Goal: Task Accomplishment & Management: Manage account settings

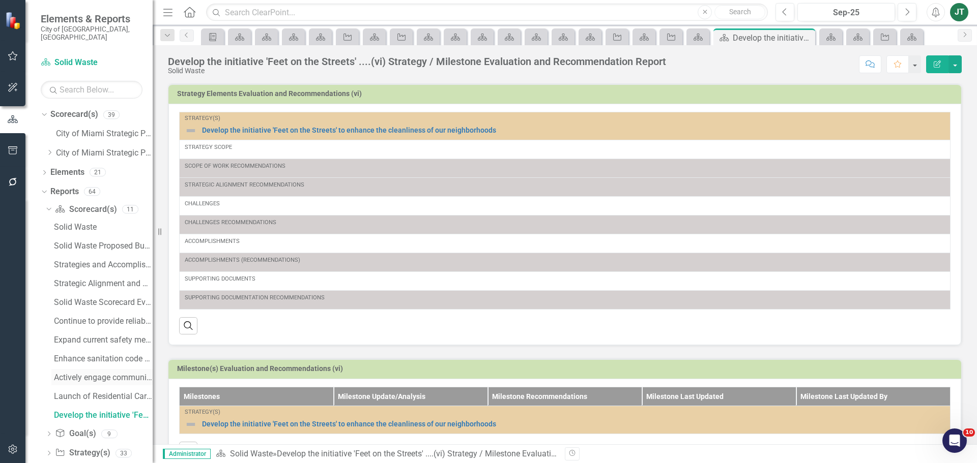
click at [103, 373] on div "Actively engage community residents in education....(iv) Strategy / Milestone E…" at bounding box center [103, 377] width 99 height 9
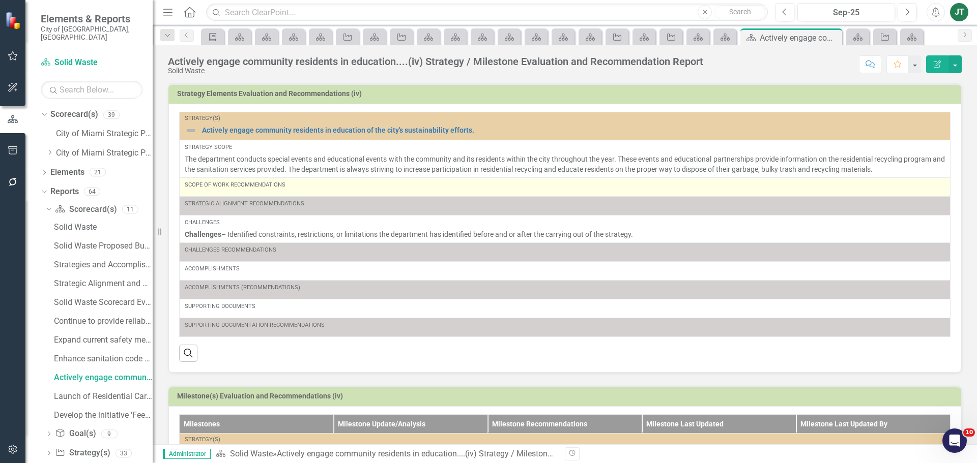
click at [246, 195] on td "Scope of Work Recommendations" at bounding box center [565, 187] width 771 height 19
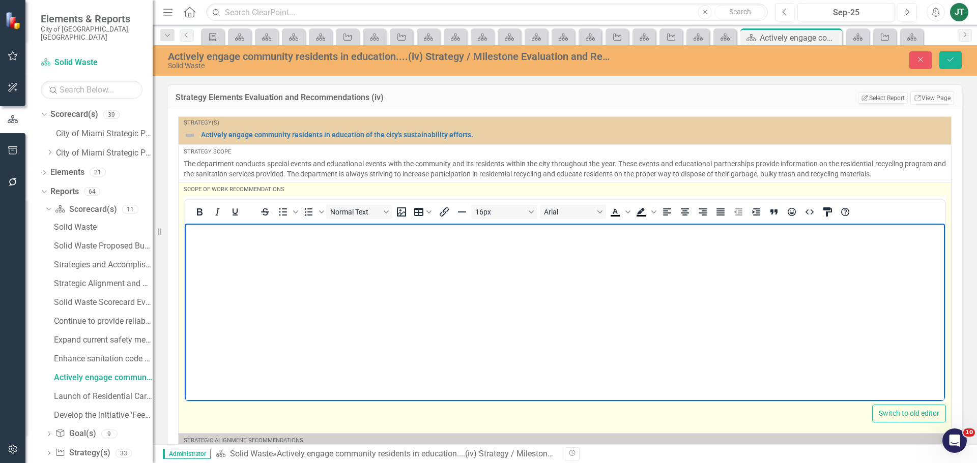
click at [236, 251] on body "Rich Text Area. Press ALT-0 for help." at bounding box center [565, 299] width 760 height 153
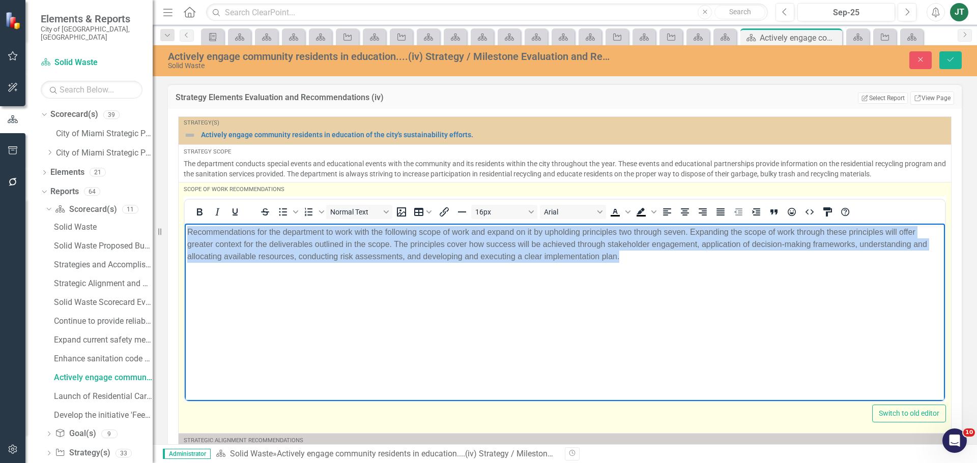
drag, startPoint x: 617, startPoint y: 271, endPoint x: 175, endPoint y: 177, distance: 451.9
click at [185, 223] on html "Recommendations for the department to work with the following scope of work and…" at bounding box center [565, 299] width 760 height 153
click at [722, 211] on icon "Justify" at bounding box center [720, 212] width 8 height 7
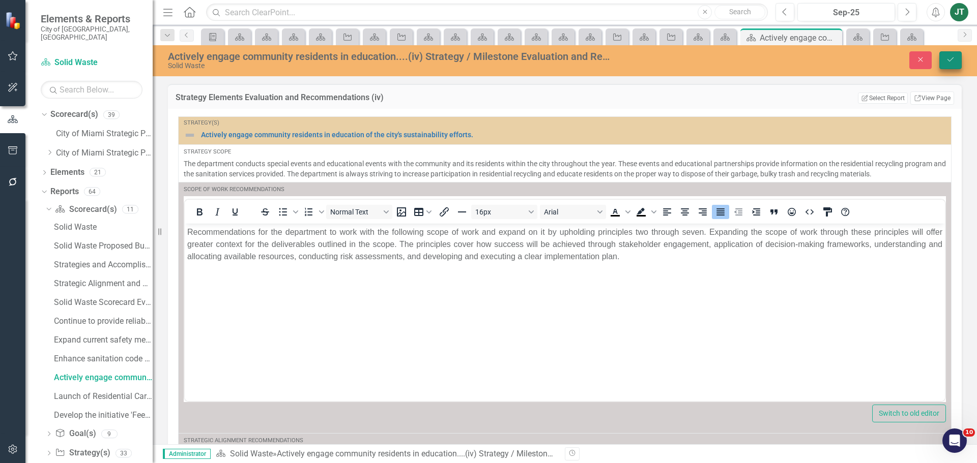
click at [948, 61] on icon "Save" at bounding box center [950, 59] width 9 height 7
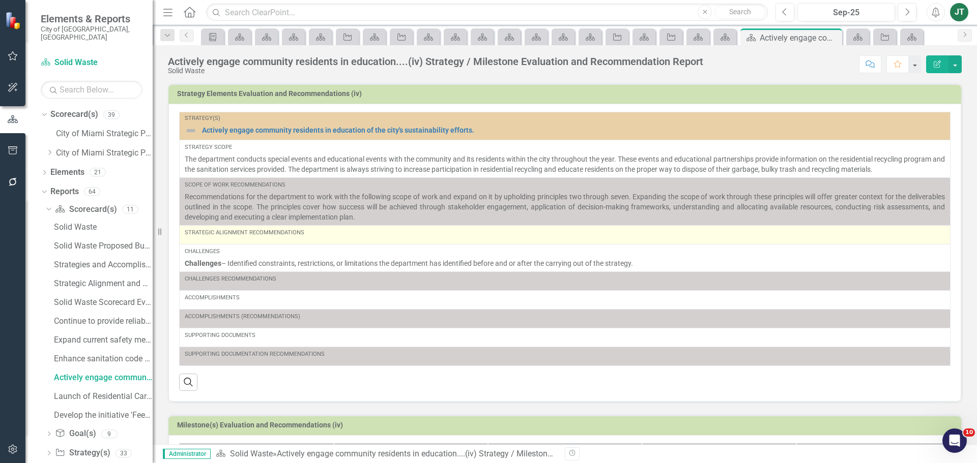
click at [242, 240] on div "Strategic Alignment Recommendations" at bounding box center [565, 235] width 760 height 12
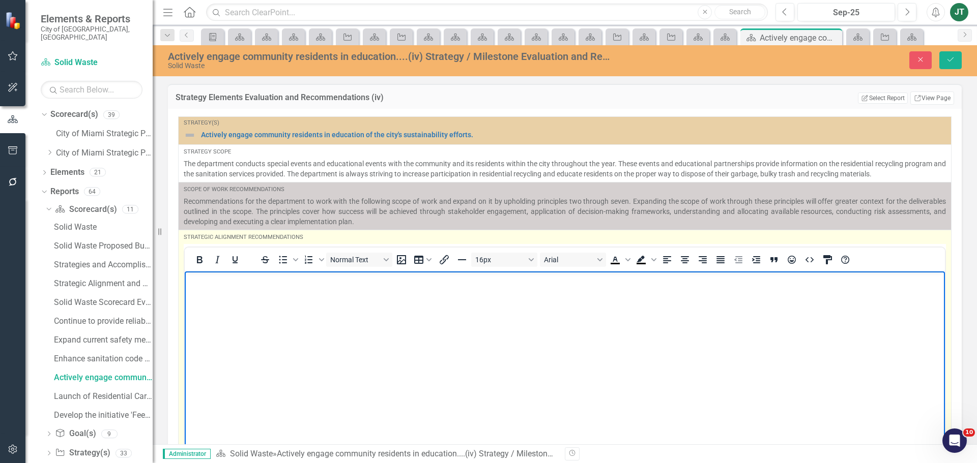
click at [225, 296] on body "Rich Text Area. Press ALT-0 for help." at bounding box center [565, 347] width 760 height 153
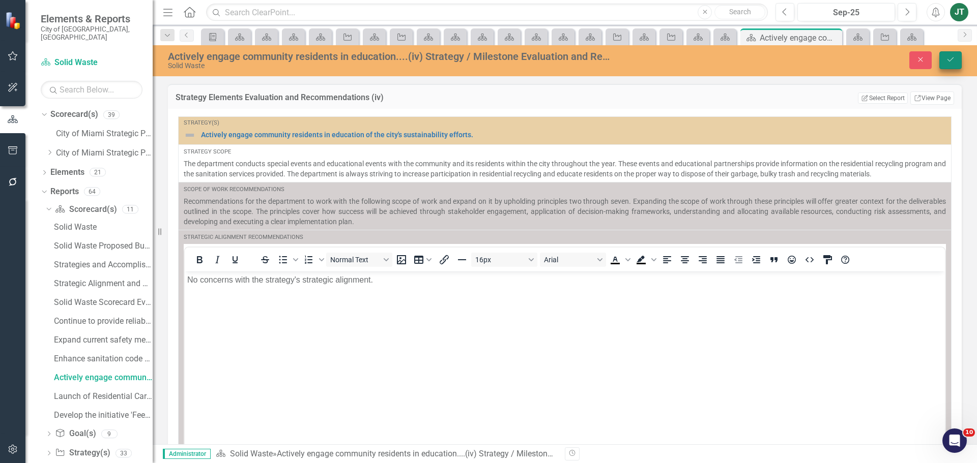
click at [951, 64] on button "Save" at bounding box center [950, 60] width 22 height 18
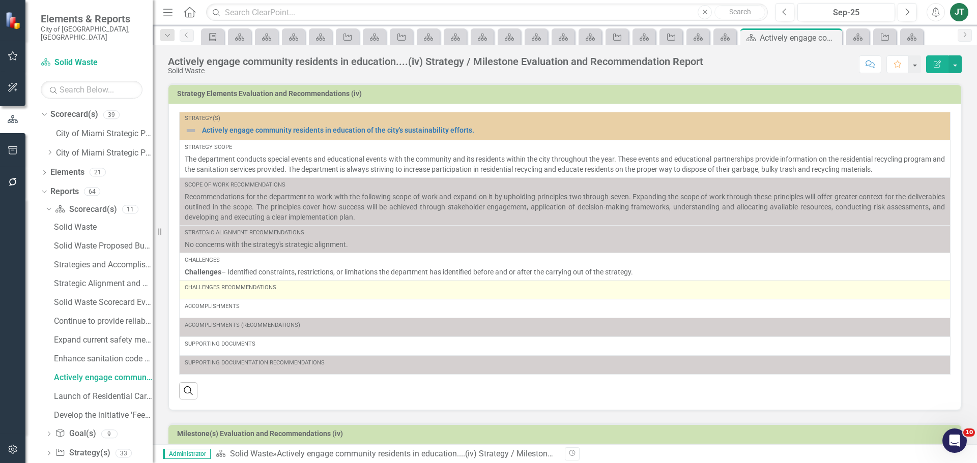
click at [359, 292] on div "Challenges Recommendations" at bounding box center [565, 290] width 760 height 12
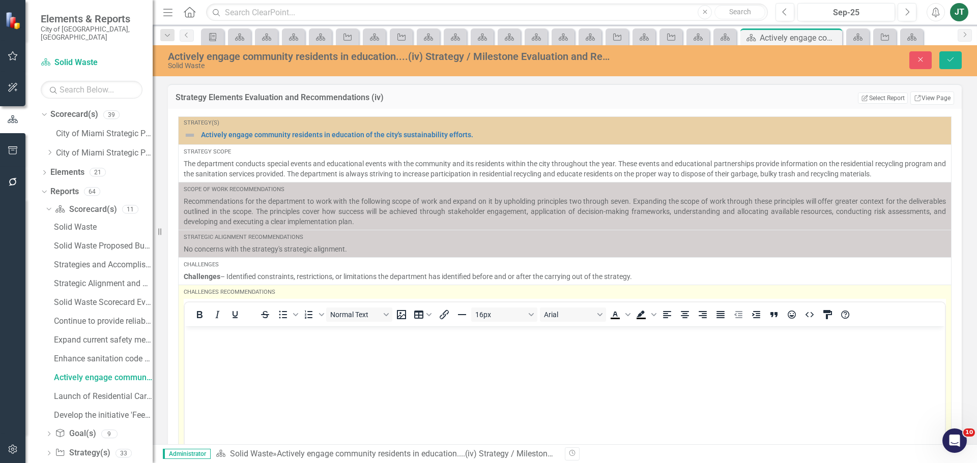
click at [216, 345] on body "Rich Text Area. Press ALT-0 for help." at bounding box center [565, 402] width 760 height 153
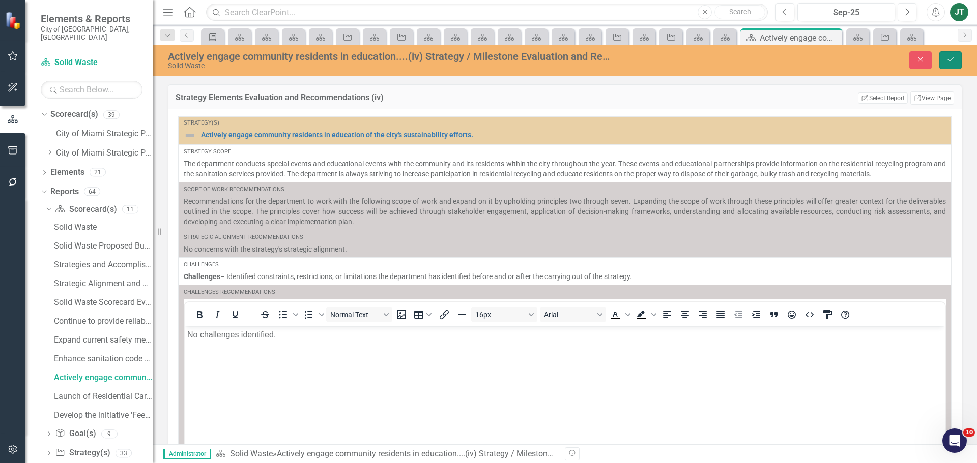
click at [952, 63] on icon "Save" at bounding box center [950, 59] width 9 height 7
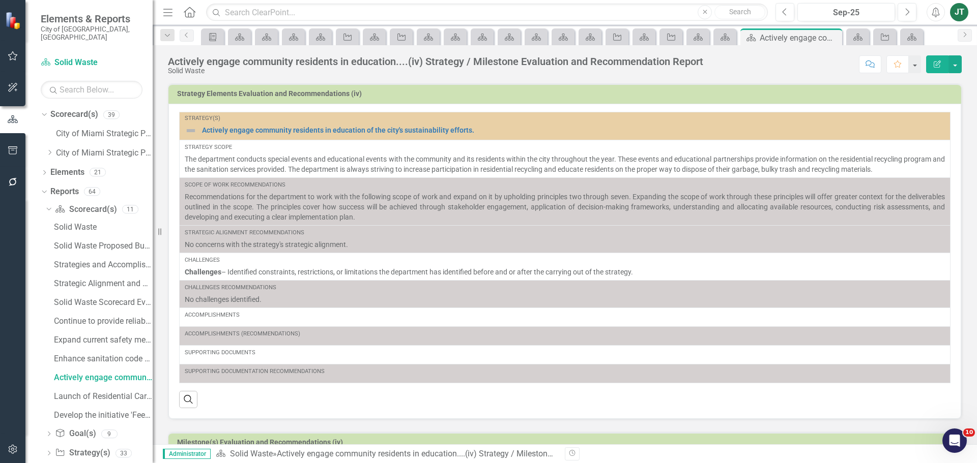
scroll to position [203, 0]
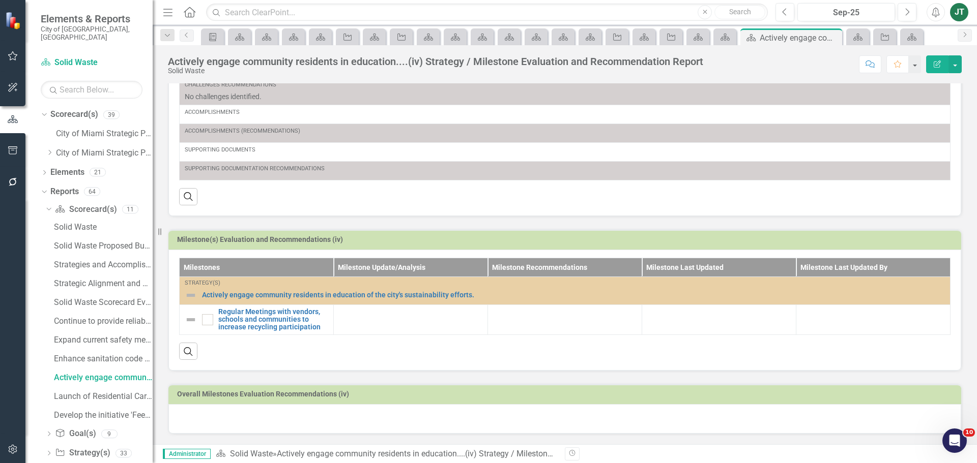
click at [254, 413] on div at bounding box center [564, 419] width 793 height 30
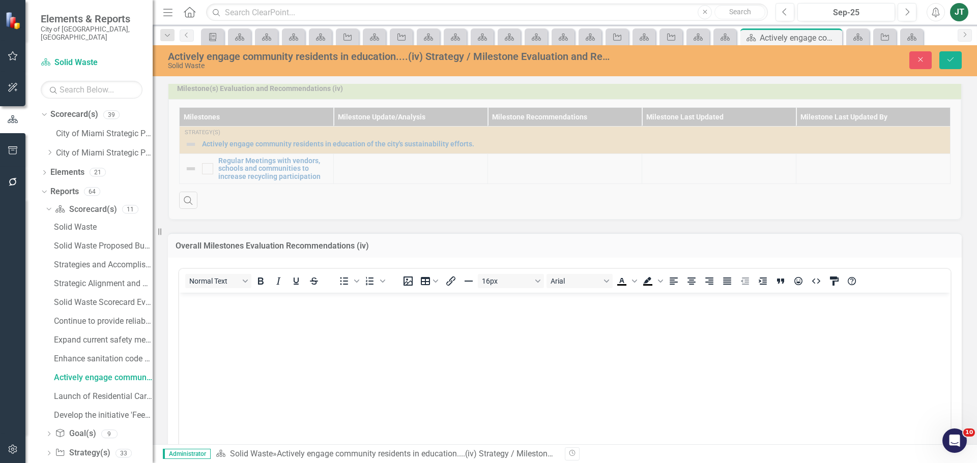
scroll to position [356, 0]
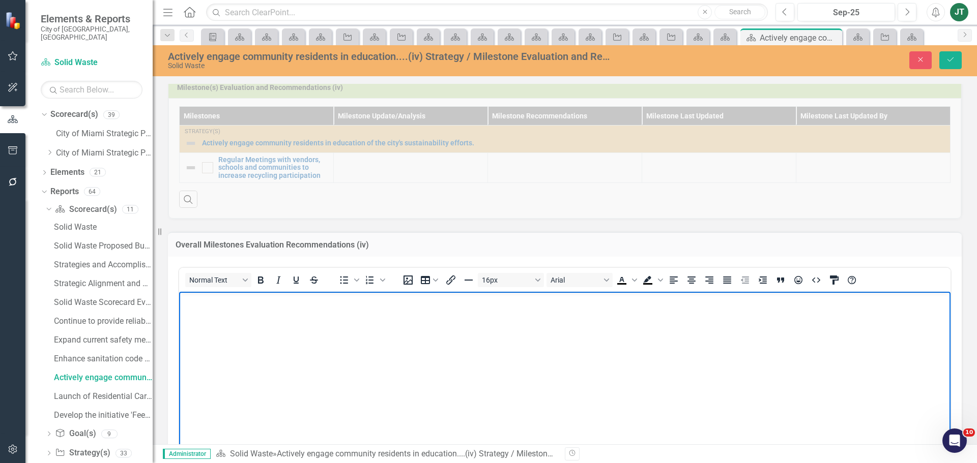
click at [198, 336] on body "Rich Text Area. Press ALT-0 for help." at bounding box center [564, 368] width 771 height 153
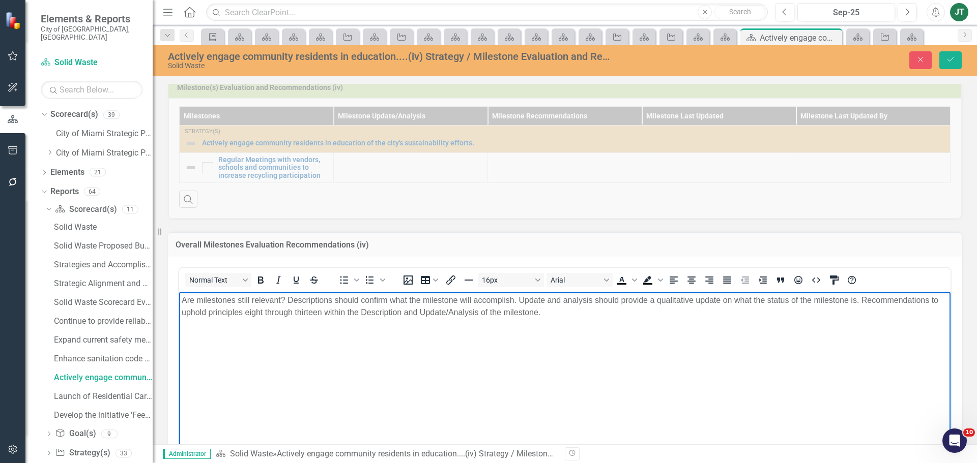
click at [944, 50] on div "Actively engage community residents in education....(iv) Strategy / Milestone E…" at bounding box center [565, 59] width 824 height 19
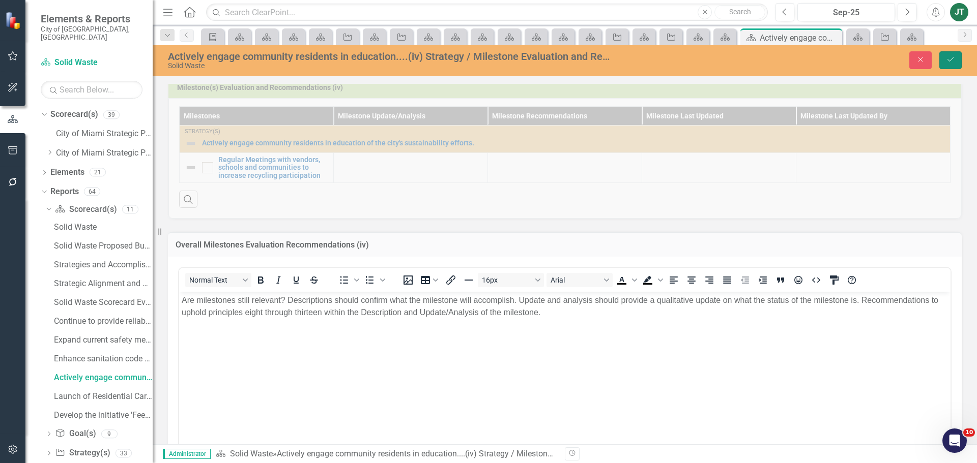
click at [948, 62] on icon "Save" at bounding box center [950, 59] width 9 height 7
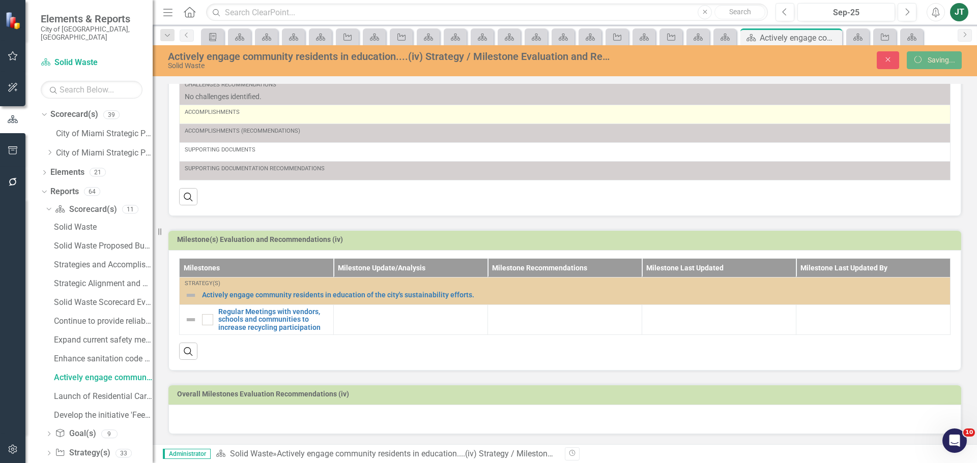
scroll to position [203, 0]
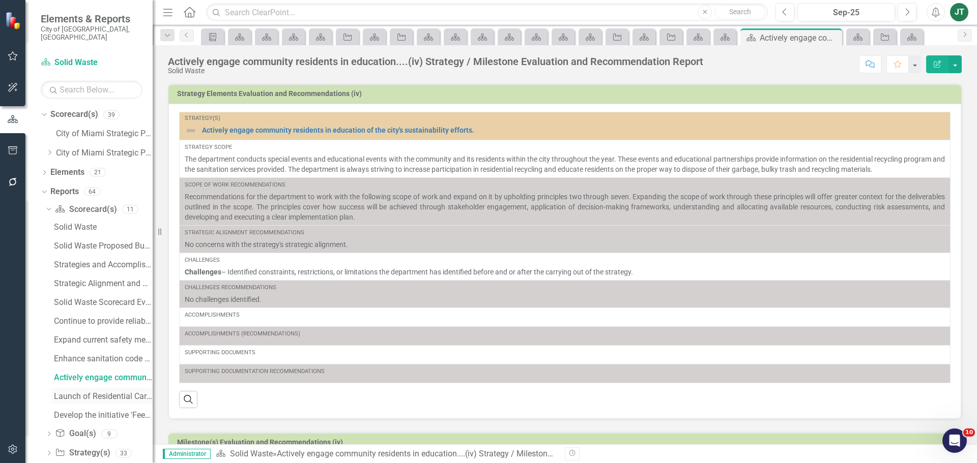
click at [78, 392] on div "Launch of Residential Carts Inventory and Tracking Software...(v) Strategy / Mi…" at bounding box center [103, 396] width 99 height 9
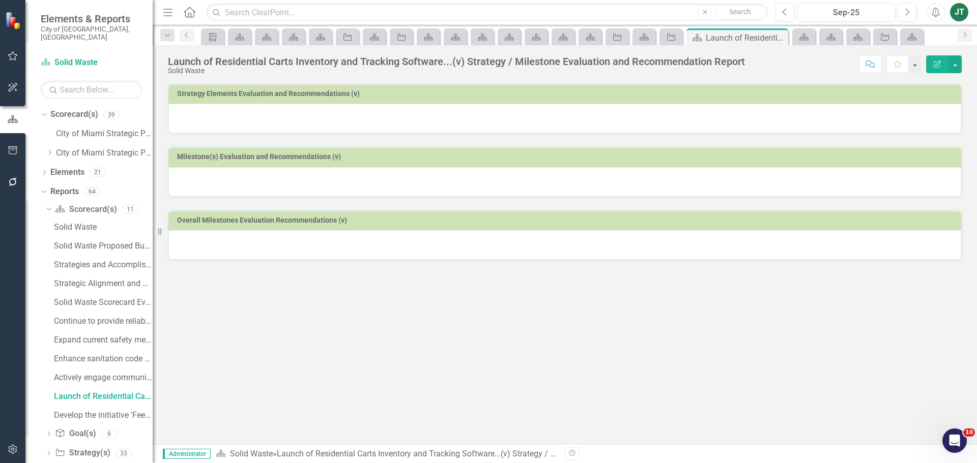
click at [901, 98] on h3 "Strategy Elements Evaluation and Recommendations (v)" at bounding box center [566, 94] width 779 height 8
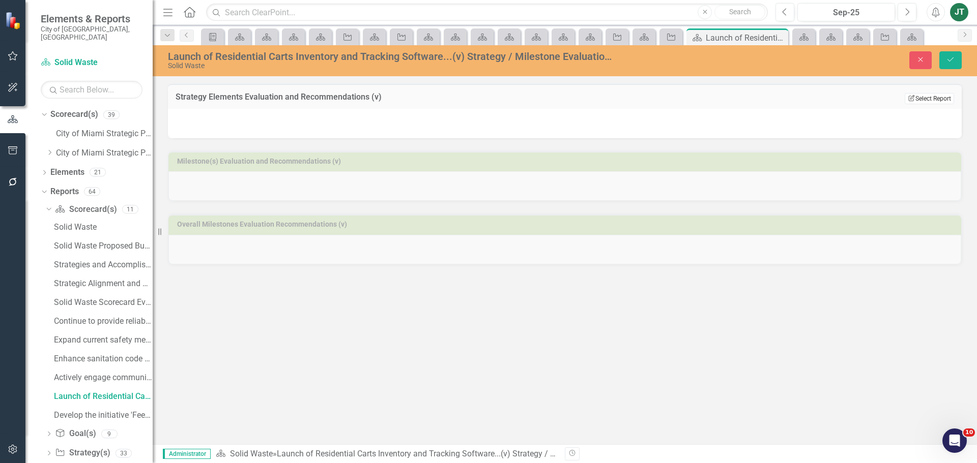
click at [943, 98] on button "Edit Report Select Report" at bounding box center [928, 98] width 49 height 11
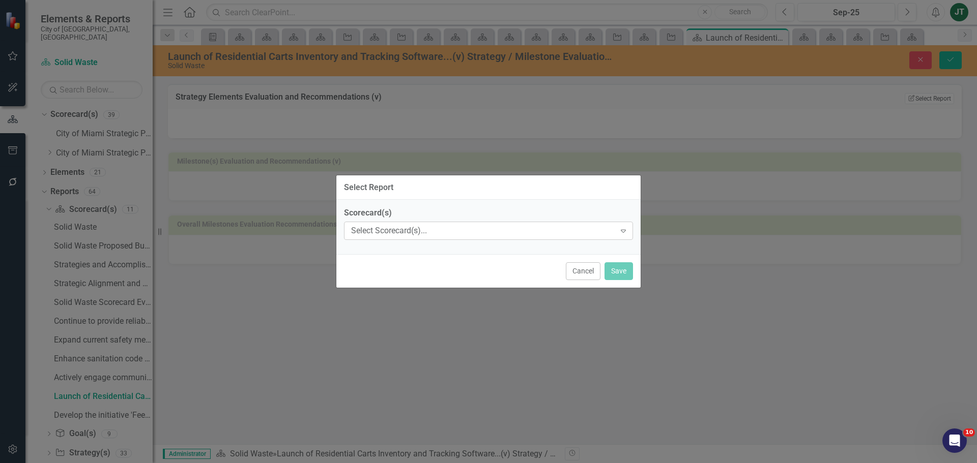
click at [412, 235] on div "Select Scorecard(s)..." at bounding box center [483, 231] width 264 height 12
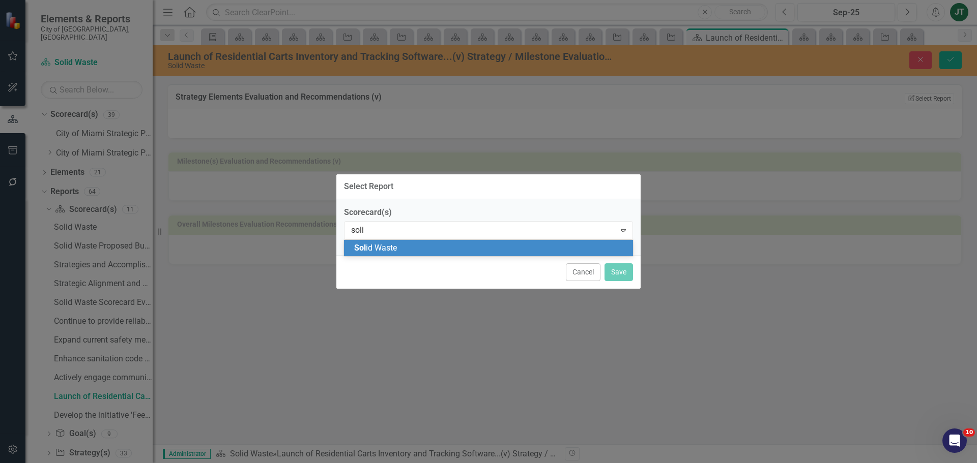
type input "solid"
click at [385, 249] on span "Solid Waste" at bounding box center [374, 248] width 41 height 10
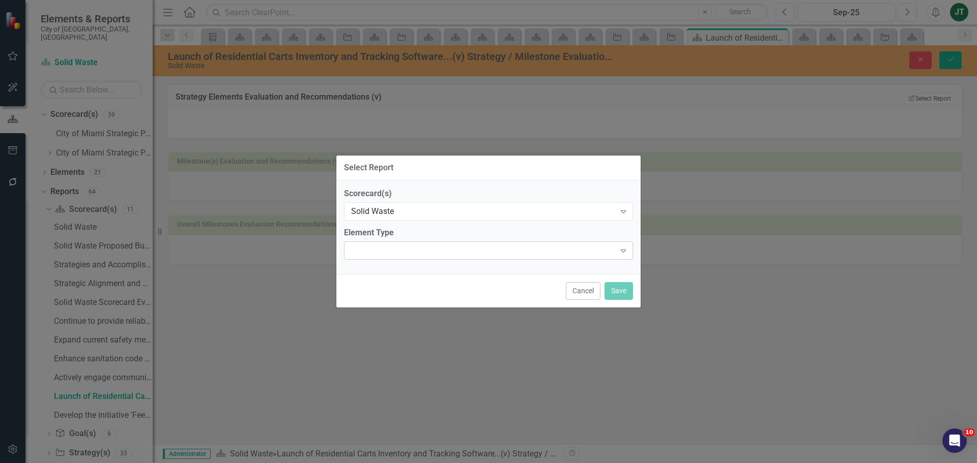
click at [355, 252] on div "Expand" at bounding box center [488, 251] width 289 height 18
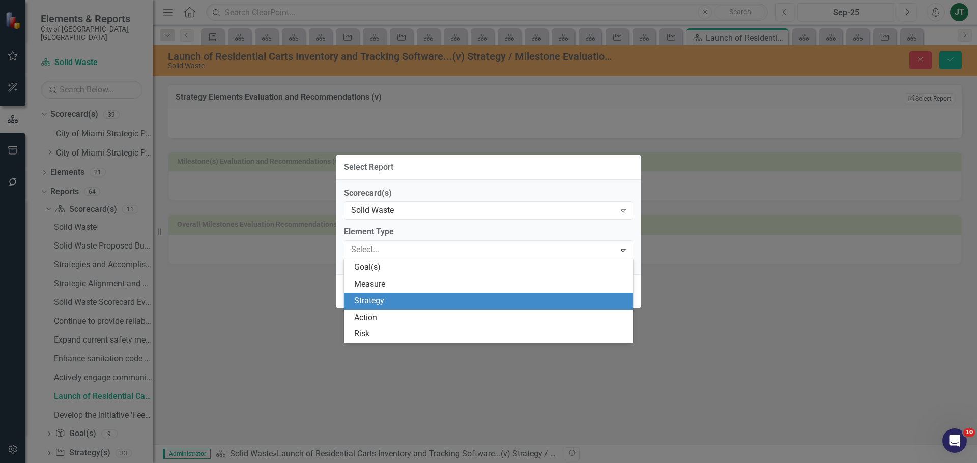
click at [384, 298] on div "Strategy" at bounding box center [490, 302] width 273 height 12
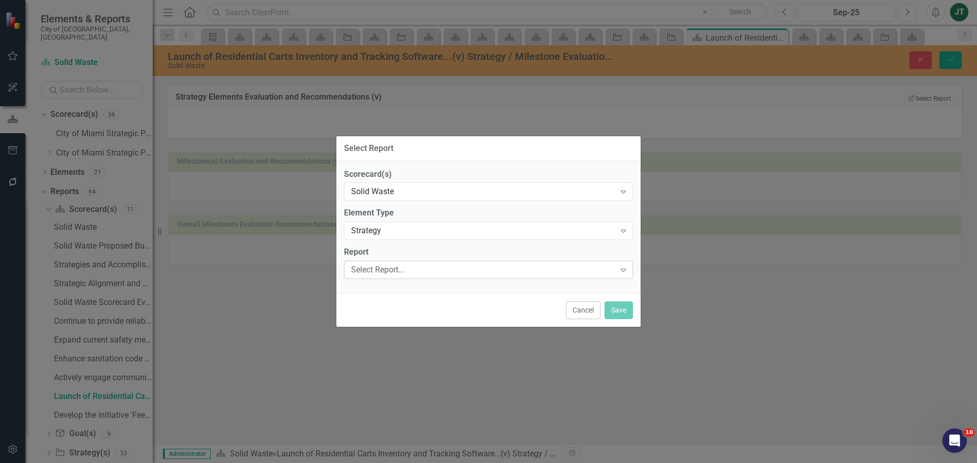
click at [396, 269] on div "Select Report..." at bounding box center [483, 271] width 264 height 12
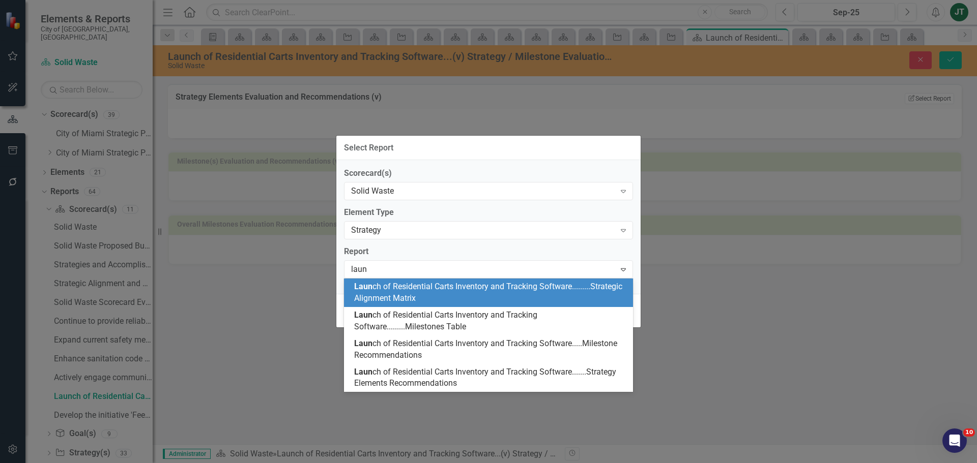
type input "launc"
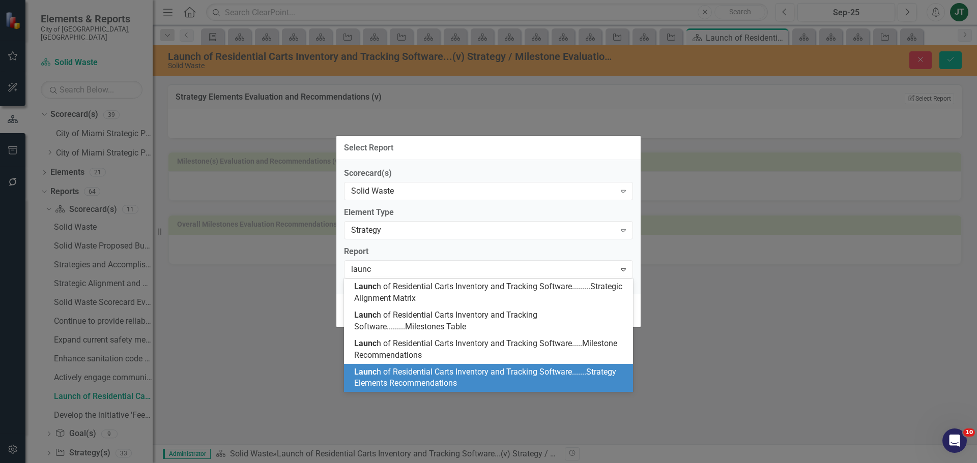
click at [398, 375] on span "Launc h of Residential Carts Inventory and Tracking Software.......Strategy Ele…" at bounding box center [485, 377] width 262 height 21
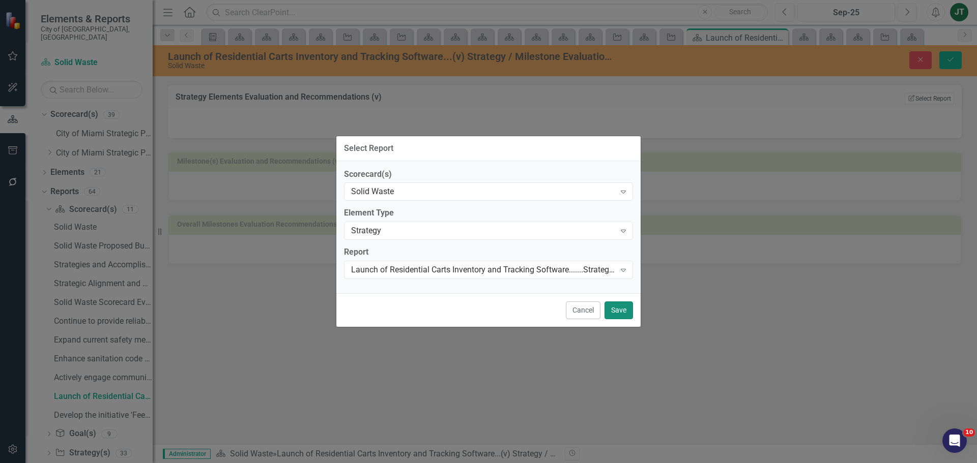
click at [626, 305] on button "Save" at bounding box center [618, 311] width 28 height 18
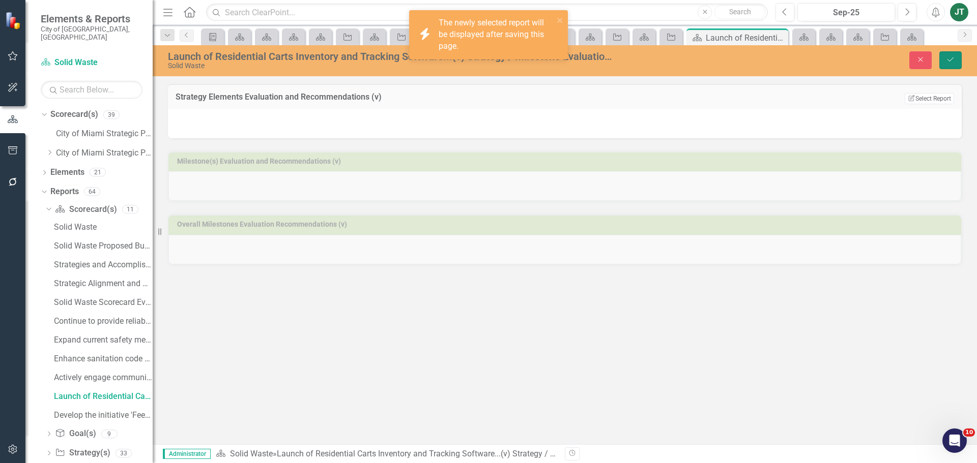
click at [950, 57] on icon "Save" at bounding box center [950, 59] width 9 height 7
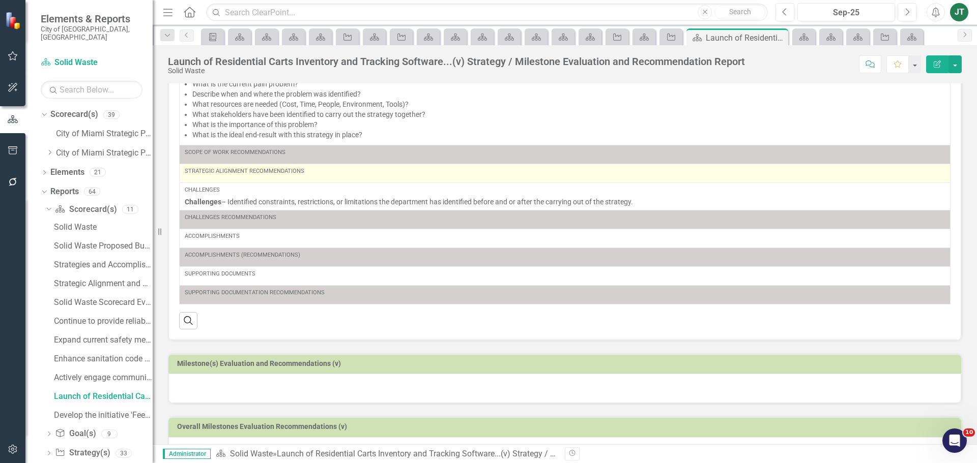
scroll to position [145, 0]
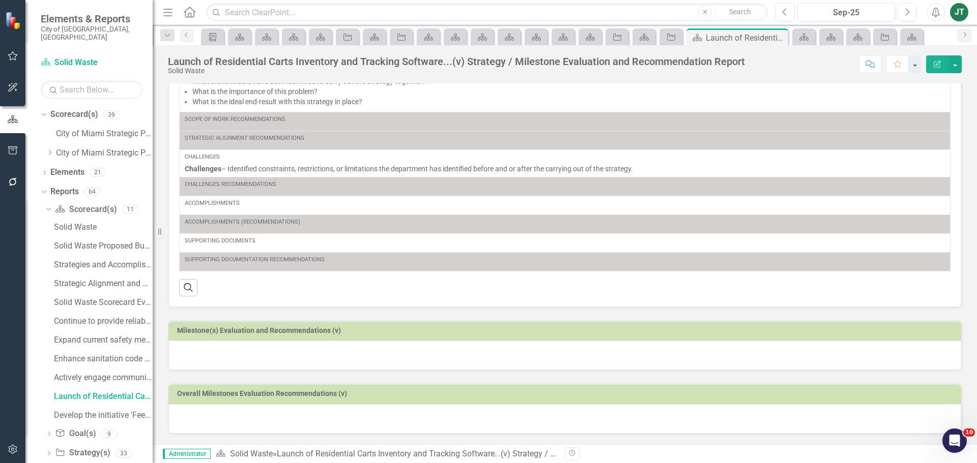
click at [646, 331] on h3 "Milestone(s) Evaluation and Recommendations (v)" at bounding box center [566, 331] width 779 height 8
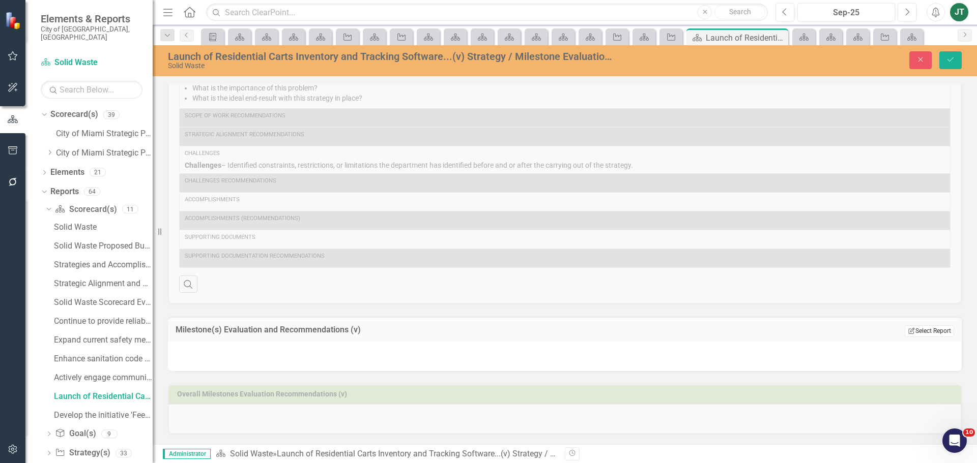
click at [935, 335] on button "Edit Report Select Report" at bounding box center [928, 331] width 49 height 11
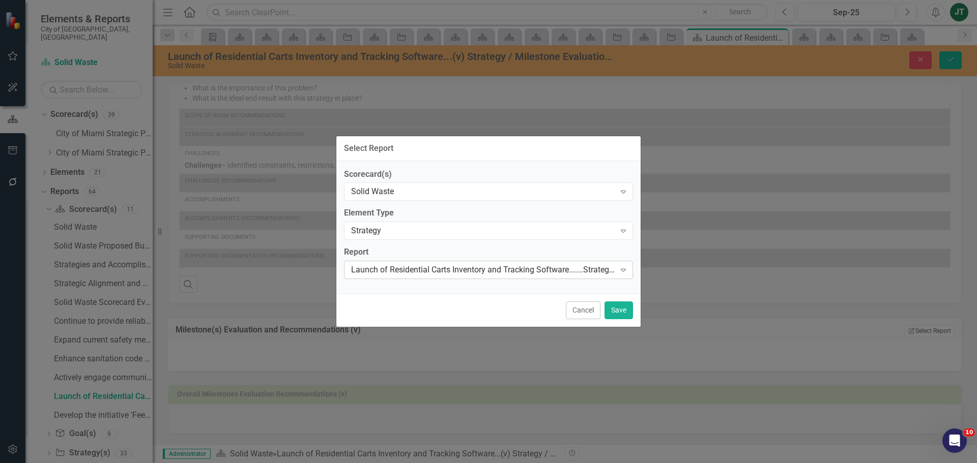
click at [463, 269] on div "Launch of Residential Carts Inventory and Tracking Software.......Strategy Elem…" at bounding box center [483, 271] width 264 height 12
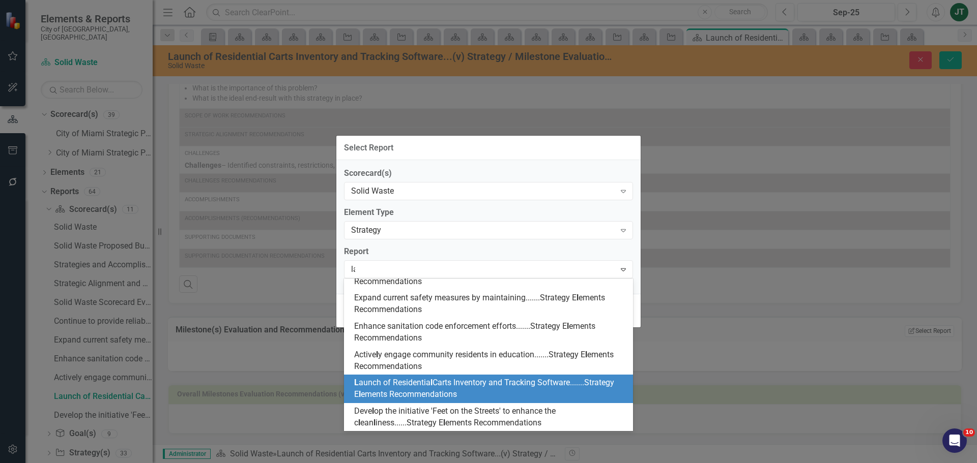
scroll to position [0, 0]
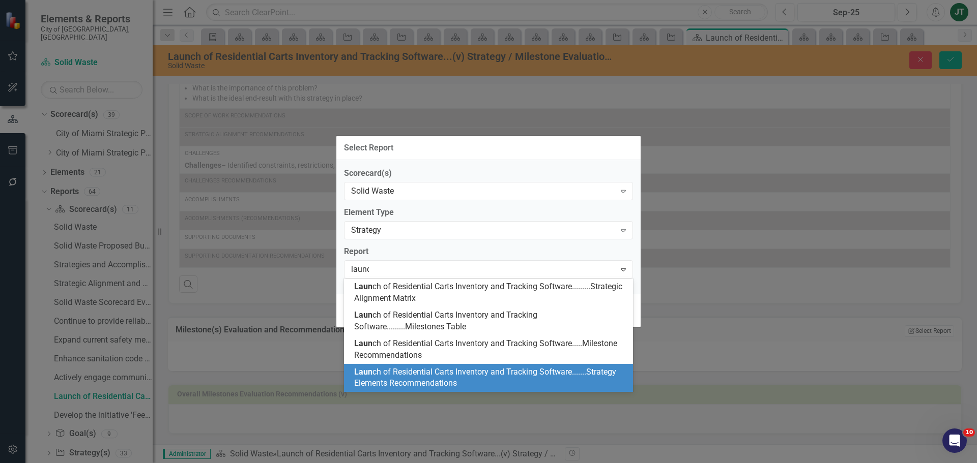
type input "launch"
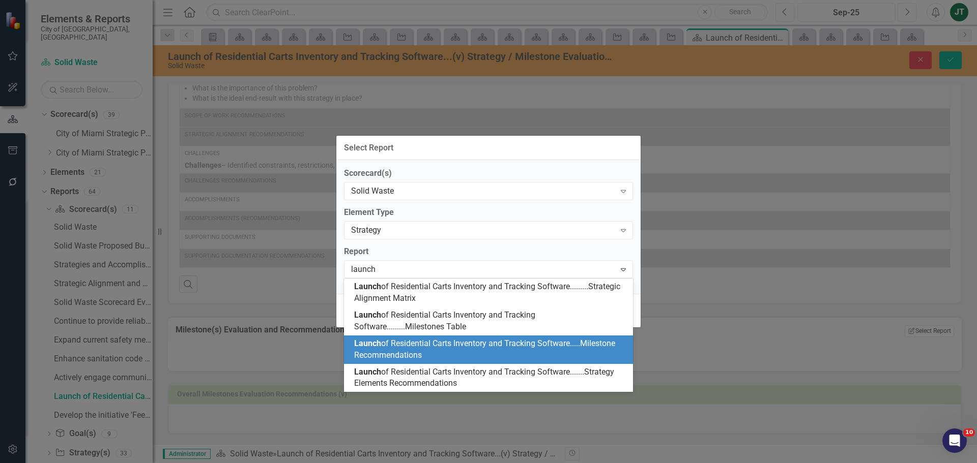
click at [571, 346] on span "Launch of Residential Carts Inventory and Tracking Software.....Milestone Recom…" at bounding box center [484, 349] width 261 height 21
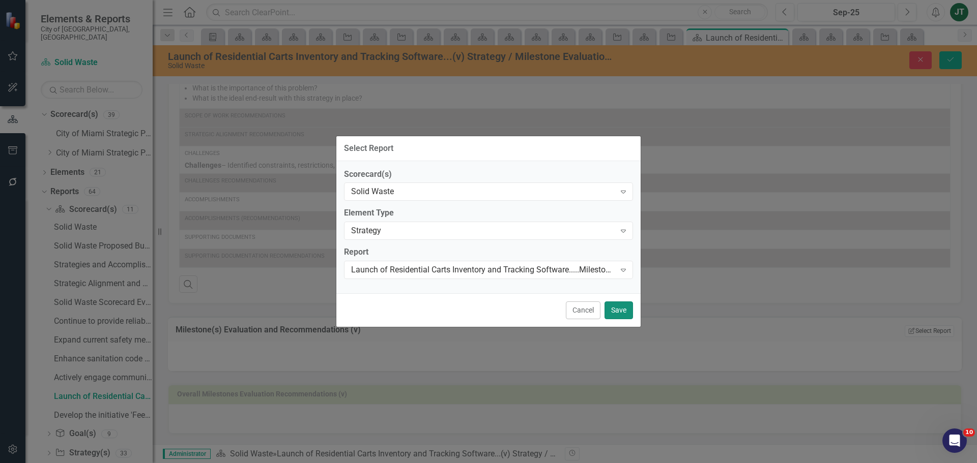
click at [626, 313] on button "Save" at bounding box center [618, 311] width 28 height 18
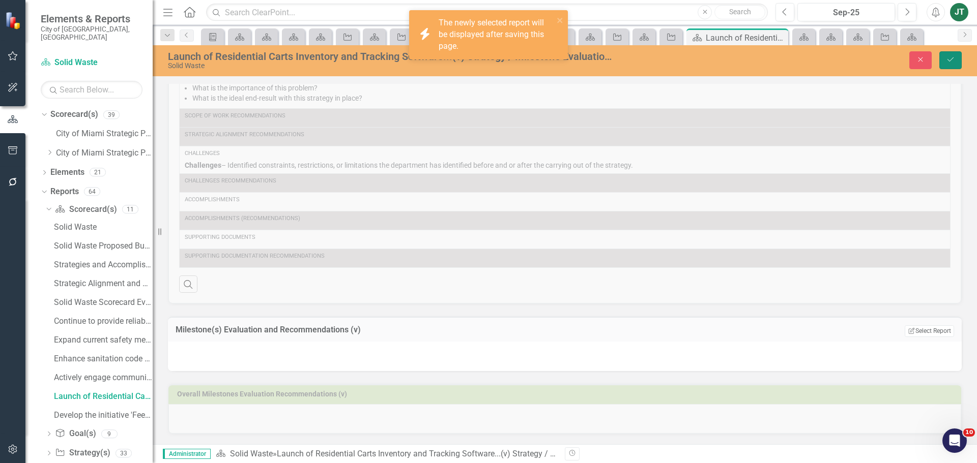
click at [949, 55] on button "Save" at bounding box center [950, 60] width 22 height 18
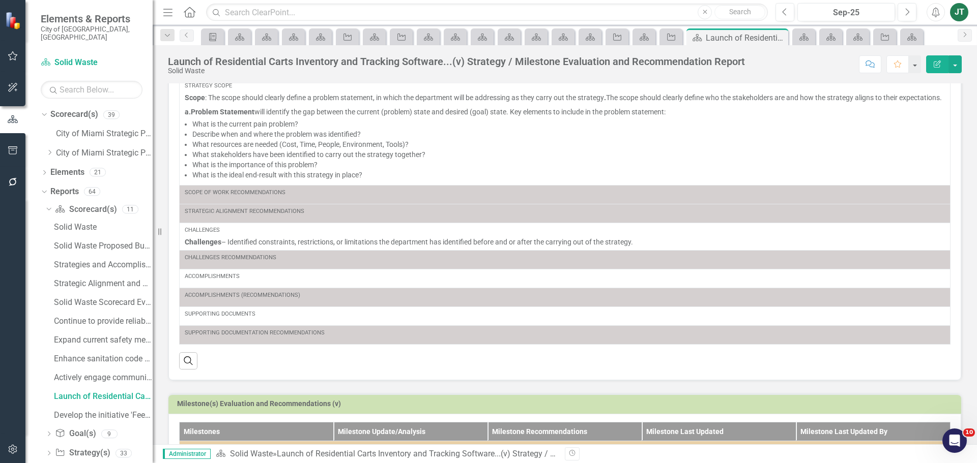
scroll to position [206, 0]
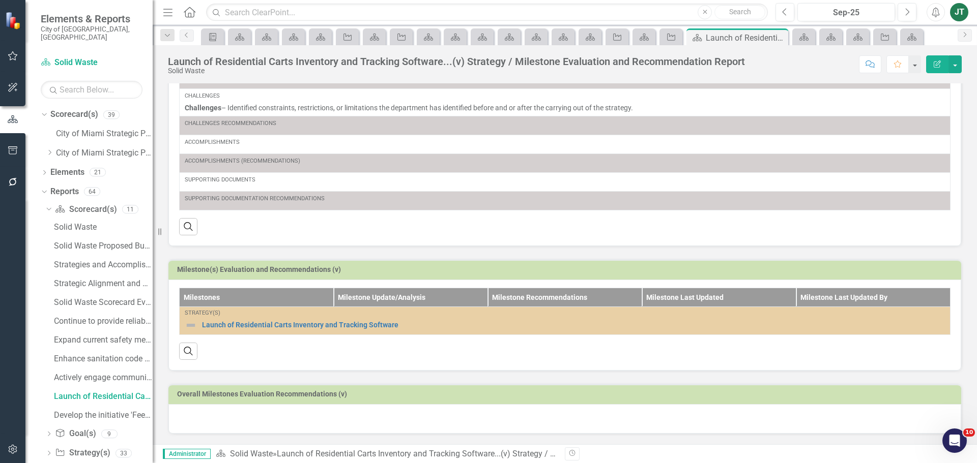
click at [234, 421] on div at bounding box center [564, 419] width 793 height 30
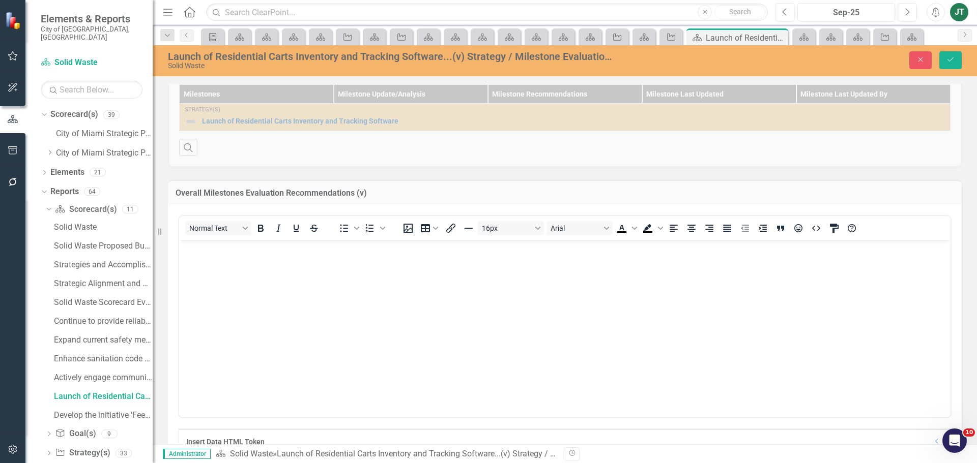
scroll to position [409, 0]
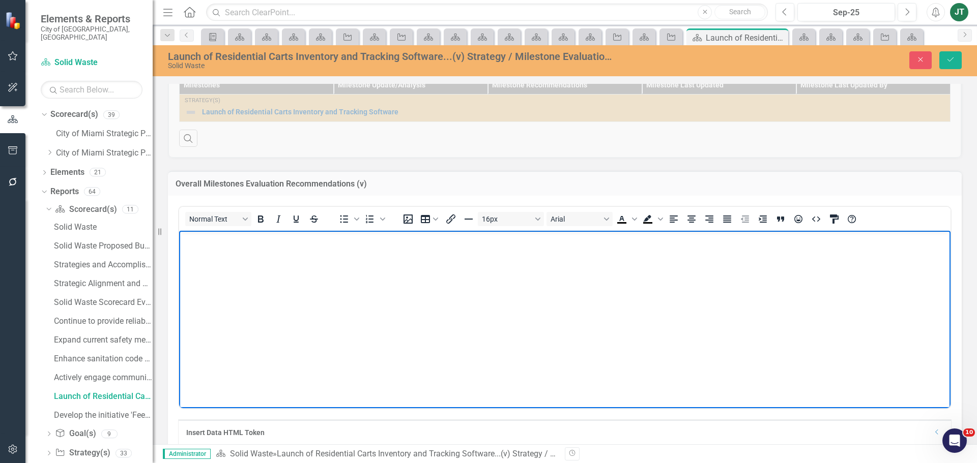
click at [228, 273] on body "Rich Text Area. Press ALT-0 for help." at bounding box center [564, 306] width 771 height 153
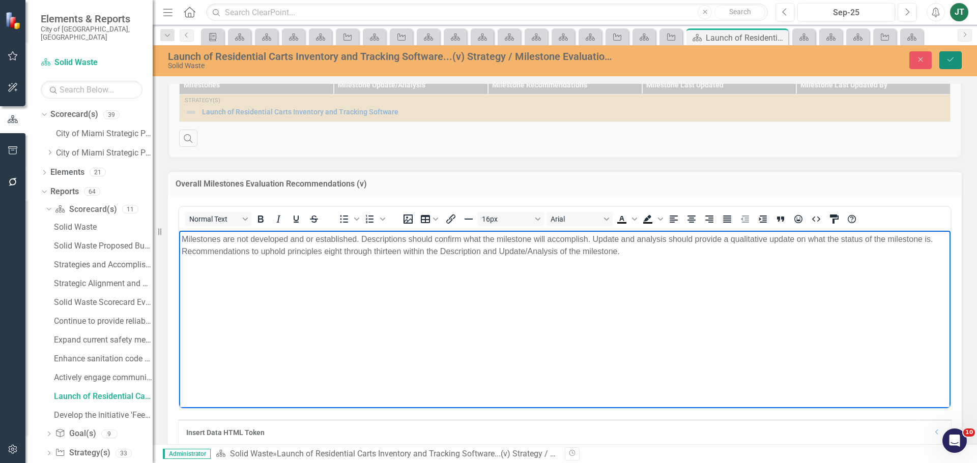
click at [946, 57] on icon "Save" at bounding box center [950, 59] width 9 height 7
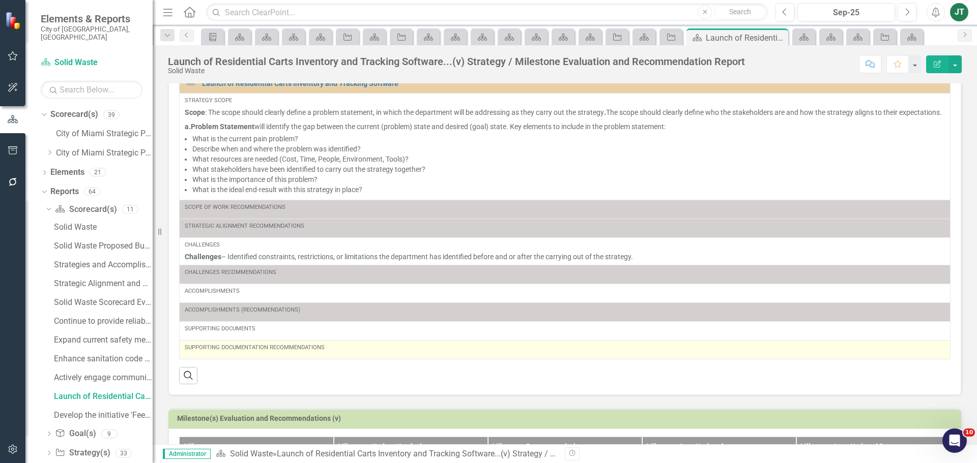
scroll to position [0, 0]
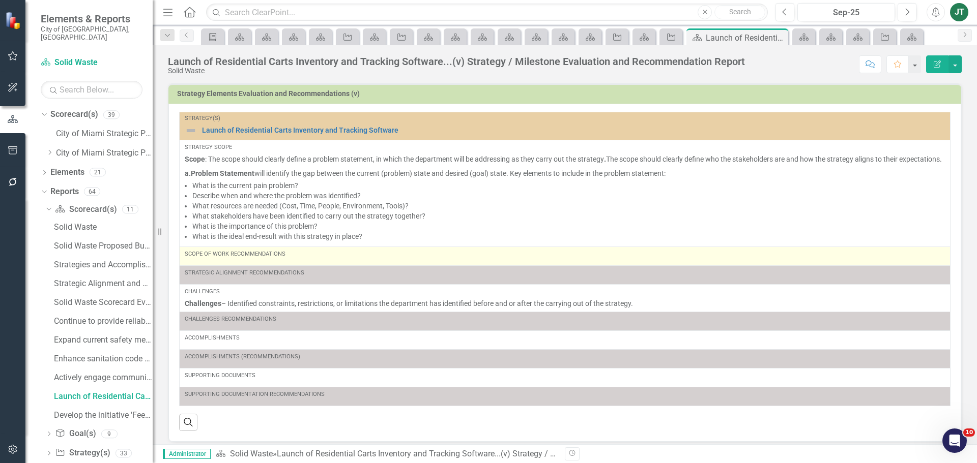
click at [303, 262] on div "Scope of Work Recommendations" at bounding box center [565, 256] width 760 height 12
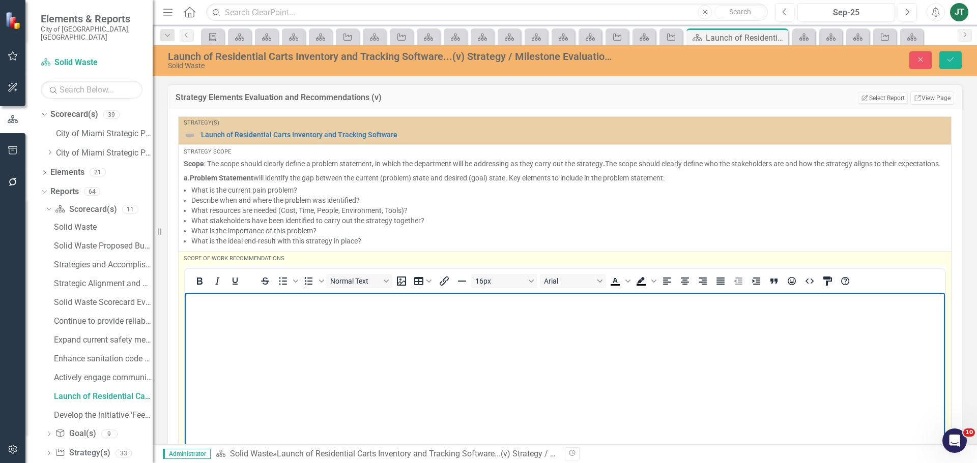
click at [223, 315] on body "Rich Text Area. Press ALT-0 for help." at bounding box center [565, 368] width 760 height 153
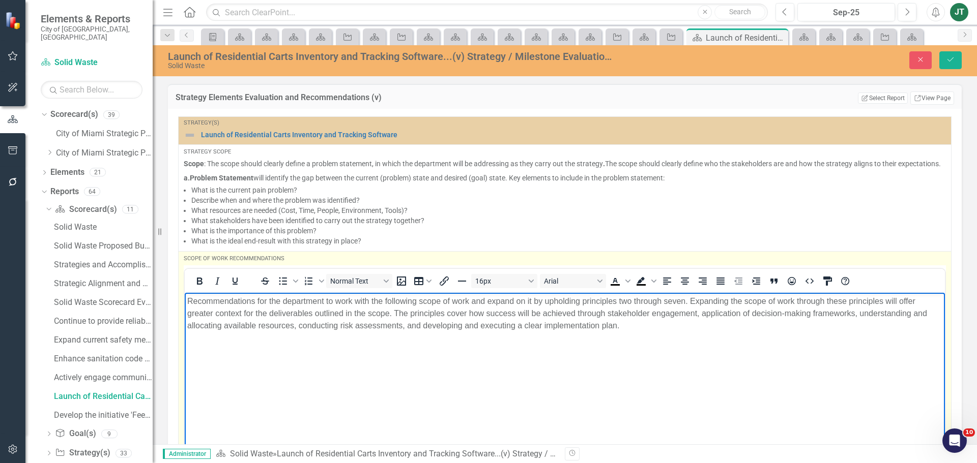
click at [628, 324] on p "Recommendations for the department to work with the following scope of work and…" at bounding box center [564, 313] width 755 height 37
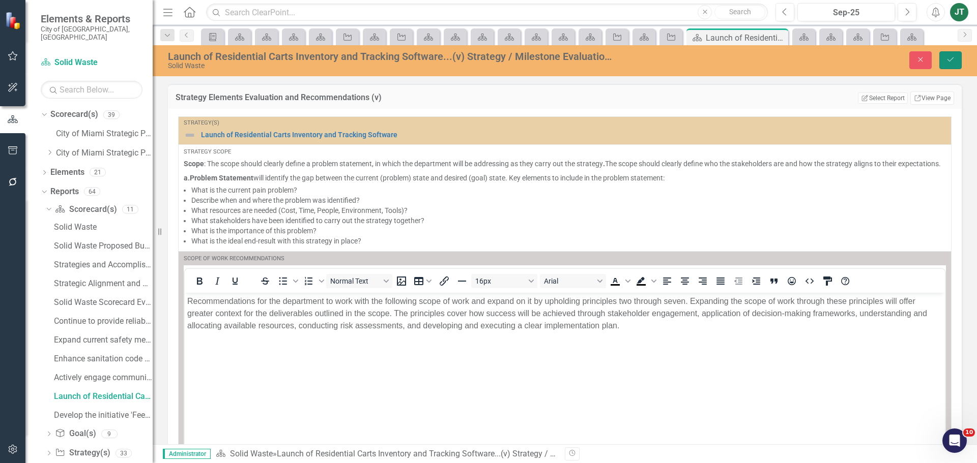
click at [945, 60] on button "Save" at bounding box center [950, 60] width 22 height 18
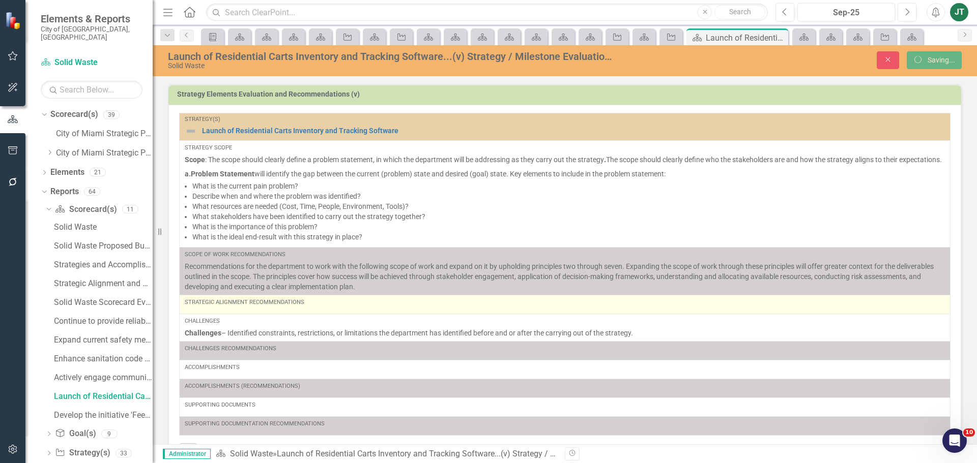
click at [237, 307] on div "Strategic Alignment Recommendations" at bounding box center [565, 303] width 760 height 8
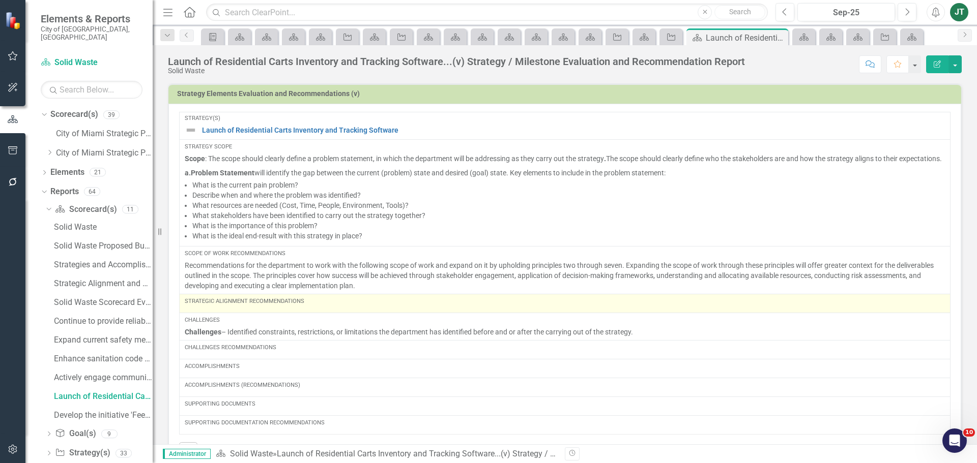
click at [237, 310] on div "Strategic Alignment Recommendations" at bounding box center [565, 304] width 760 height 12
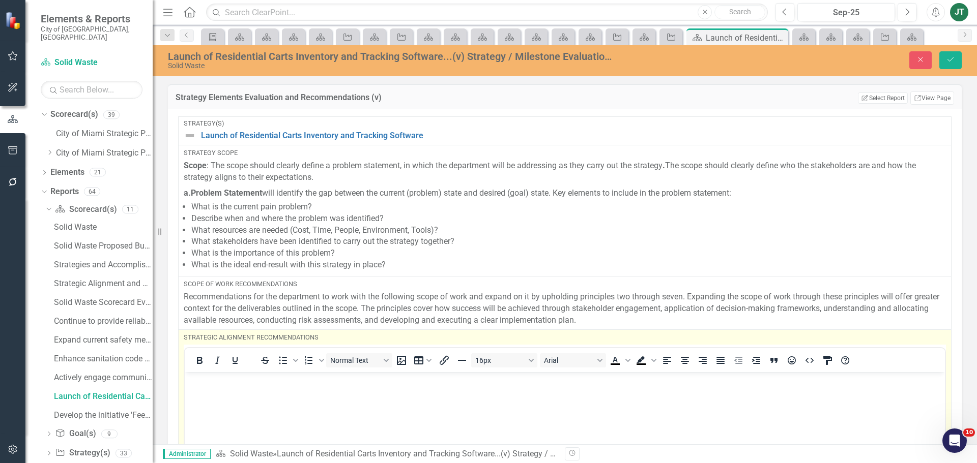
click at [207, 383] on p "Rich Text Area. Press ALT-0 for help." at bounding box center [564, 380] width 755 height 12
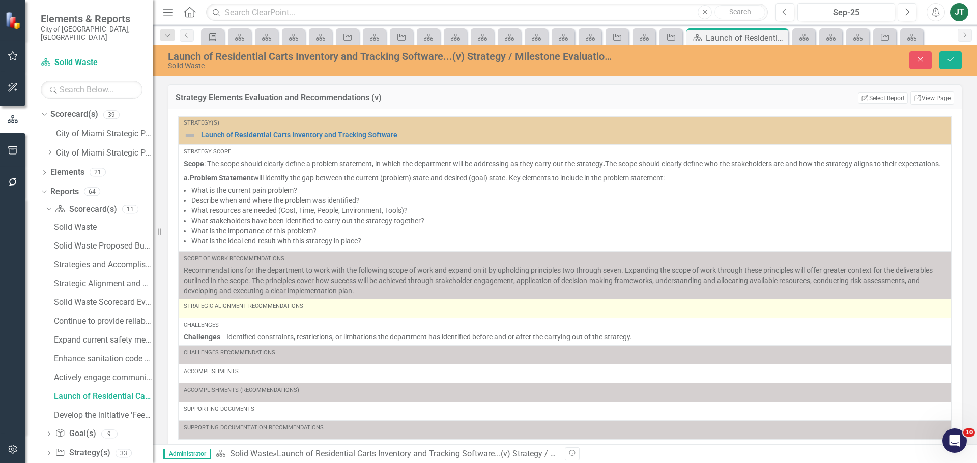
click at [210, 318] on td "Strategic Alignment Recommendations" at bounding box center [565, 308] width 773 height 19
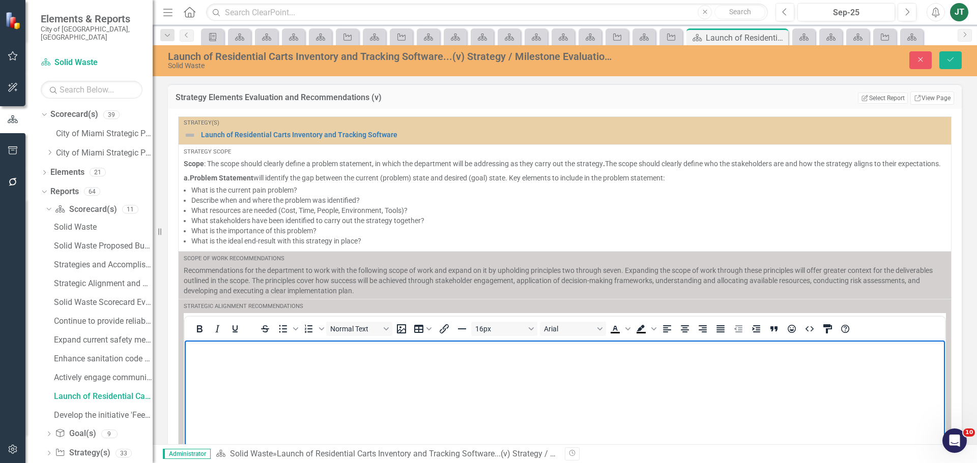
click at [200, 361] on body "Rich Text Area. Press ALT-0 for help." at bounding box center [565, 416] width 760 height 153
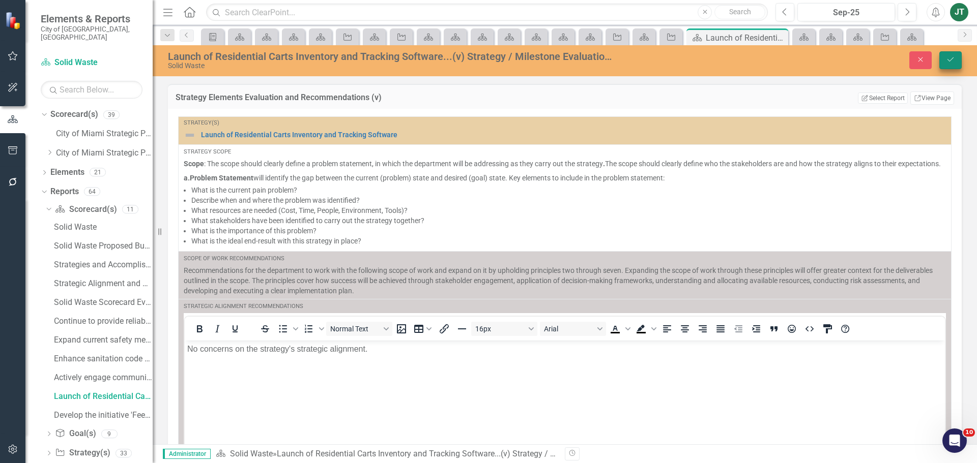
click at [952, 60] on icon "Save" at bounding box center [950, 59] width 9 height 7
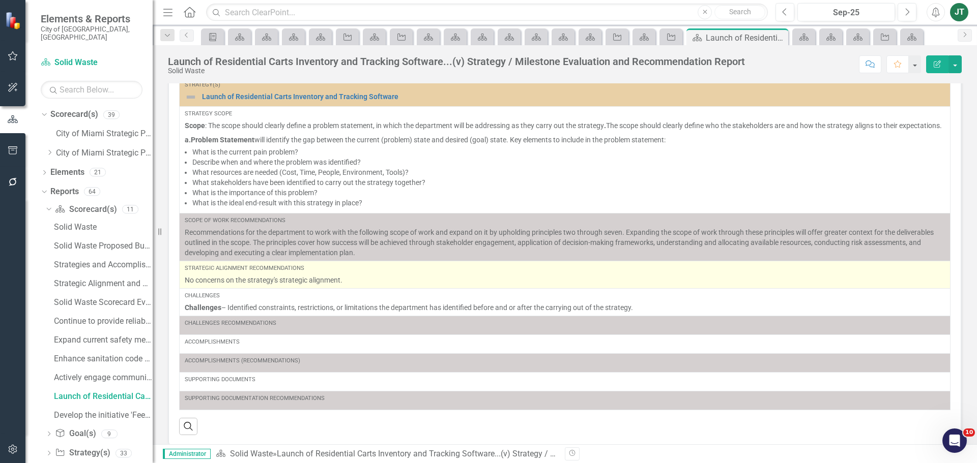
scroll to position [51, 0]
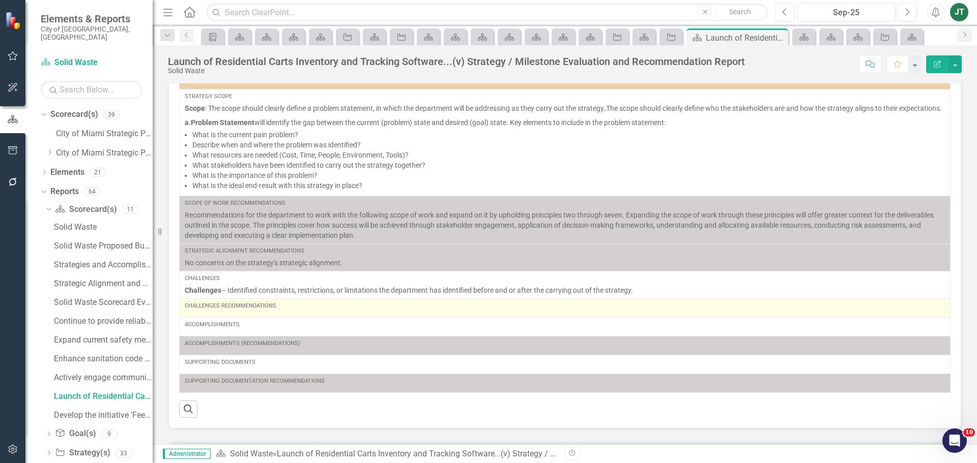
click at [278, 310] on div "Challenges Recommendations" at bounding box center [565, 306] width 760 height 8
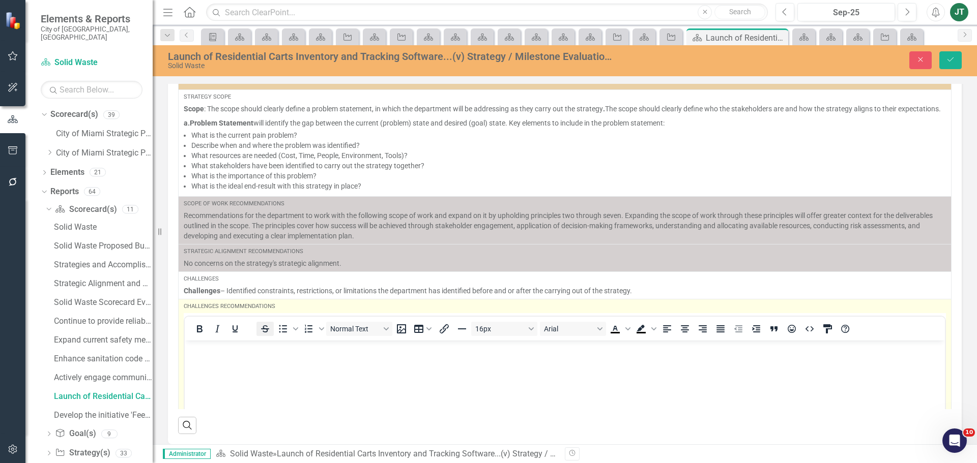
scroll to position [0, 0]
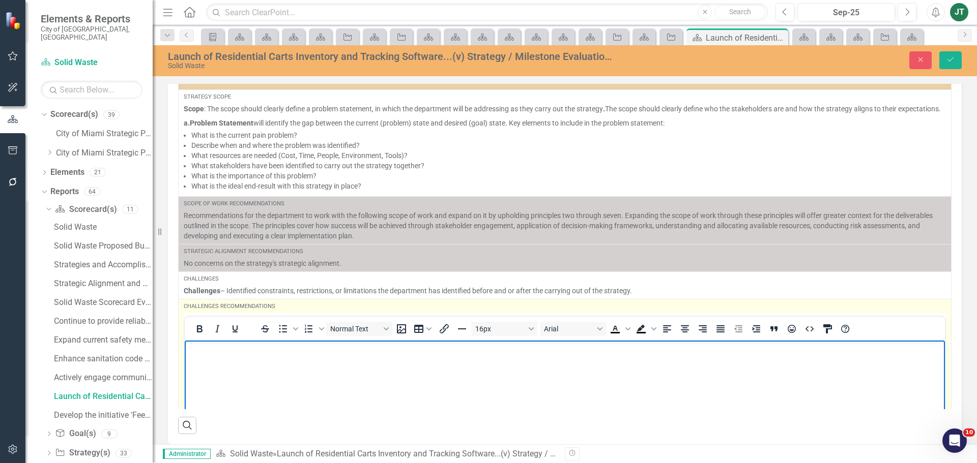
click at [239, 350] on p "Rich Text Area. Press ALT-0 for help." at bounding box center [564, 349] width 755 height 12
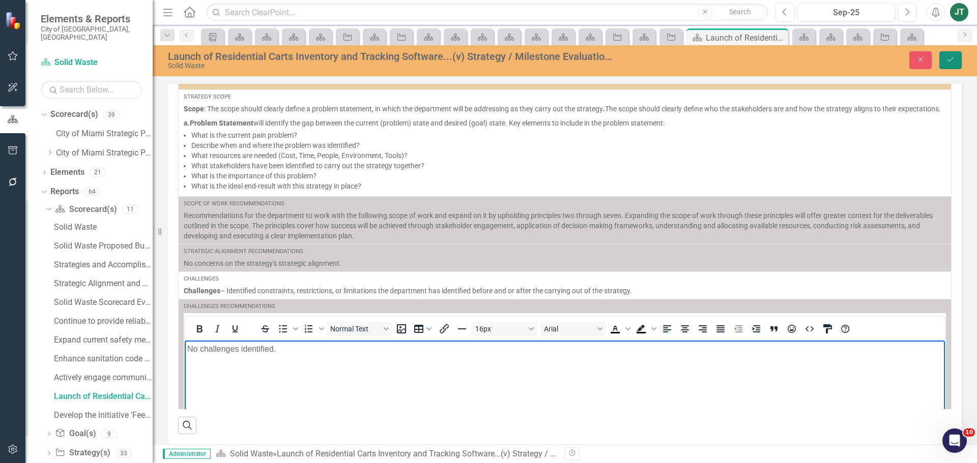
click at [952, 61] on icon "Save" at bounding box center [950, 59] width 9 height 7
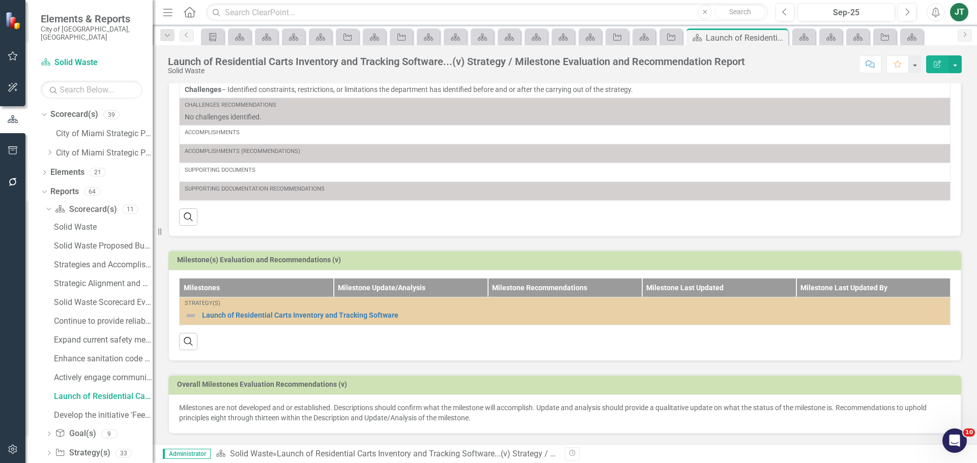
scroll to position [259, 0]
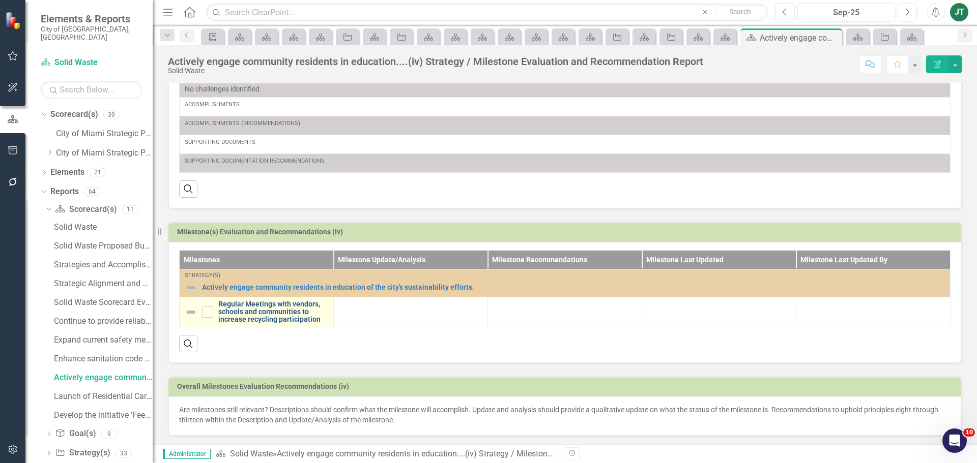
scroll to position [213, 0]
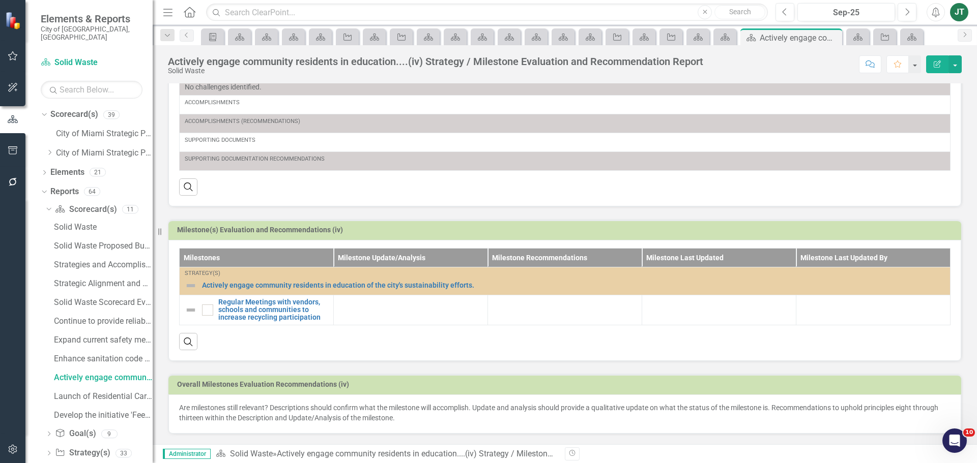
click at [695, 231] on h3 "Milestone(s) Evaluation and Recommendations (iv)" at bounding box center [566, 230] width 779 height 8
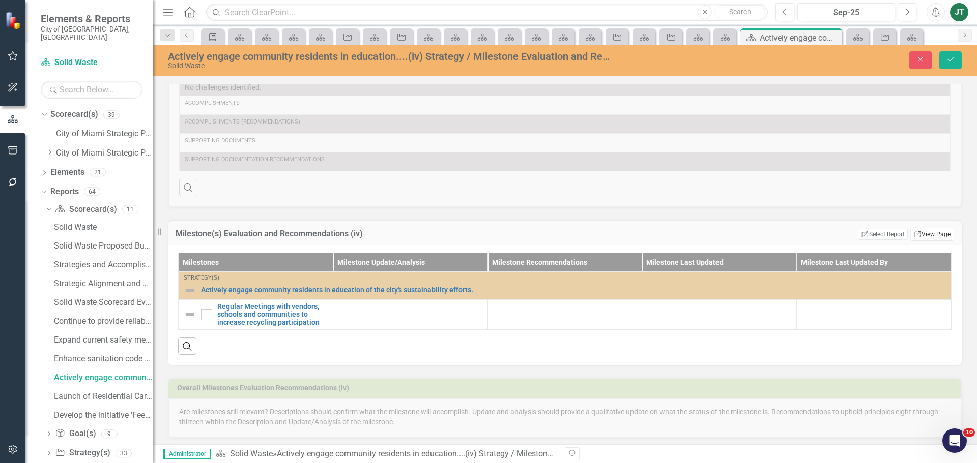
click at [927, 234] on link "Link View Page" at bounding box center [932, 234] width 44 height 13
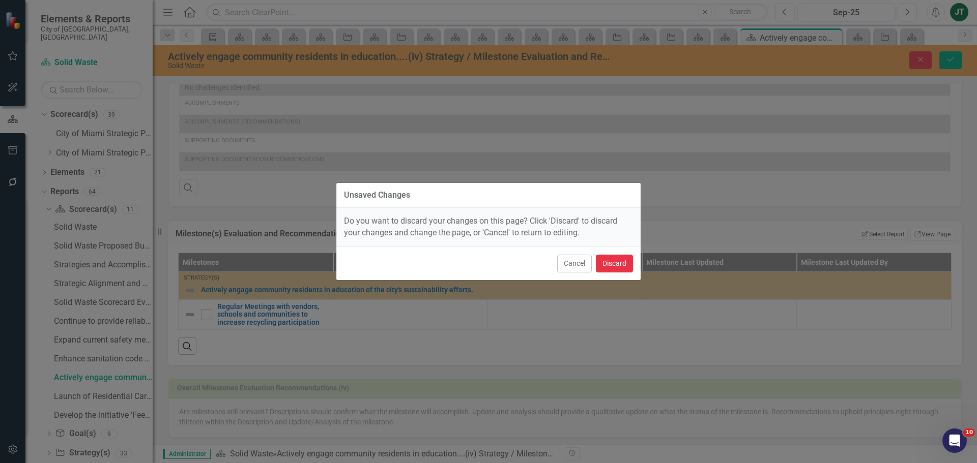
click at [609, 260] on button "Discard" at bounding box center [614, 264] width 37 height 18
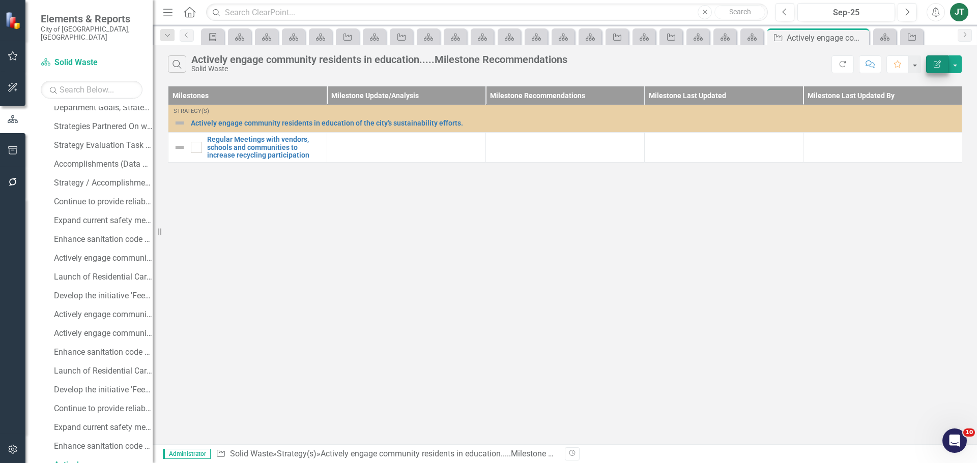
scroll to position [254, 0]
click at [937, 65] on icon "Edit Report" at bounding box center [936, 64] width 9 height 7
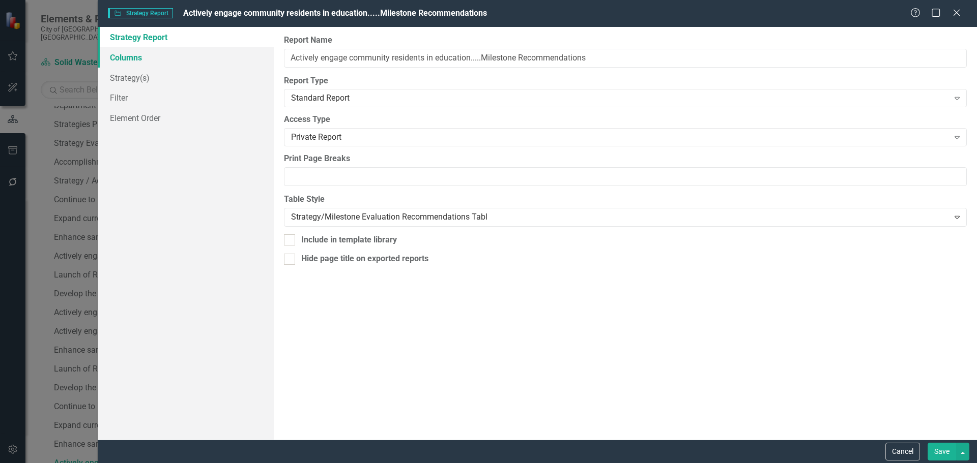
click at [143, 54] on link "Columns" at bounding box center [186, 57] width 176 height 20
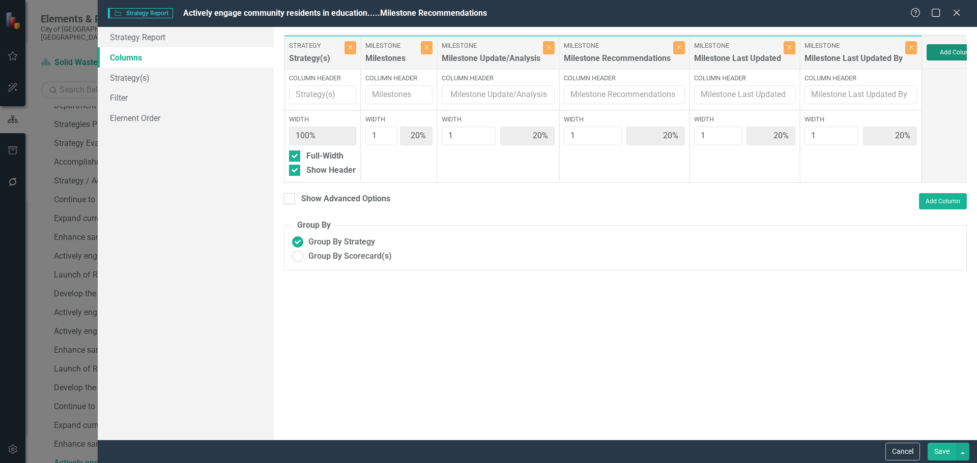
click at [963, 44] on button "Add Column" at bounding box center [956, 52] width 61 height 16
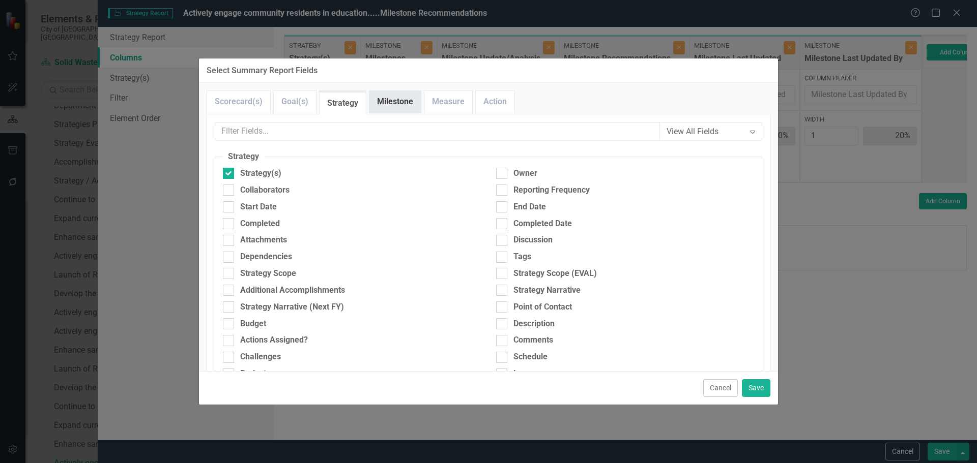
click at [388, 110] on link "Milestone" at bounding box center [394, 102] width 51 height 22
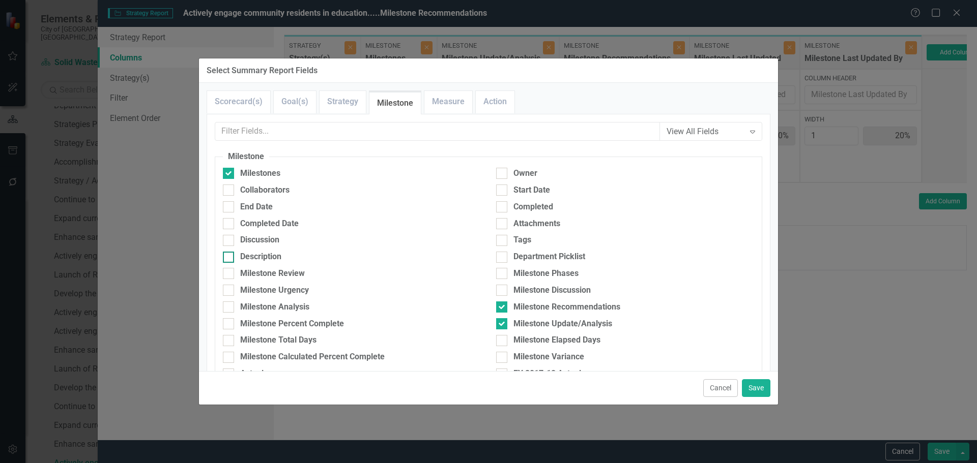
click at [249, 258] on div "Description" at bounding box center [260, 257] width 41 height 12
click at [229, 258] on input "Description" at bounding box center [226, 255] width 7 height 7
checkbox input "true"
click at [526, 188] on div "Start Date" at bounding box center [531, 191] width 37 height 12
click at [503, 188] on input "Start Date" at bounding box center [499, 188] width 7 height 7
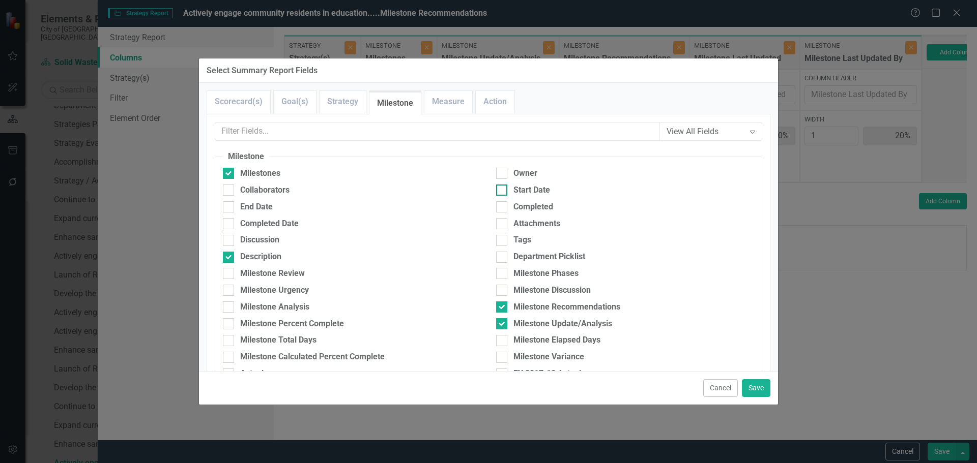
checkbox input "true"
click at [263, 204] on div "End Date" at bounding box center [256, 207] width 33 height 12
click at [229, 204] on input "End Date" at bounding box center [226, 204] width 7 height 7
checkbox input "true"
click at [752, 387] on button "Save" at bounding box center [756, 388] width 28 height 18
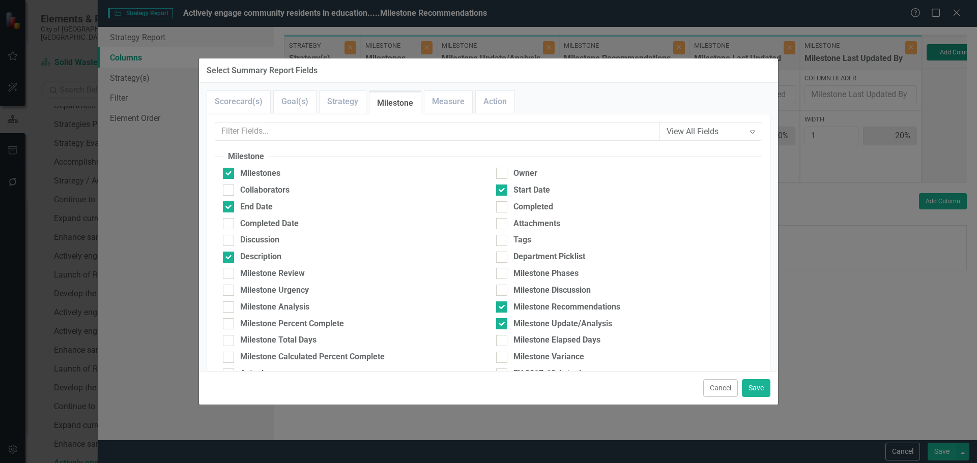
type input "13%"
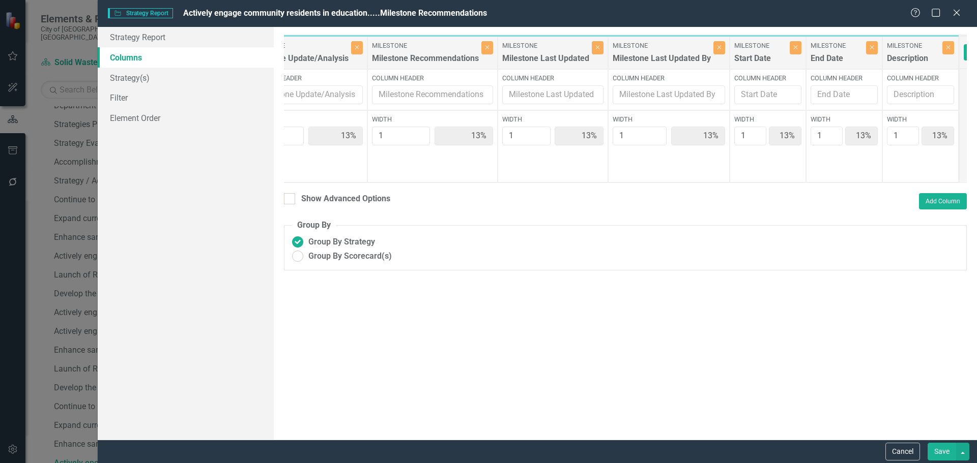
scroll to position [0, 253]
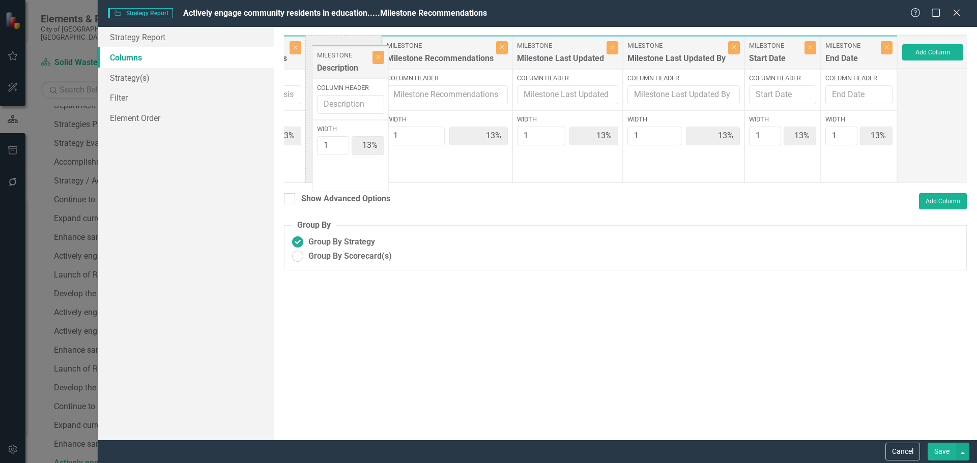
drag, startPoint x: 862, startPoint y: 49, endPoint x: 355, endPoint y: 58, distance: 507.2
click at [355, 58] on div "Strategy Strategy(s) Close Column Header Width 100% Full-Width Show Header Mile…" at bounding box center [464, 109] width 867 height 149
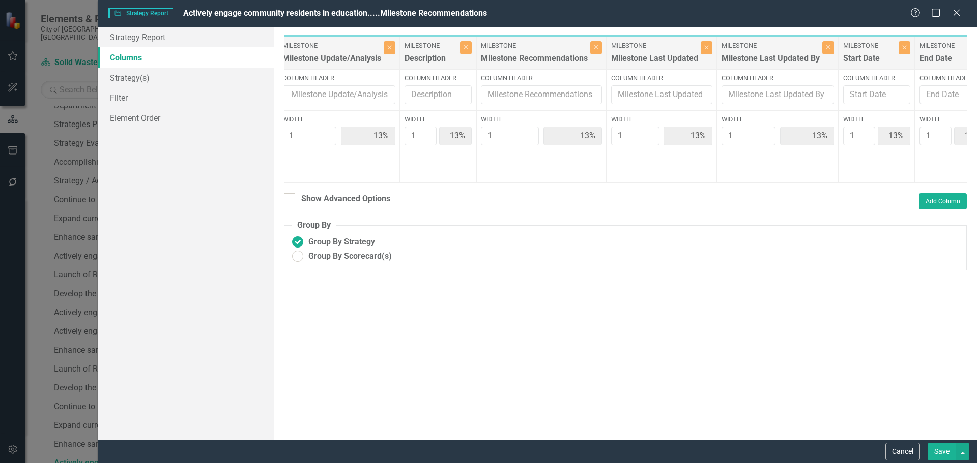
scroll to position [0, 158]
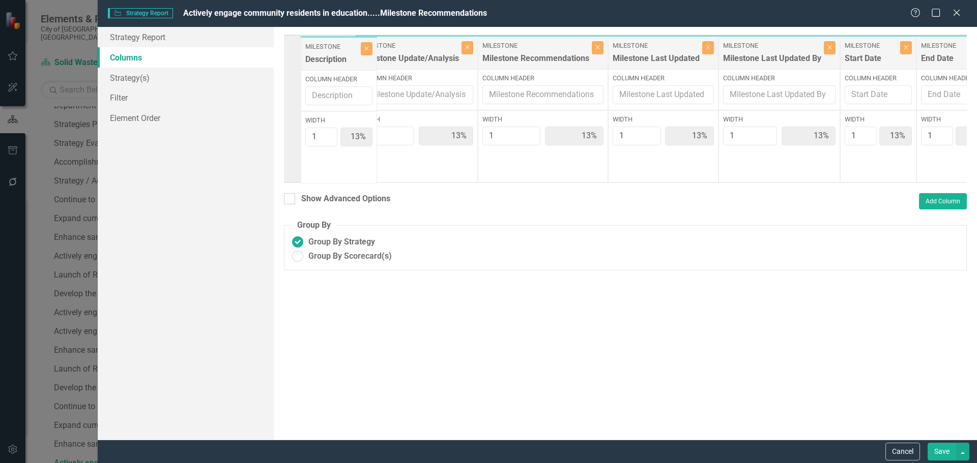
drag, startPoint x: 456, startPoint y: 54, endPoint x: 356, endPoint y: 55, distance: 100.2
click at [356, 55] on div "Strategy Strategy(s) Close Column Header Width 100% Full-Width Show Header Mile…" at bounding box center [559, 109] width 867 height 149
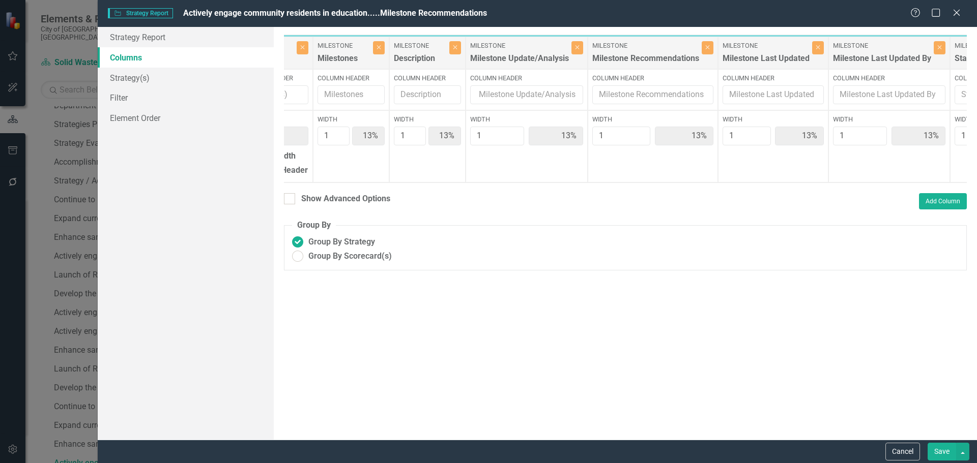
scroll to position [0, 0]
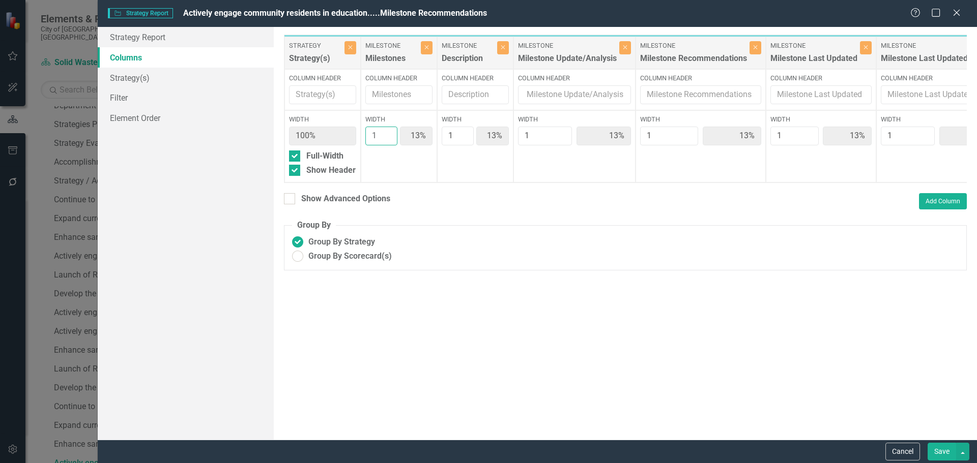
type input "2"
type input "22%"
type input "11%"
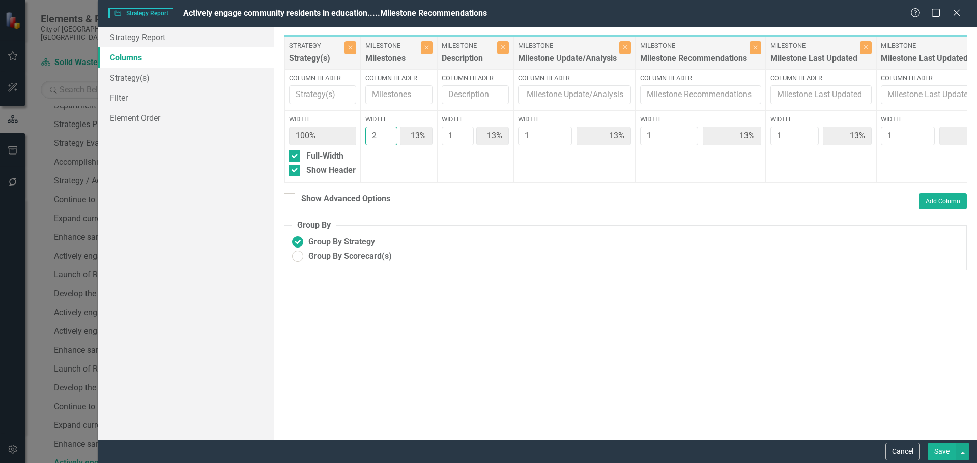
type input "11%"
type input "2"
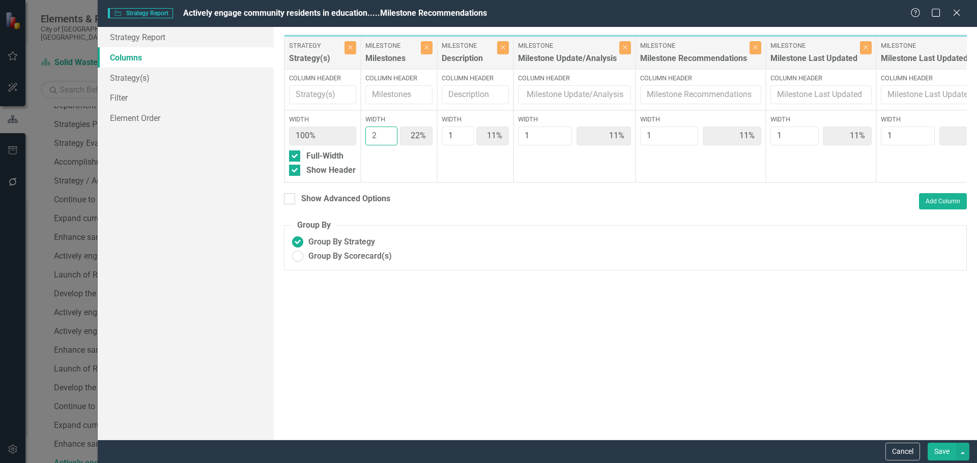
click at [386, 132] on input "2" at bounding box center [381, 136] width 32 height 19
type input "2"
type input "20%"
type input "10%"
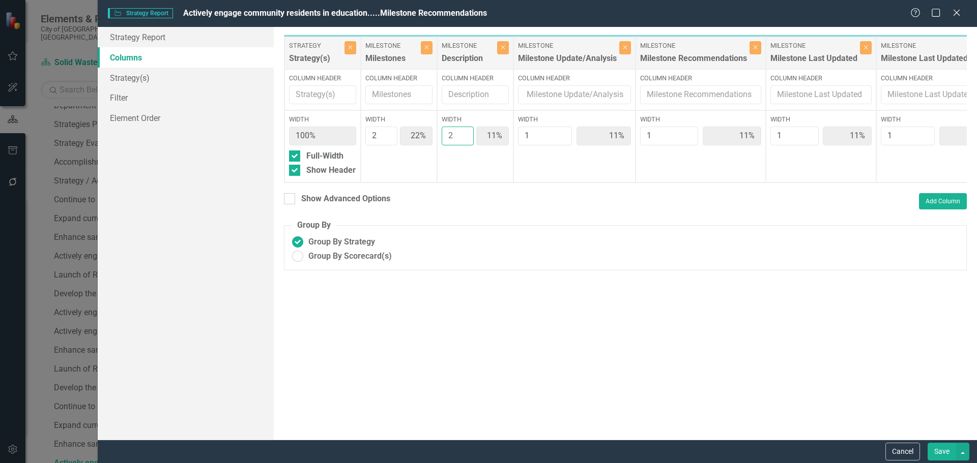
type input "10%"
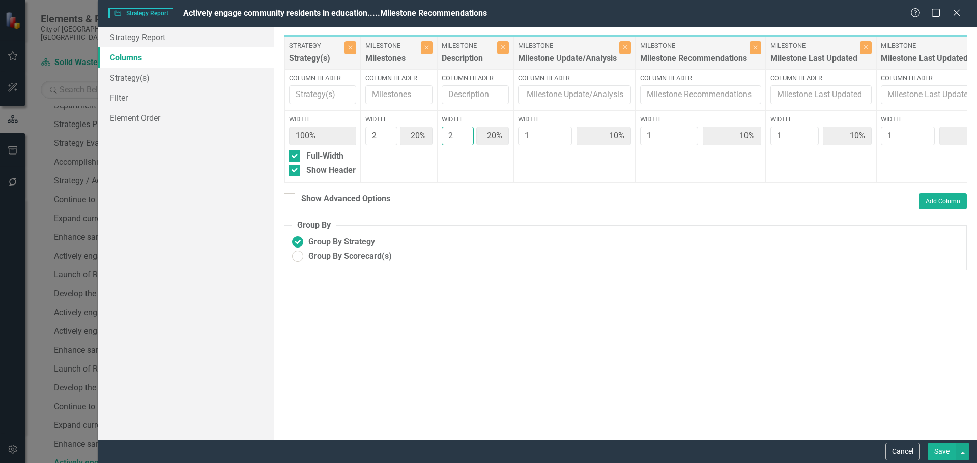
type input "2"
click at [462, 133] on input "2" at bounding box center [458, 136] width 32 height 19
type input "2"
type input "18%"
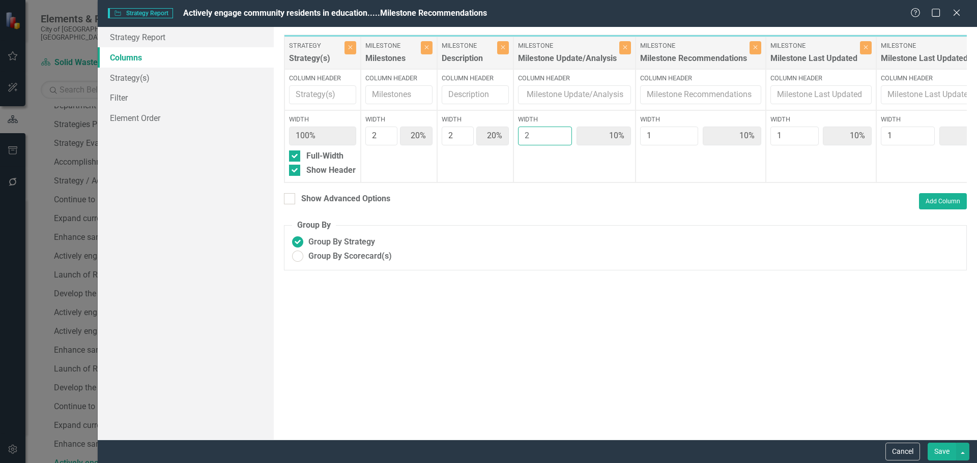
type input "9%"
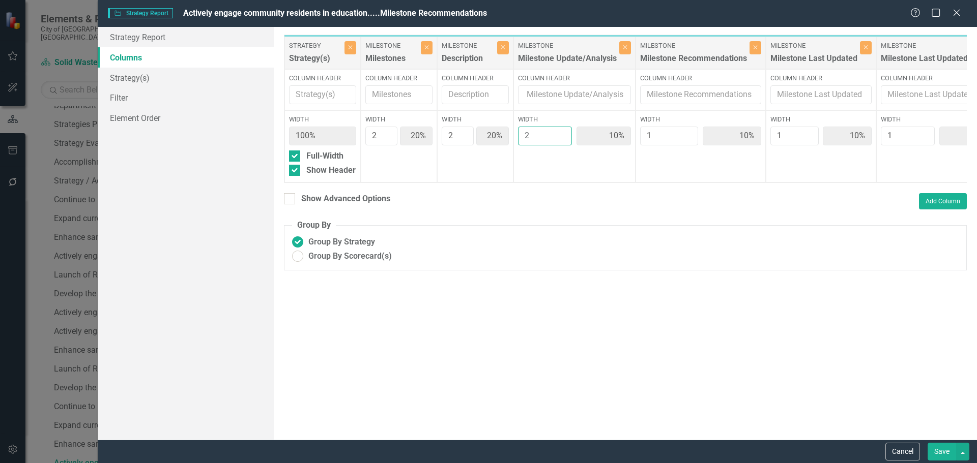
type input "18%"
type input "2"
click at [559, 133] on input "2" at bounding box center [545, 136] width 54 height 19
type input "2"
type input "17%"
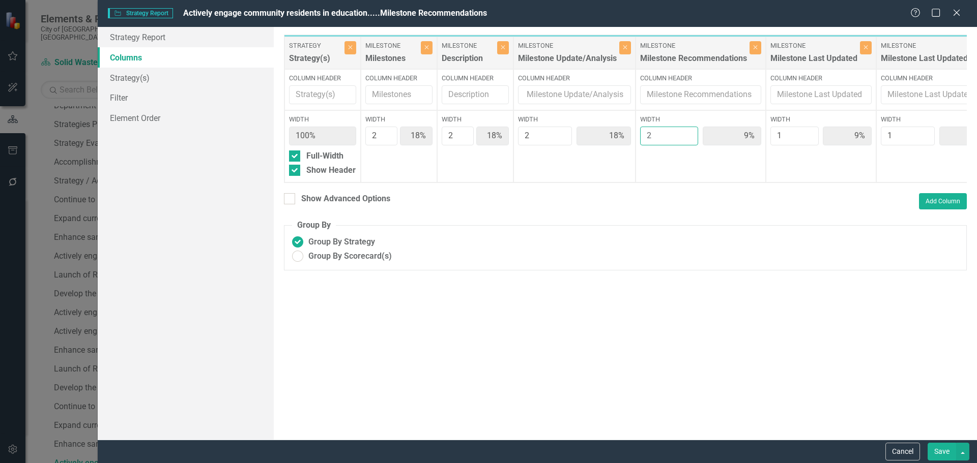
type input "17%"
type input "8%"
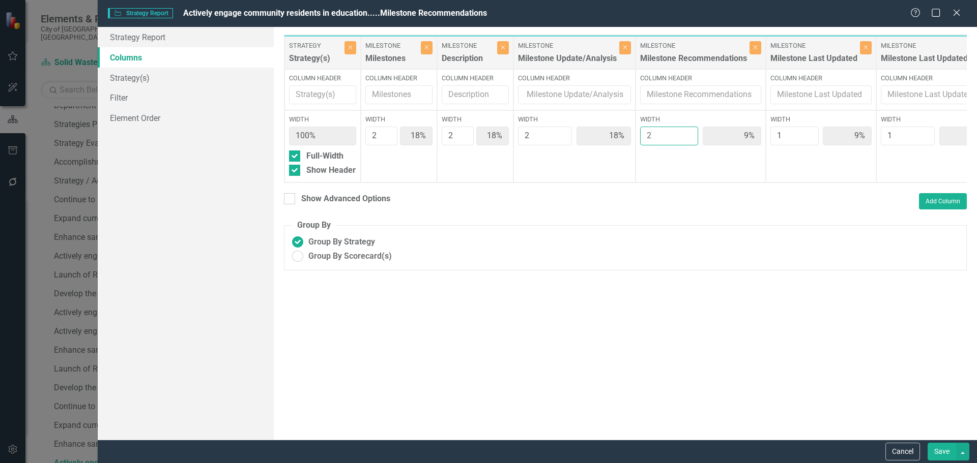
type input "8%"
type input "17%"
type input "2"
click at [684, 132] on input "2" at bounding box center [669, 136] width 58 height 19
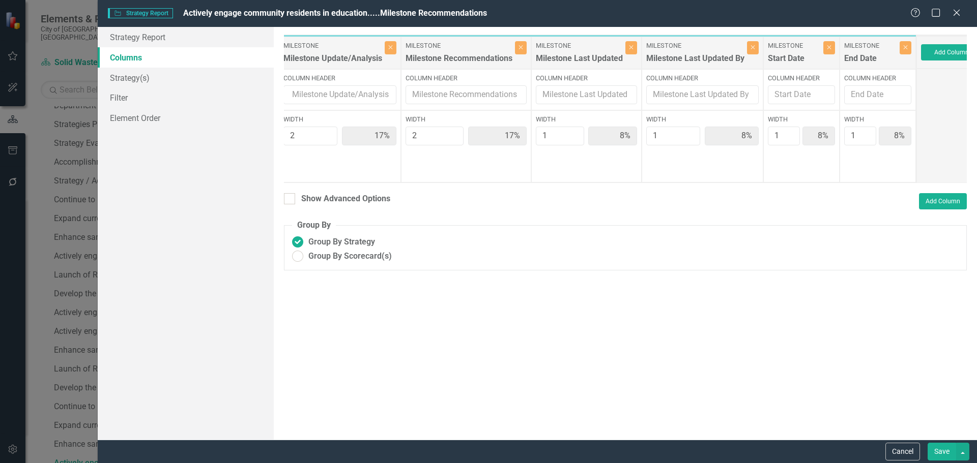
scroll to position [0, 253]
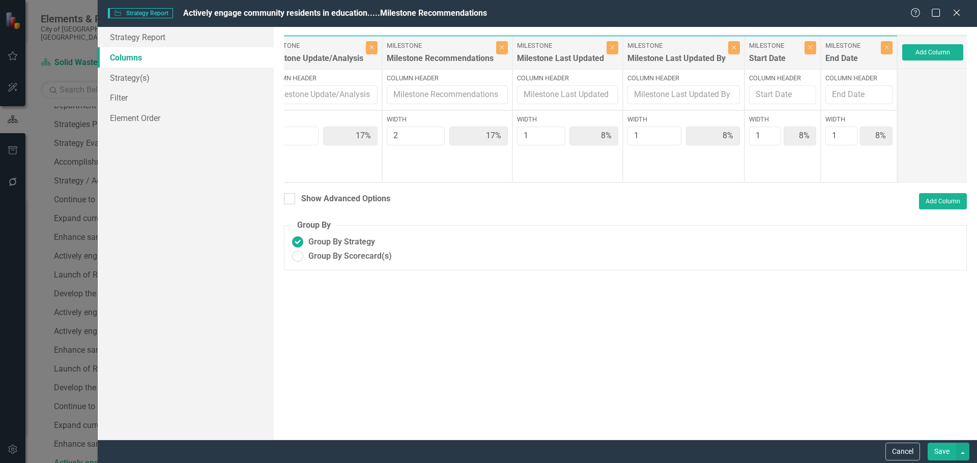
click at [934, 454] on button "Save" at bounding box center [941, 452] width 28 height 18
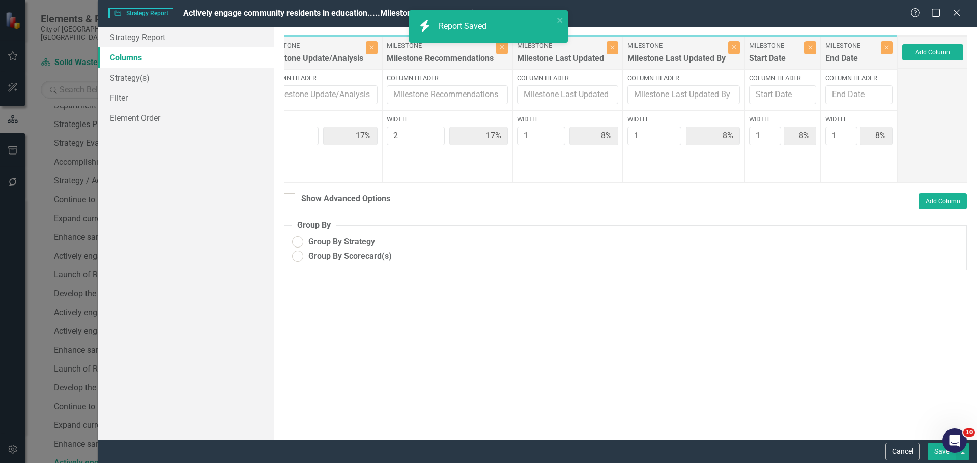
radio input "true"
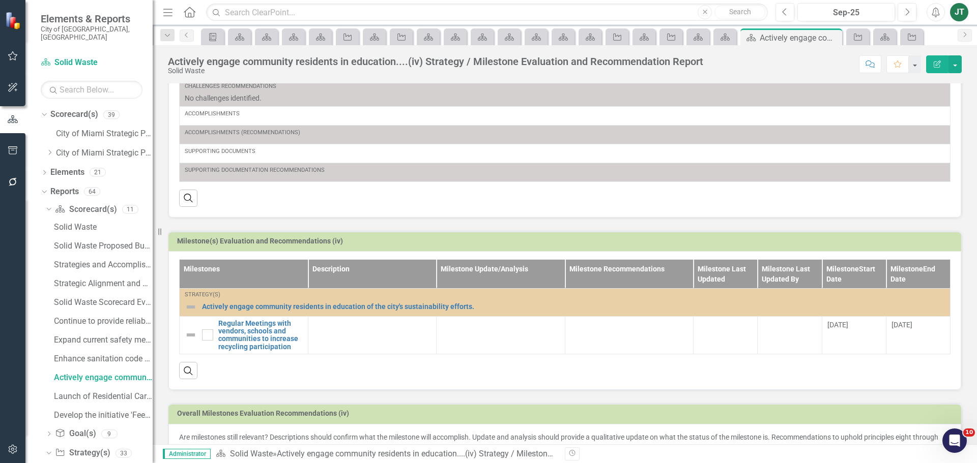
scroll to position [231, 0]
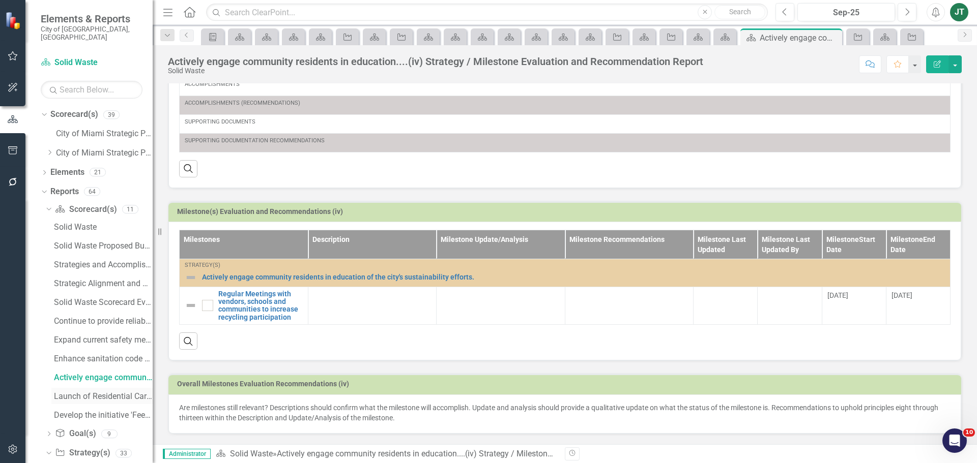
click at [69, 392] on div "Launch of Residential Carts Inventory and Tracking Software...(v) Strategy / Mi…" at bounding box center [103, 396] width 99 height 9
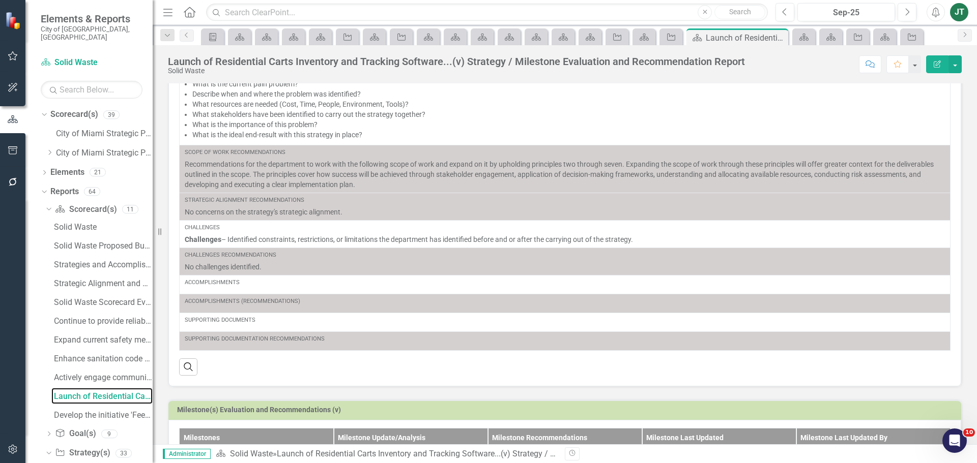
scroll to position [259, 0]
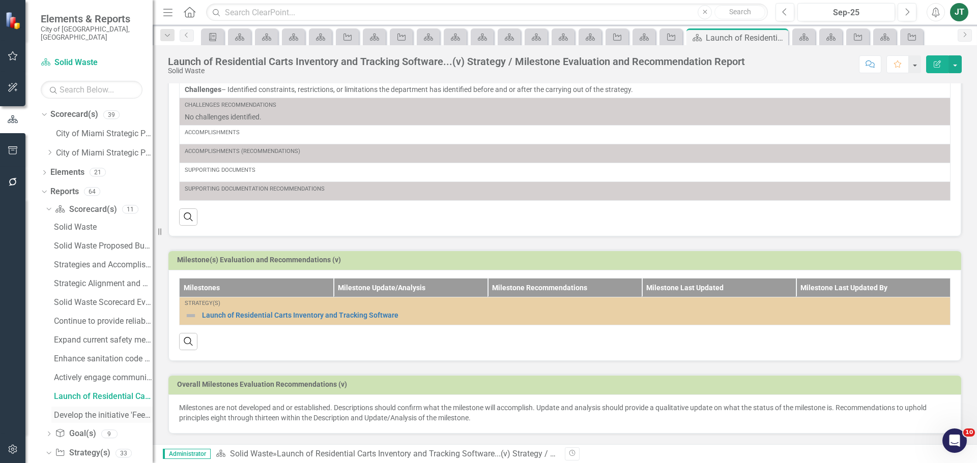
click at [99, 411] on div "Develop the initiative 'Feet on the Streets' ....(vi) Strategy / Milestone Eval…" at bounding box center [103, 415] width 99 height 9
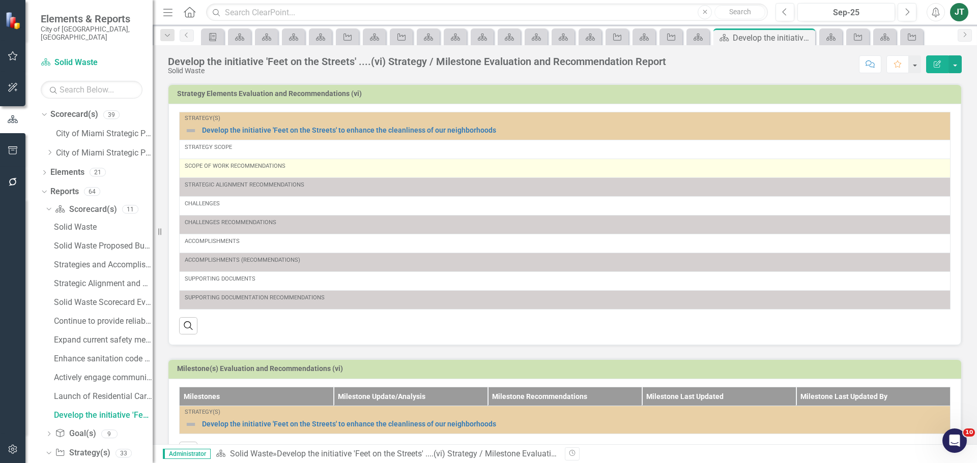
click at [219, 168] on div "Scope of Work Recommendations" at bounding box center [565, 166] width 760 height 8
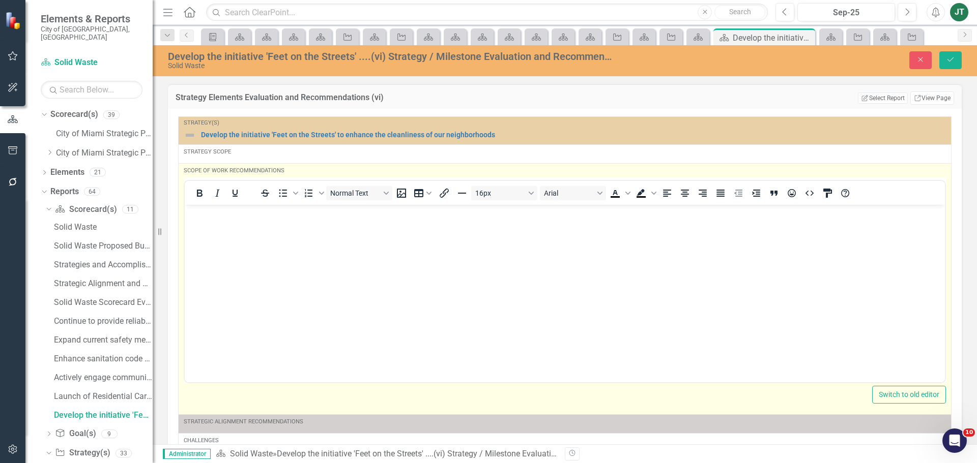
click at [211, 215] on p "Rich Text Area. Press ALT-0 for help." at bounding box center [564, 213] width 755 height 12
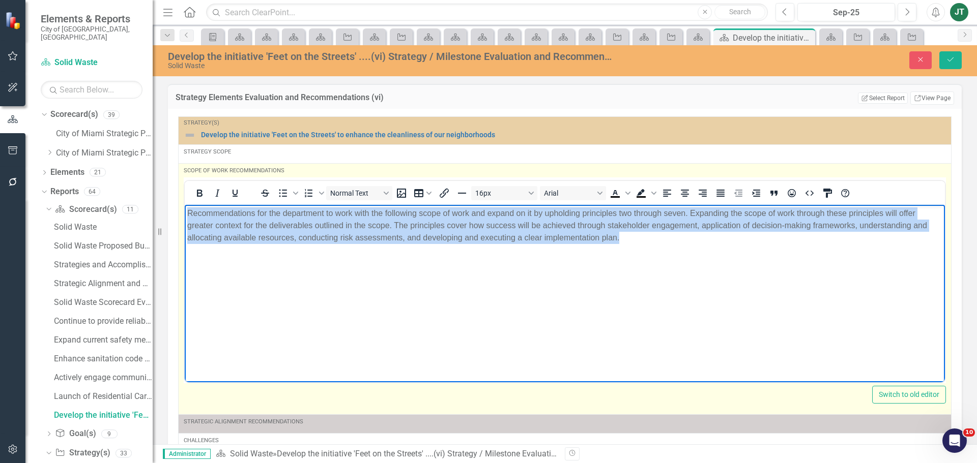
drag, startPoint x: 659, startPoint y: 248, endPoint x: 112, endPoint y: 208, distance: 547.8
click at [185, 208] on html "Recommendations for the department to work with the following scope of work and…" at bounding box center [565, 280] width 760 height 153
click at [721, 195] on icon "Justify" at bounding box center [720, 193] width 12 height 12
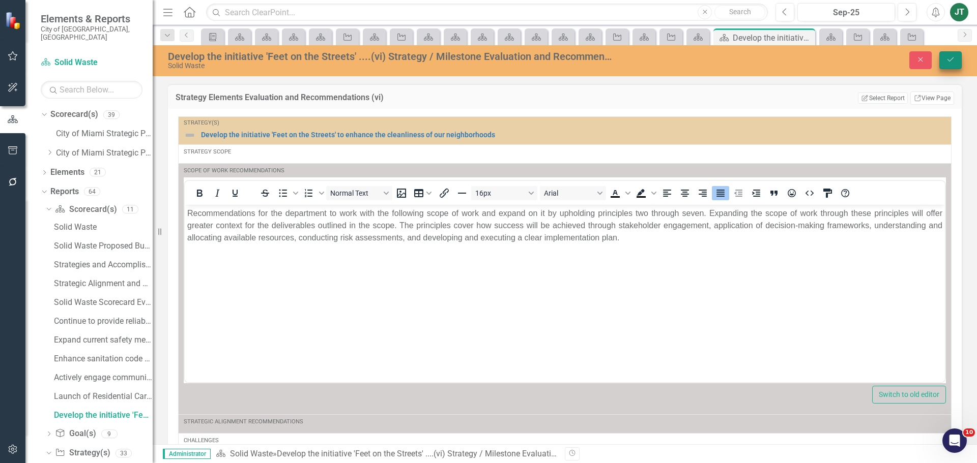
click at [950, 58] on icon "Save" at bounding box center [950, 59] width 9 height 7
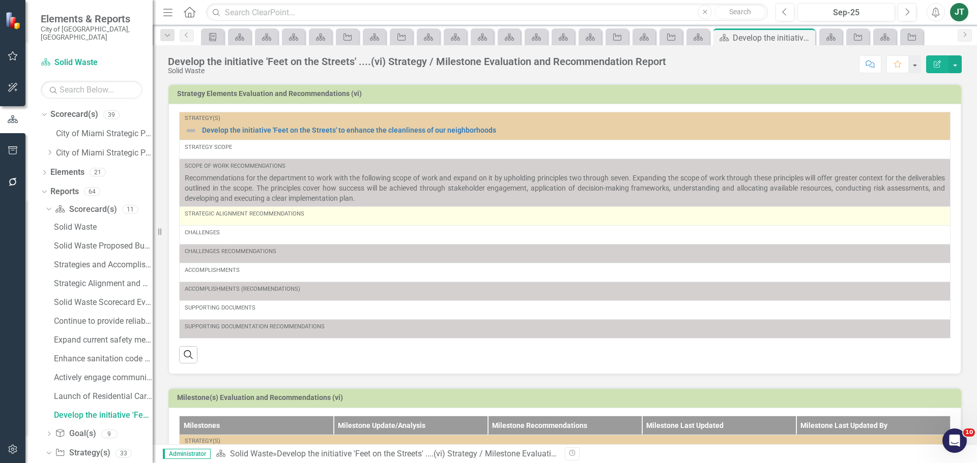
click at [276, 218] on div "Strategic Alignment Recommendations" at bounding box center [565, 216] width 760 height 12
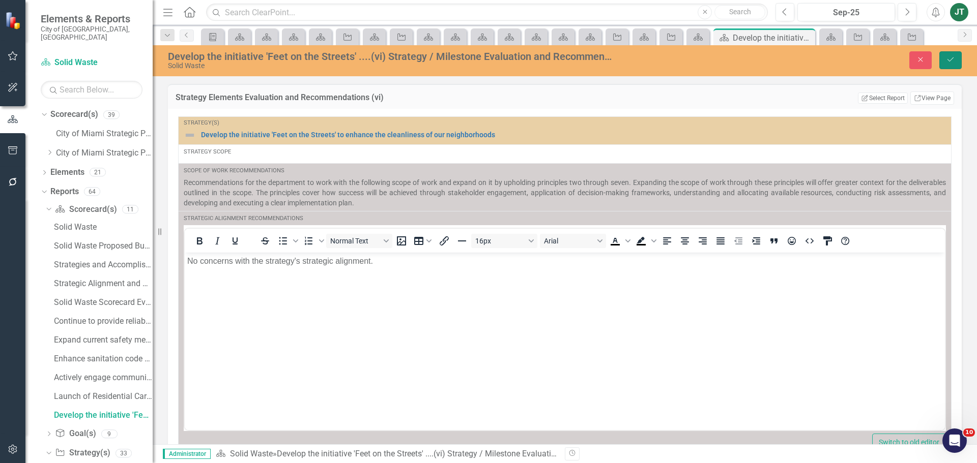
click at [948, 57] on icon "Save" at bounding box center [950, 59] width 9 height 7
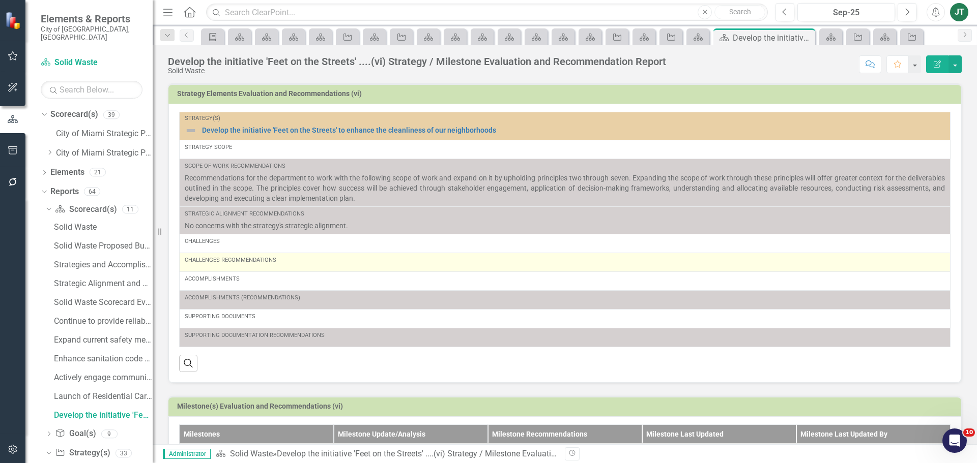
click at [252, 264] on div "Challenges Recommendations" at bounding box center [565, 260] width 760 height 8
click at [242, 268] on div "Challenges Recommendations" at bounding box center [565, 262] width 760 height 12
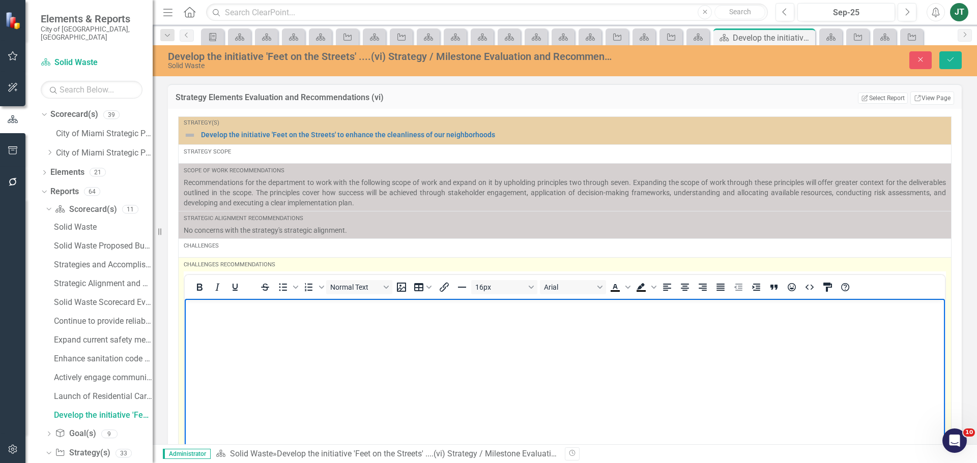
click at [217, 313] on p "Rich Text Area. Press ALT-0 for help." at bounding box center [564, 307] width 755 height 12
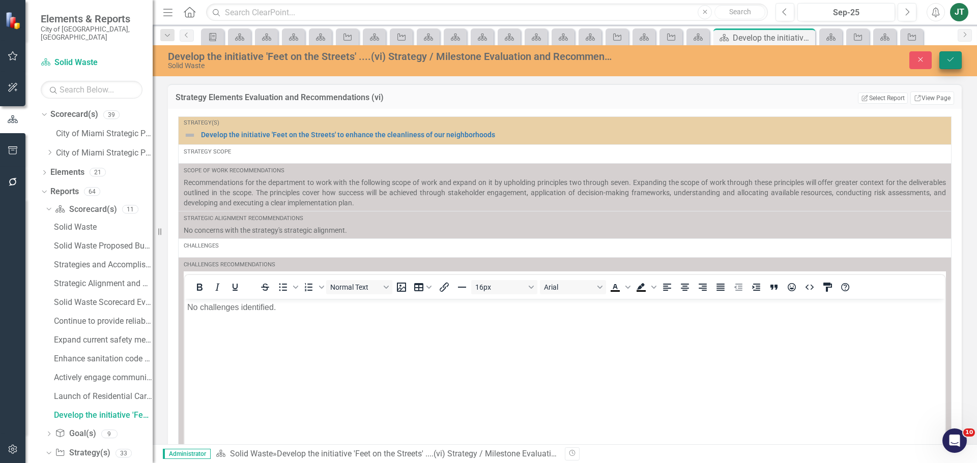
click at [950, 56] on icon "Save" at bounding box center [950, 59] width 9 height 7
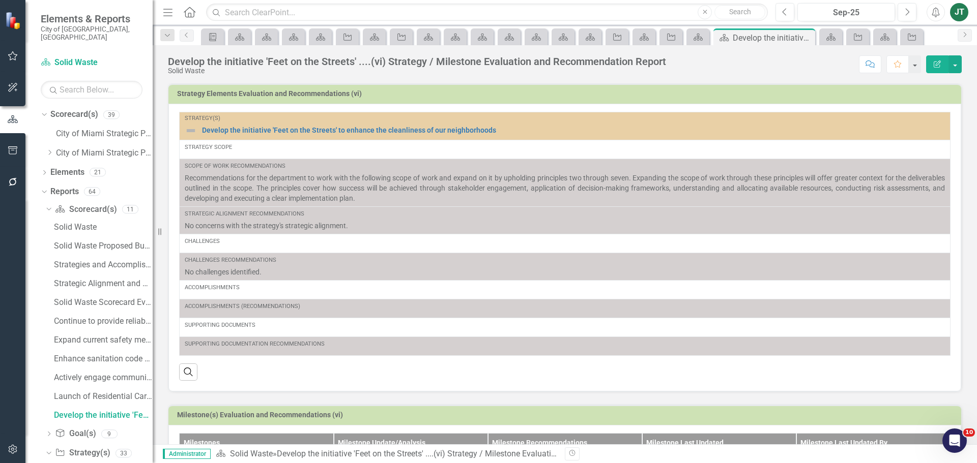
scroll to position [145, 0]
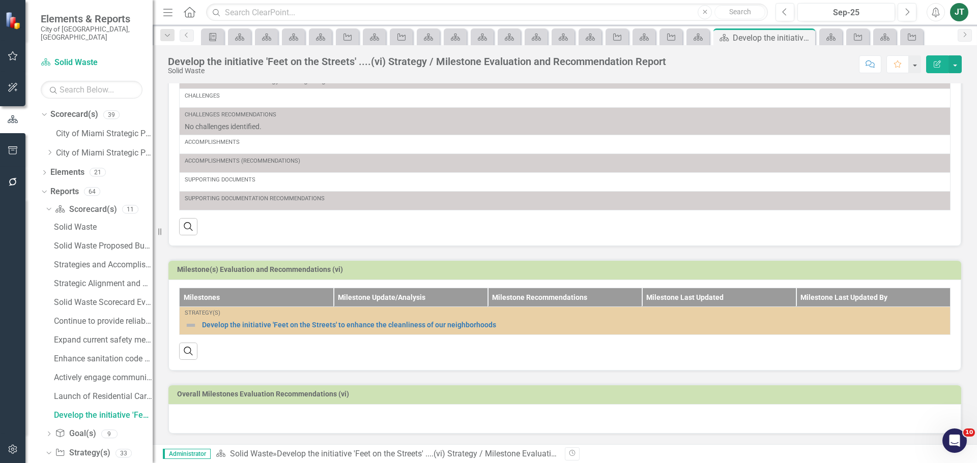
click at [568, 267] on h3 "Milestone(s) Evaluation and Recommendations (vi)" at bounding box center [566, 270] width 779 height 8
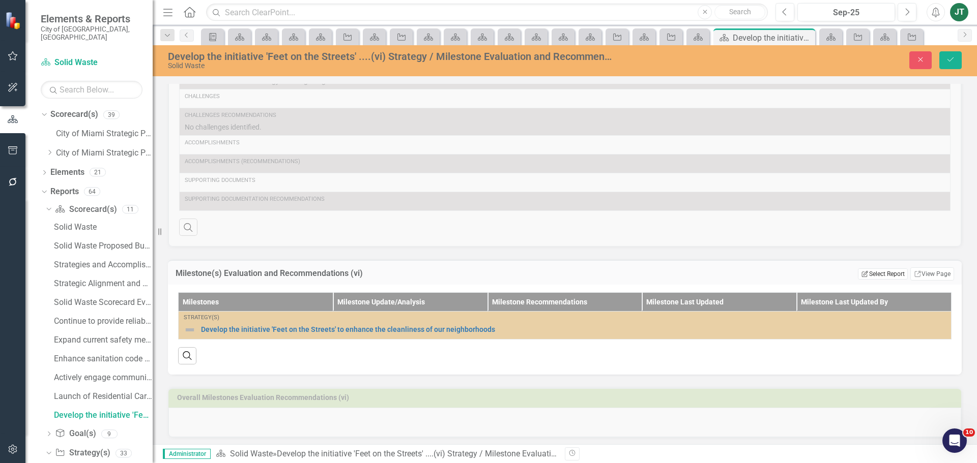
click at [864, 275] on button "Edit Report Select Report" at bounding box center [882, 274] width 49 height 11
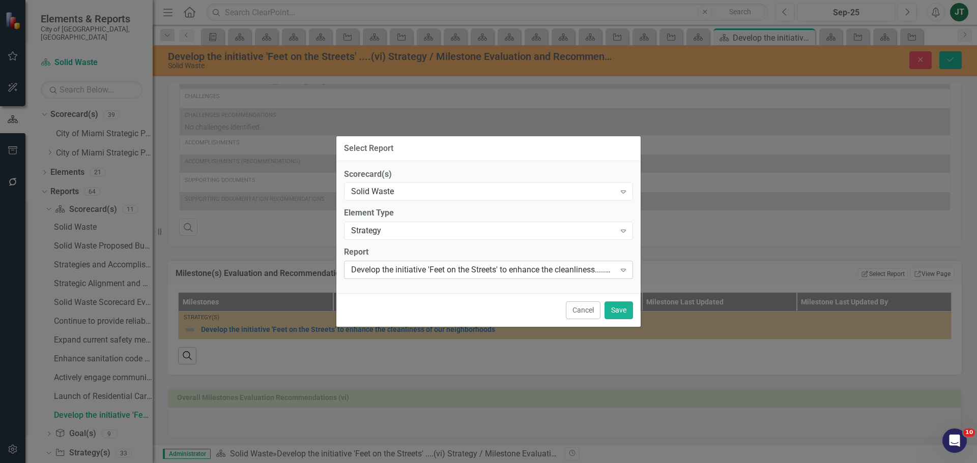
click at [563, 266] on div "Develop the initiative 'Feet on the Streets' to enhance the cleanliness.....Mil…" at bounding box center [483, 271] width 264 height 12
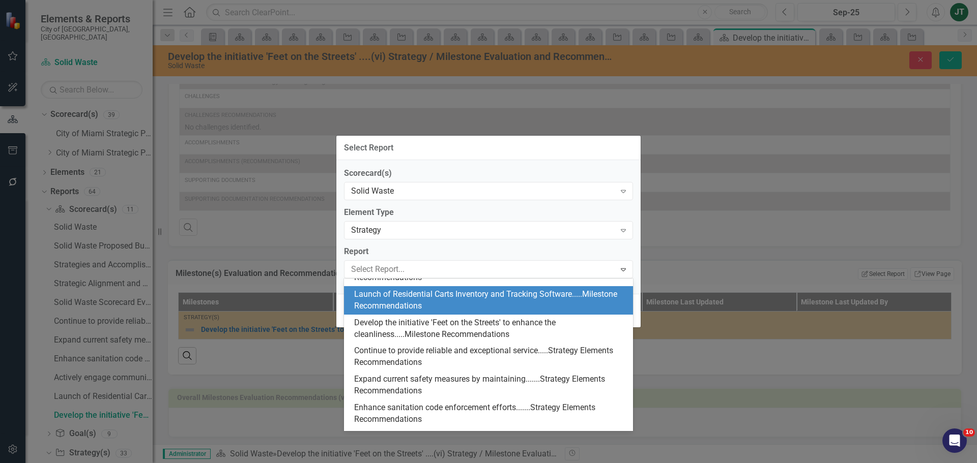
scroll to position [781, 0]
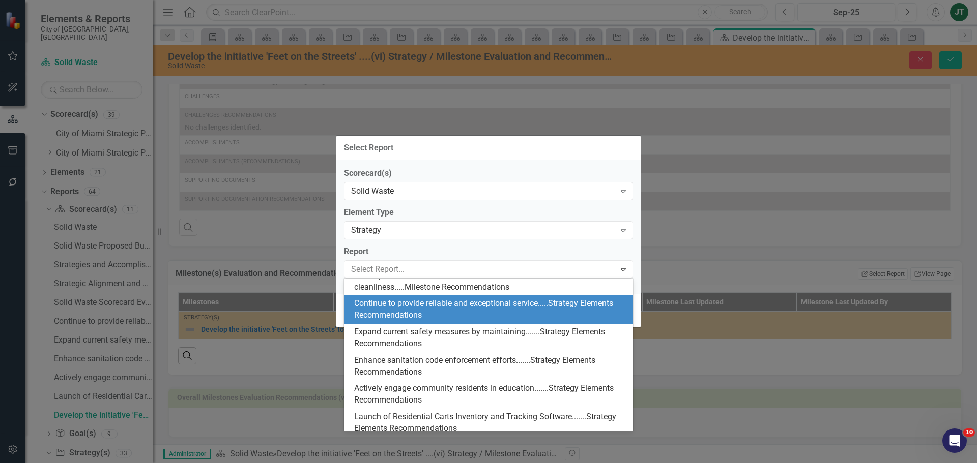
click at [750, 239] on div "Select Report Scorecard(s) Solid Waste Expand Element Type Strategy Expand Repo…" at bounding box center [488, 231] width 977 height 463
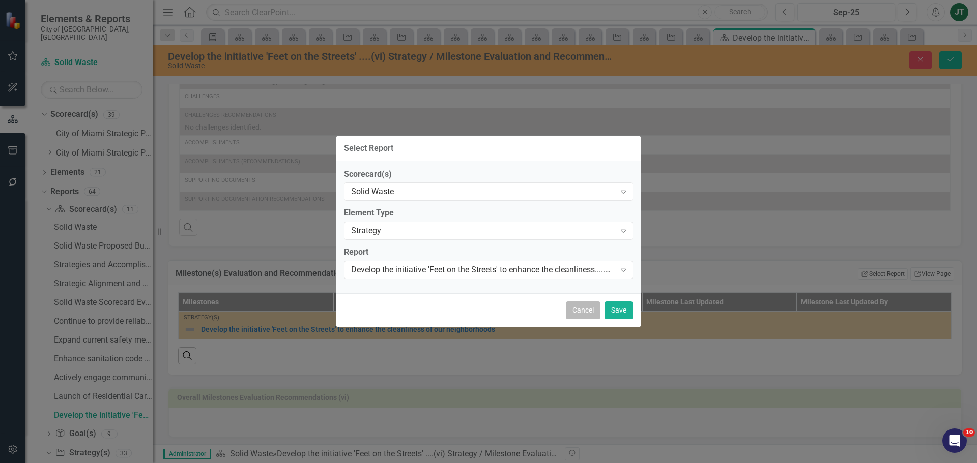
click at [581, 308] on button "Cancel" at bounding box center [583, 311] width 35 height 18
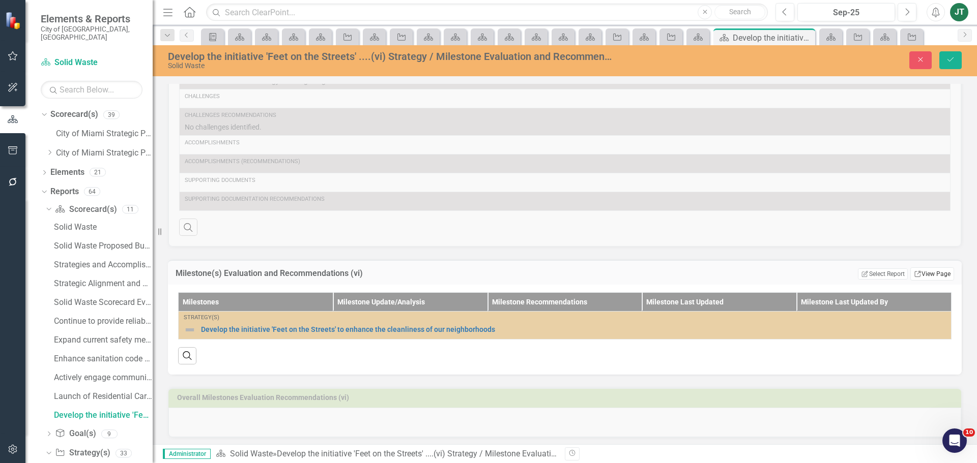
click at [923, 268] on link "Link View Page" at bounding box center [932, 274] width 44 height 13
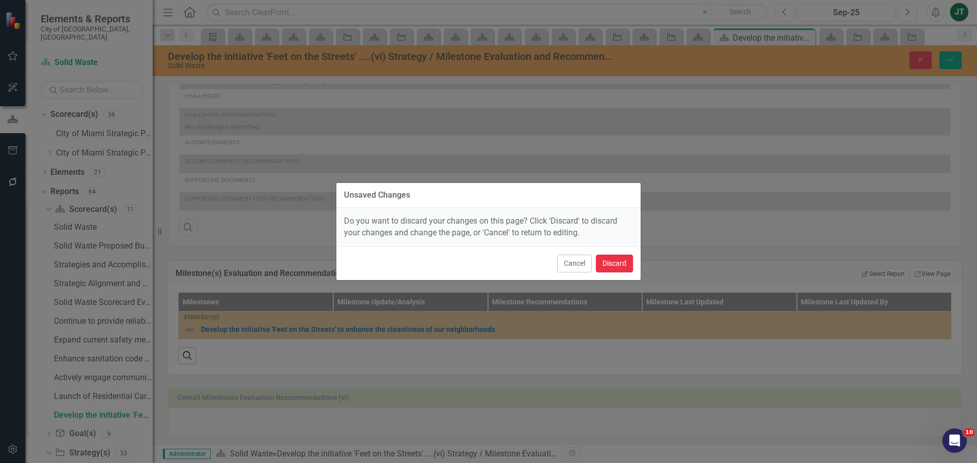
click at [615, 255] on button "Discard" at bounding box center [614, 264] width 37 height 18
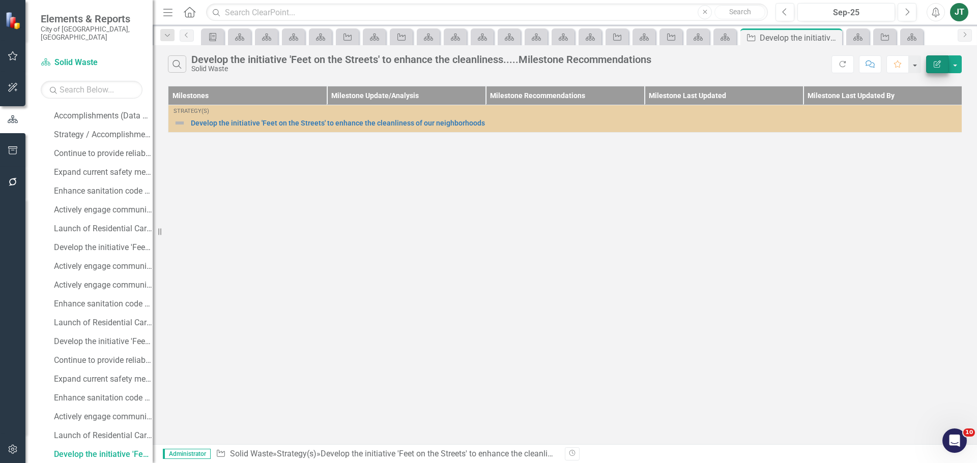
scroll to position [291, 0]
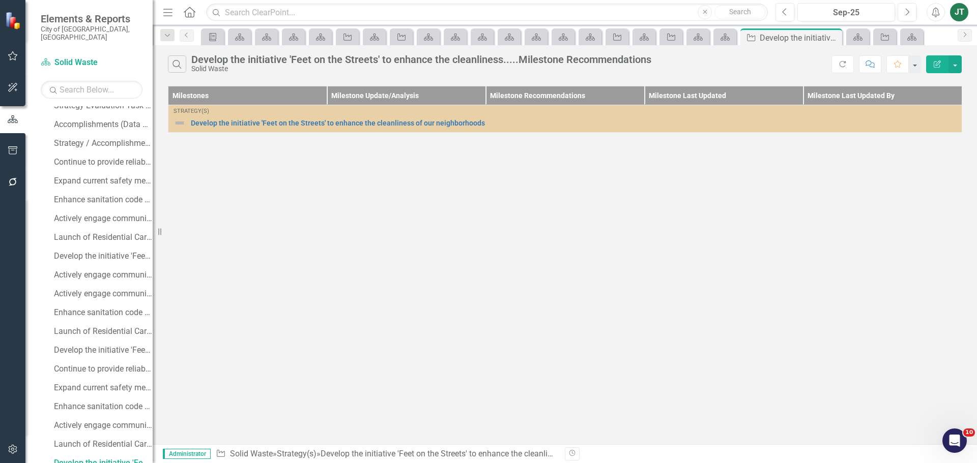
click at [940, 62] on icon "Edit Report" at bounding box center [936, 64] width 9 height 7
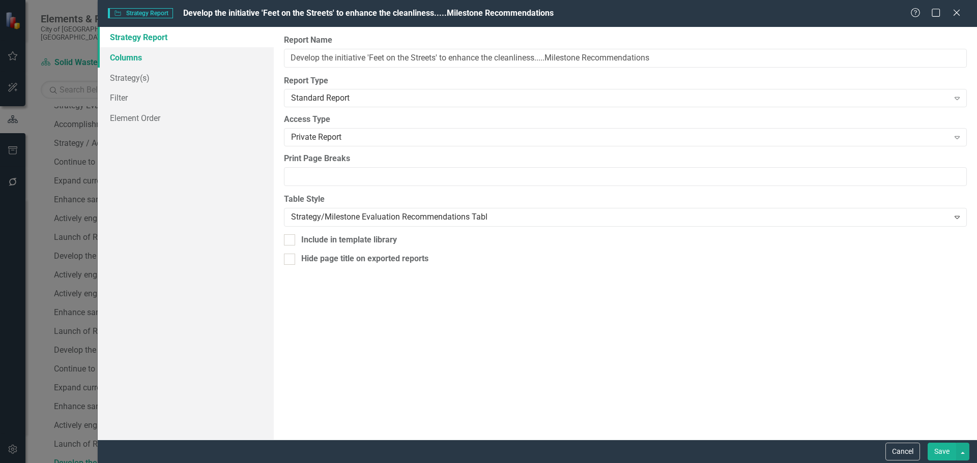
click at [162, 57] on link "Columns" at bounding box center [186, 57] width 176 height 20
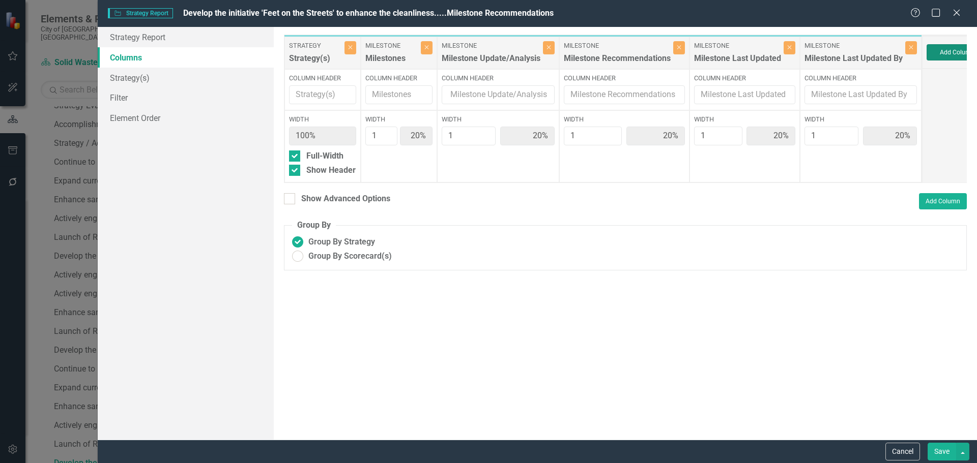
click at [951, 49] on button "Add Column" at bounding box center [956, 52] width 61 height 16
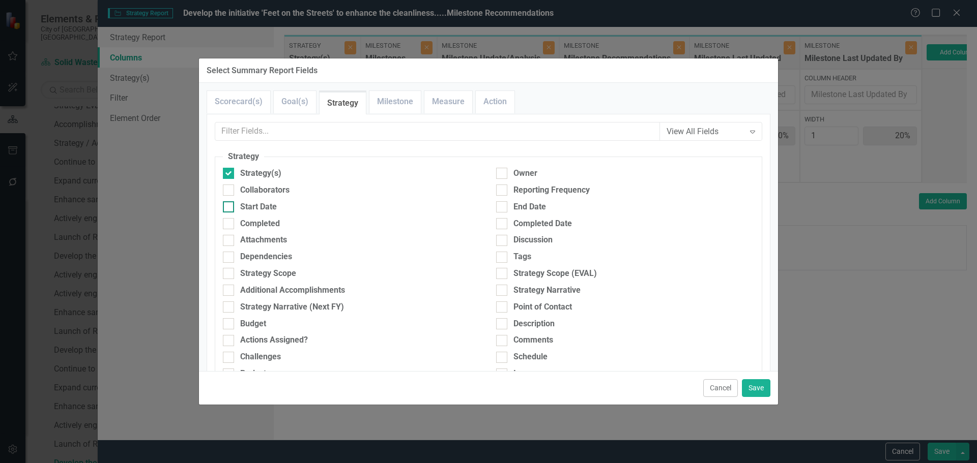
click at [267, 209] on div "Start Date" at bounding box center [258, 207] width 37 height 12
click at [229, 208] on input "Start Date" at bounding box center [226, 204] width 7 height 7
click at [245, 210] on div "Start Date" at bounding box center [258, 207] width 37 height 12
click at [229, 208] on input "Start Date" at bounding box center [226, 204] width 7 height 7
checkbox input "false"
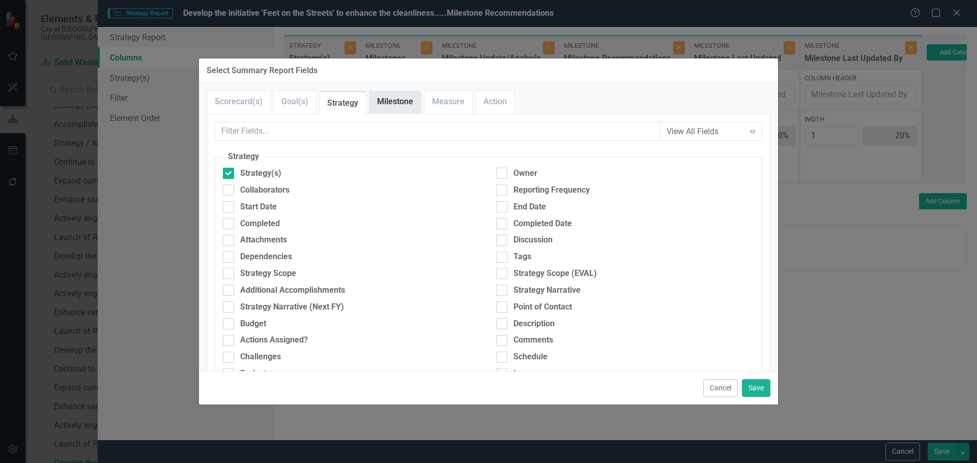
click at [390, 101] on link "Milestone" at bounding box center [394, 102] width 51 height 22
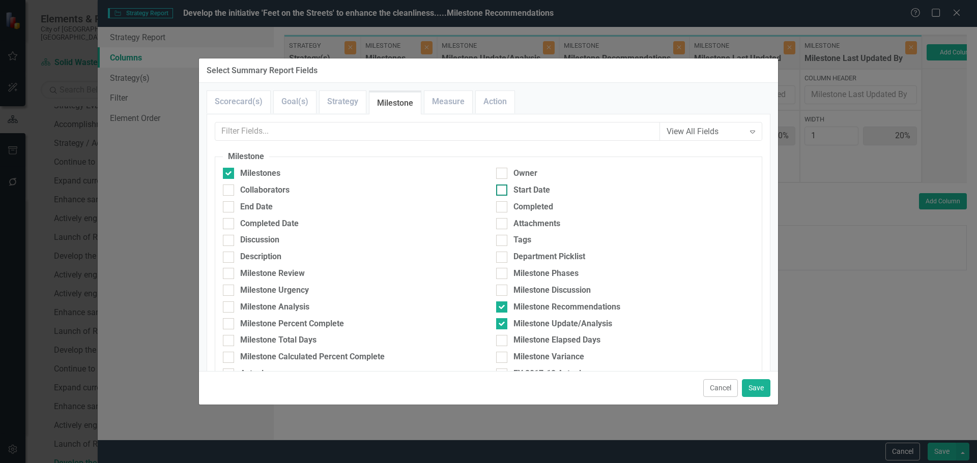
click at [515, 186] on div "Start Date" at bounding box center [531, 191] width 37 height 12
click at [503, 186] on input "Start Date" at bounding box center [499, 188] width 7 height 7
checkbox input "true"
click at [249, 207] on div "End Date" at bounding box center [256, 207] width 33 height 12
click at [229, 207] on input "End Date" at bounding box center [226, 204] width 7 height 7
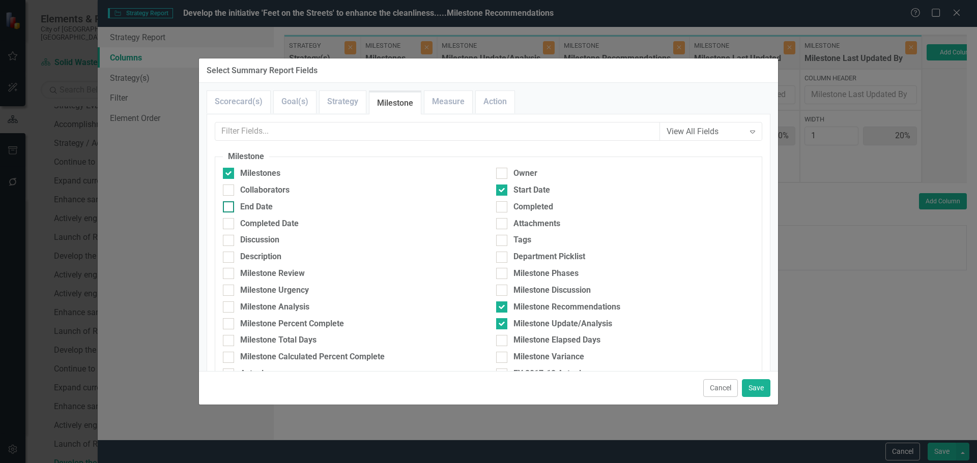
checkbox input "true"
click at [255, 250] on div "Discussion" at bounding box center [351, 243] width 273 height 17
click at [255, 254] on div "Description" at bounding box center [260, 257] width 41 height 12
click at [229, 254] on input "Description" at bounding box center [226, 255] width 7 height 7
checkbox input "true"
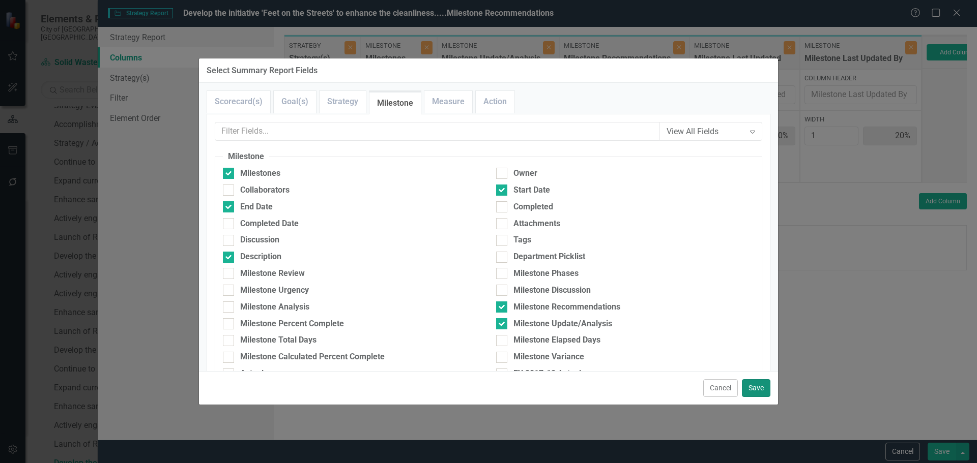
click at [748, 387] on button "Save" at bounding box center [756, 388] width 28 height 18
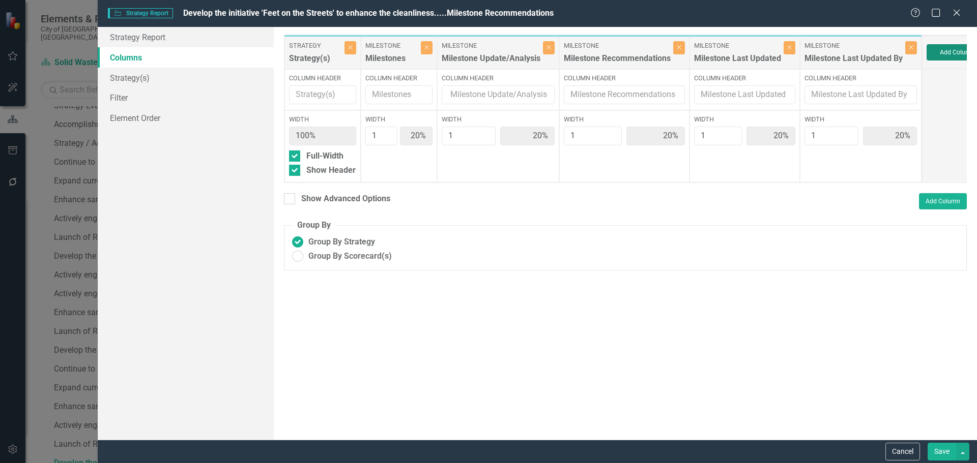
type input "13%"
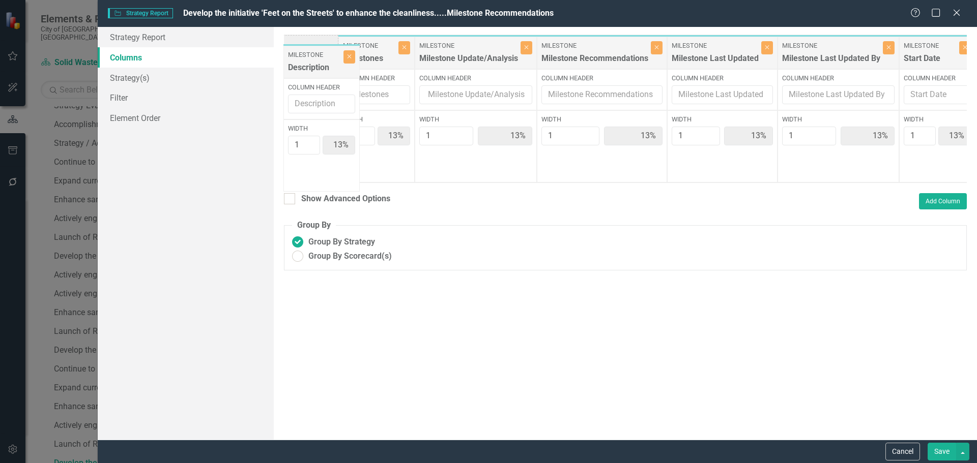
scroll to position [0, 73]
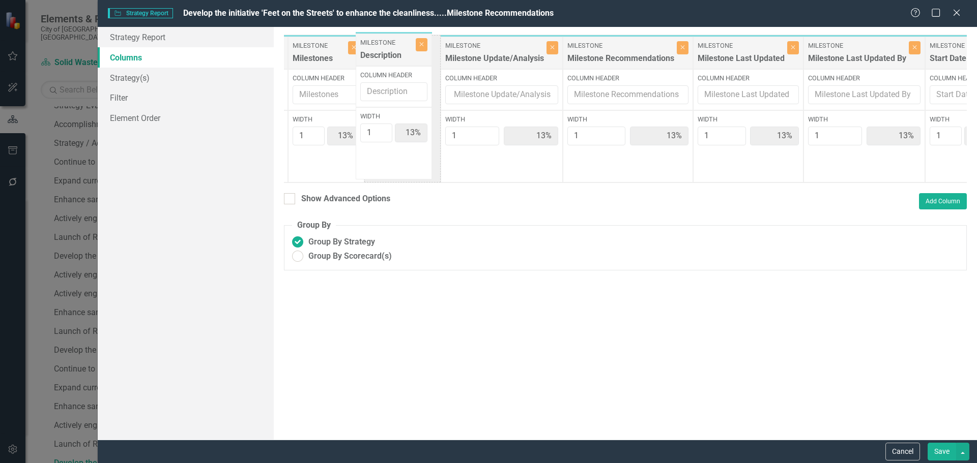
drag, startPoint x: 887, startPoint y: 56, endPoint x: 384, endPoint y: 53, distance: 503.1
click at [384, 53] on div "Strategy Strategy(s) Close Column Header Width 100% Full-Width Show Header Mile…" at bounding box center [644, 109] width 867 height 149
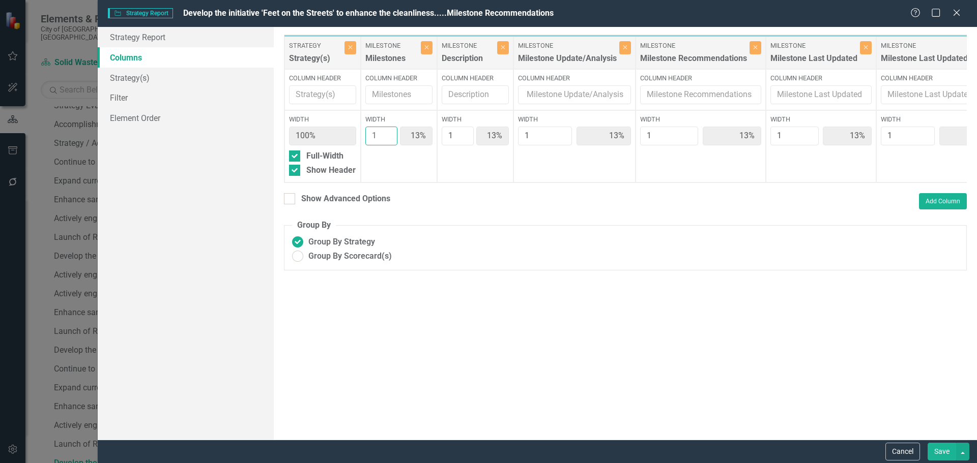
type input "2"
type input "22%"
type input "11%"
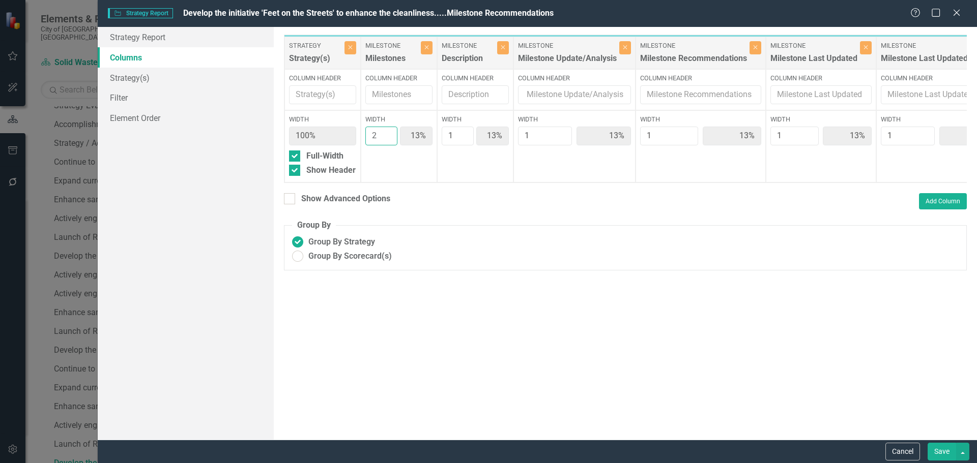
type input "11%"
type input "2"
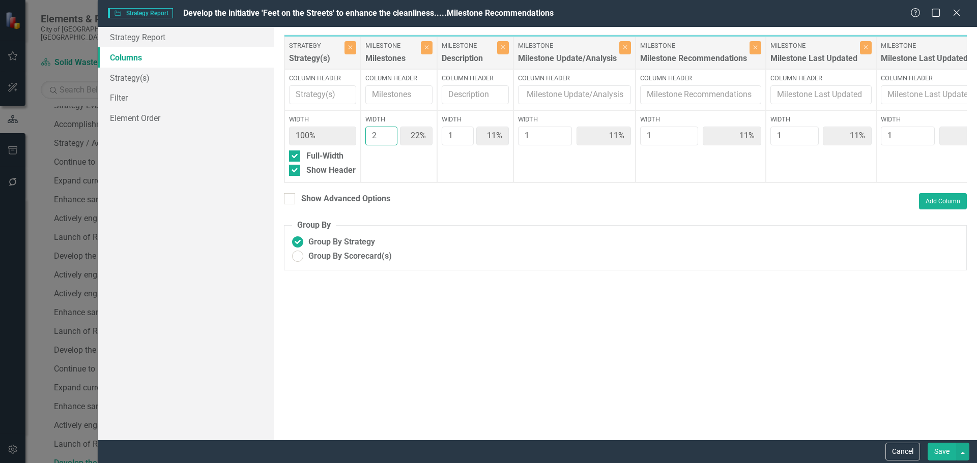
click at [388, 134] on input "2" at bounding box center [381, 136] width 32 height 19
type input "2"
type input "20%"
type input "10%"
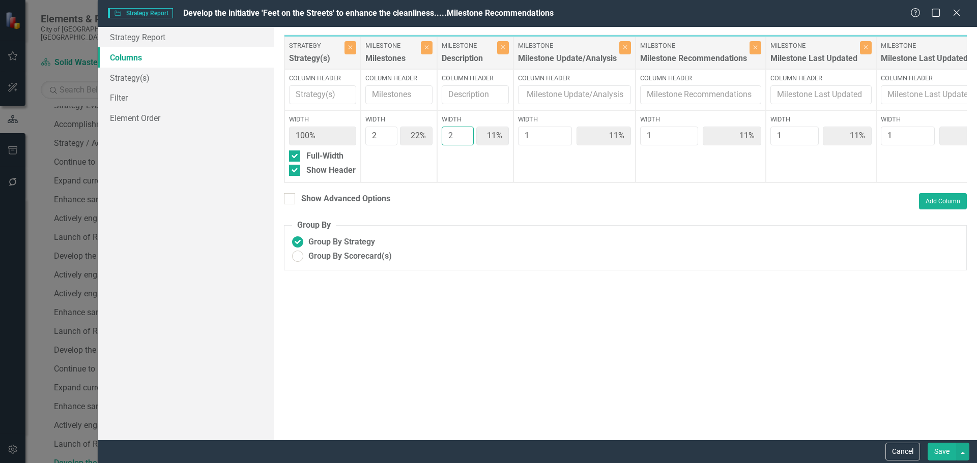
type input "10%"
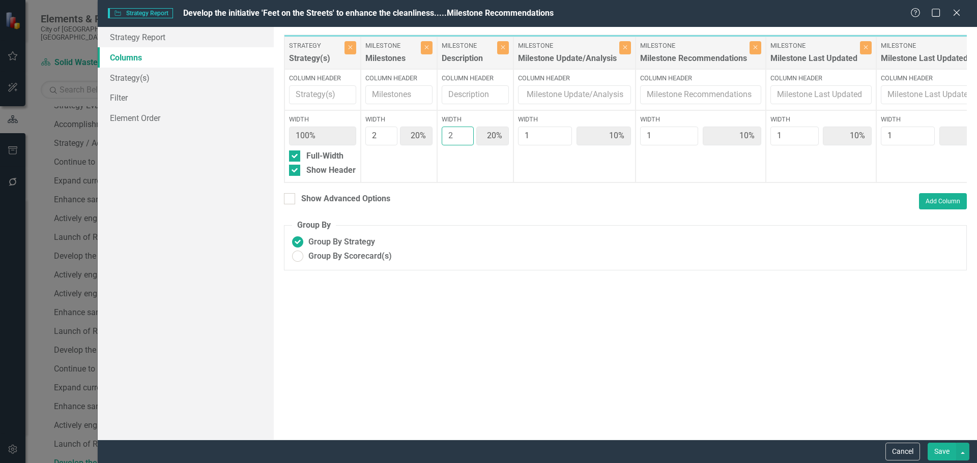
type input "2"
click at [466, 130] on input "2" at bounding box center [458, 136] width 32 height 19
type input "2"
type input "18%"
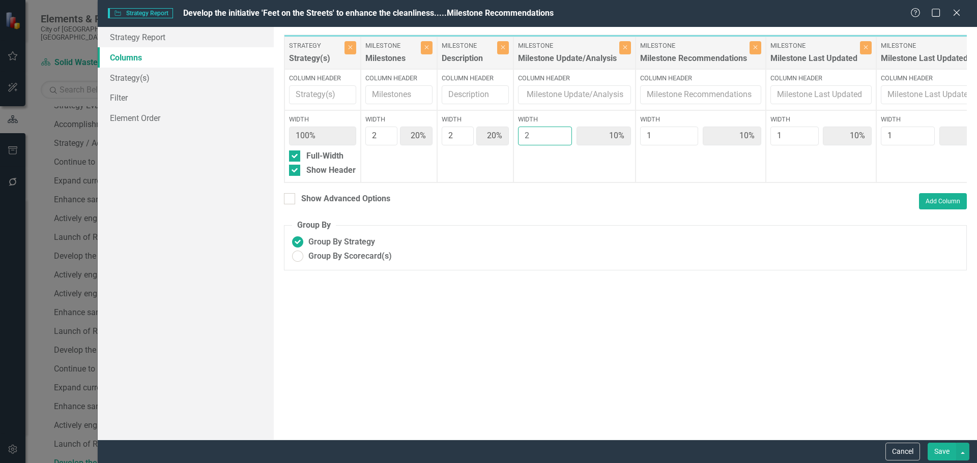
type input "18%"
type input "9%"
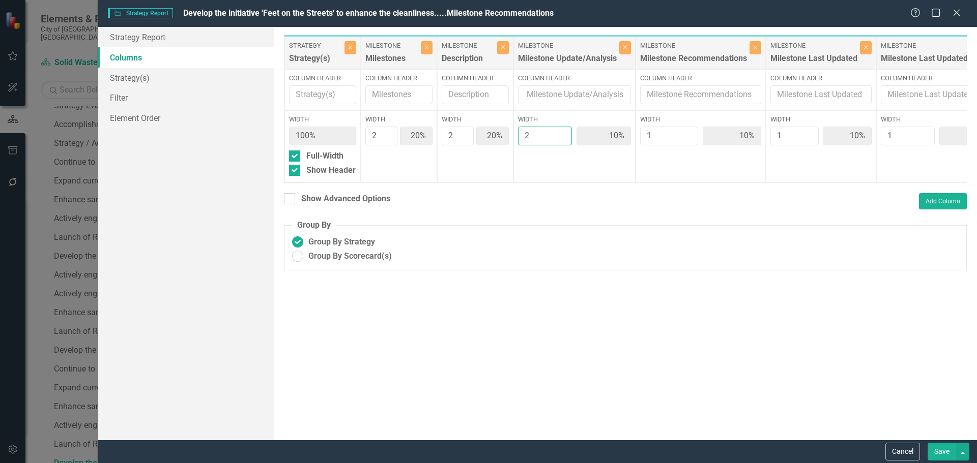
type input "9%"
type input "2"
click at [563, 133] on input "2" at bounding box center [545, 136] width 54 height 19
type input "2"
type input "17%"
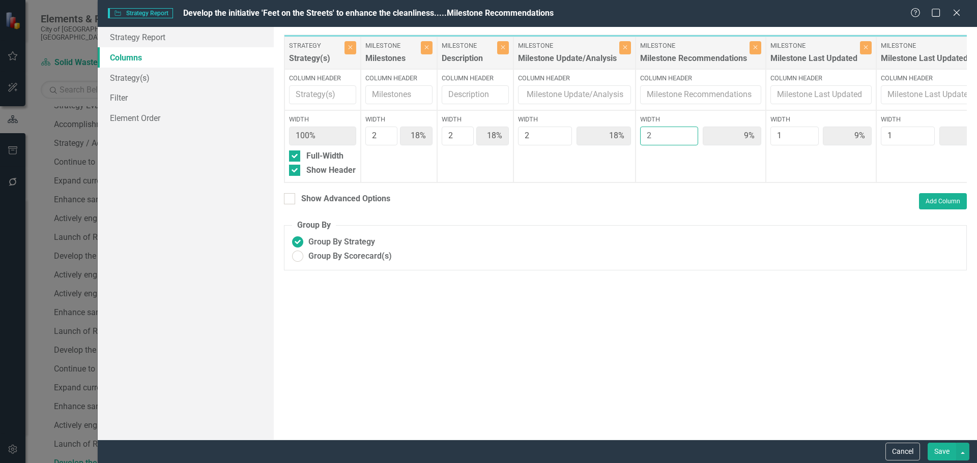
type input "17%"
type input "8%"
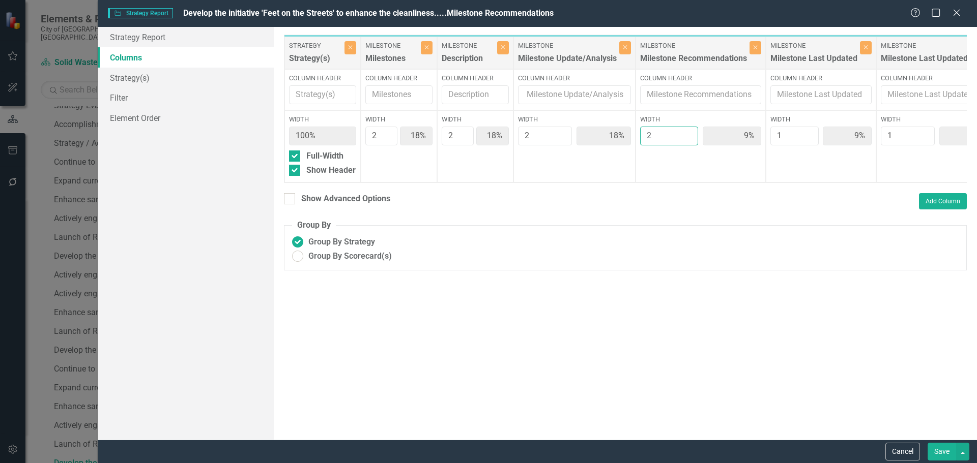
type input "8%"
type input "2"
click at [689, 133] on input "2" at bounding box center [669, 136] width 58 height 19
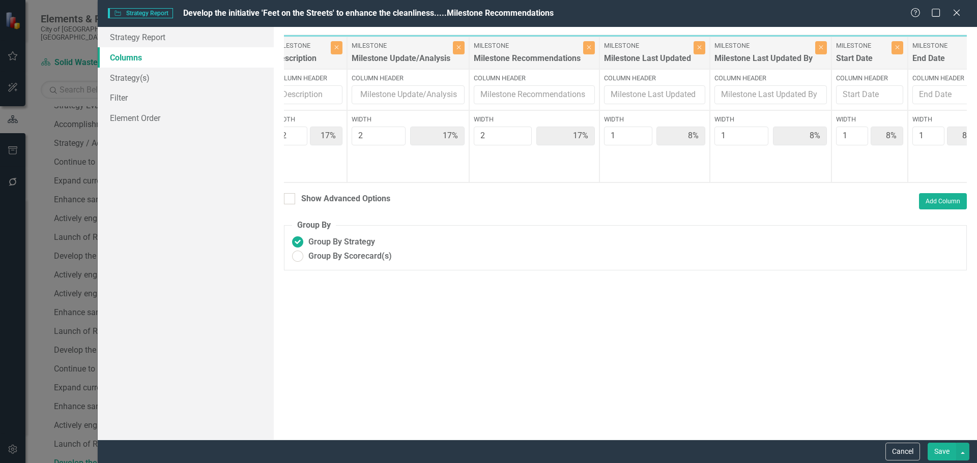
scroll to position [0, 253]
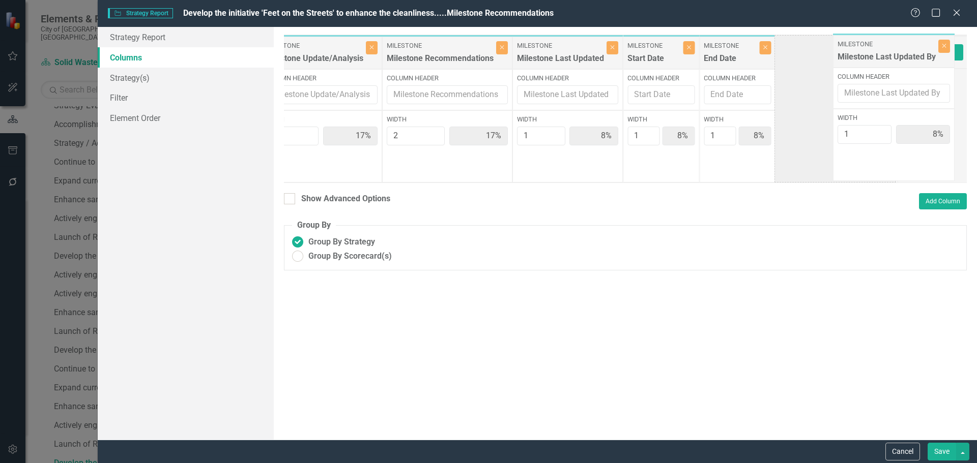
drag, startPoint x: 675, startPoint y: 49, endPoint x: 886, endPoint y: 48, distance: 211.1
click at [886, 48] on div "Strategy Strategy(s) Close Column Header Width 100% Full-Width Show Header Mile…" at bounding box center [464, 109] width 867 height 149
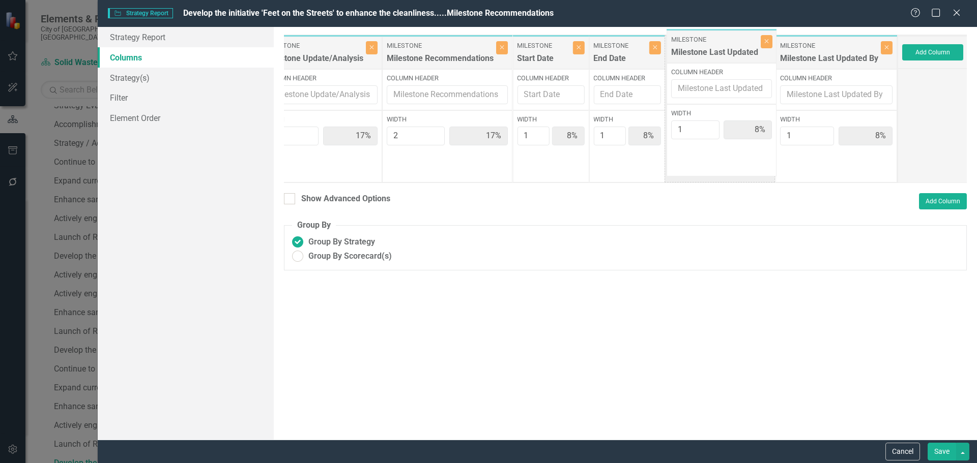
drag, startPoint x: 571, startPoint y: 57, endPoint x: 726, endPoint y: 51, distance: 154.8
click at [726, 51] on div "Strategy Strategy(s) Close Column Header Width 100% Full-Width Show Header Mile…" at bounding box center [464, 109] width 867 height 149
click at [942, 455] on button "Save" at bounding box center [941, 452] width 28 height 18
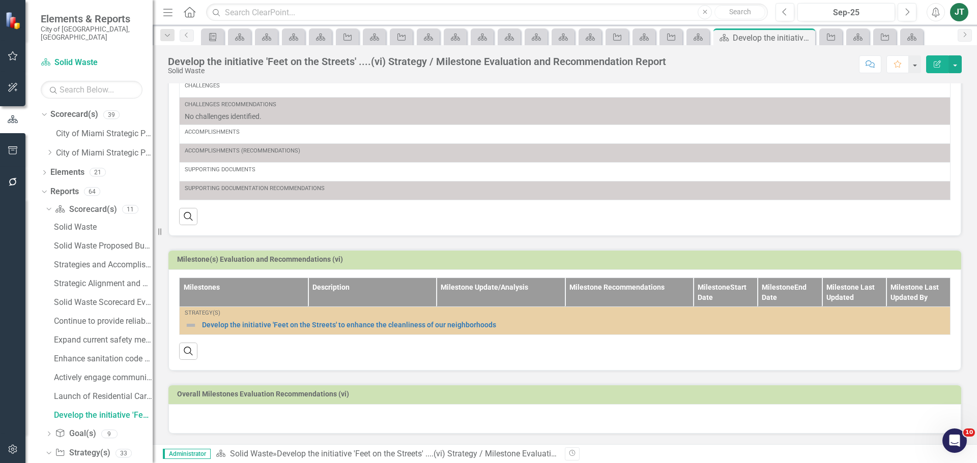
click at [233, 412] on div at bounding box center [564, 419] width 793 height 30
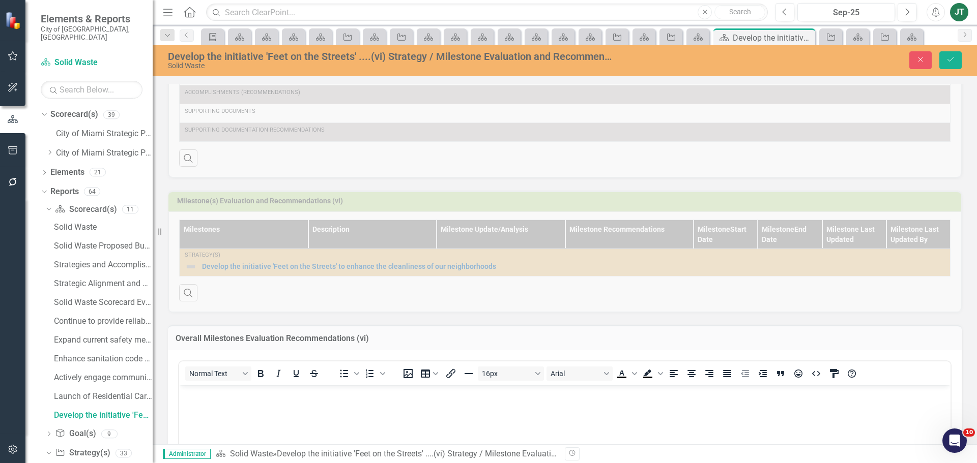
scroll to position [359, 0]
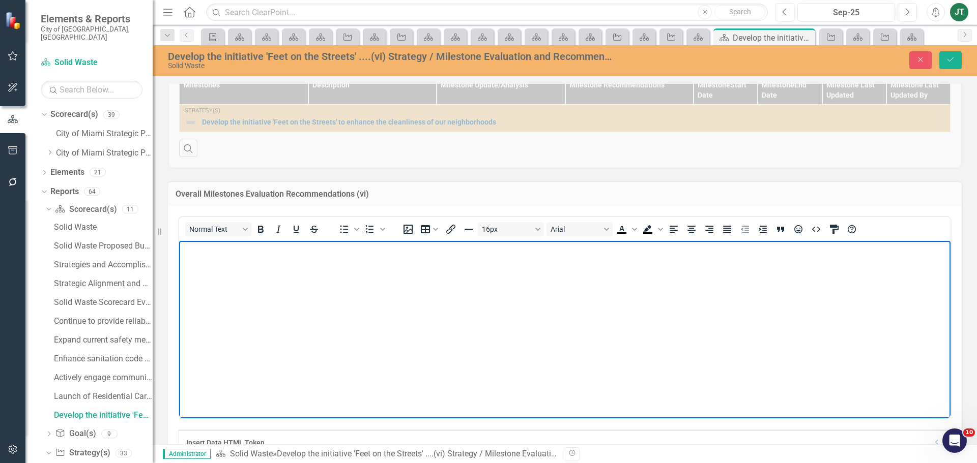
click at [218, 283] on body "Rich Text Area. Press ALT-0 for help." at bounding box center [564, 317] width 771 height 153
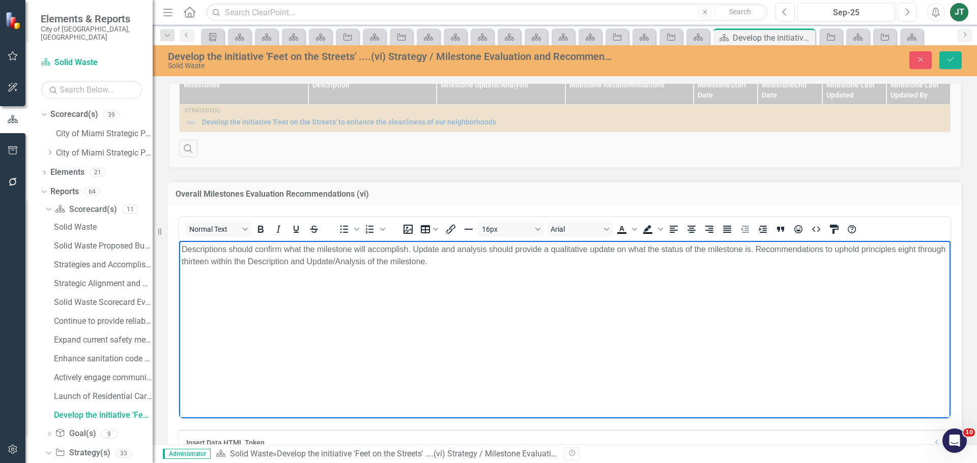
click at [349, 280] on body "Descriptions should confirm what the milestone will accomplish. Update and anal…" at bounding box center [564, 317] width 771 height 153
click at [181, 246] on body "Descriptions should confirm what the milestone will accomplish. Update and anal…" at bounding box center [564, 317] width 771 height 153
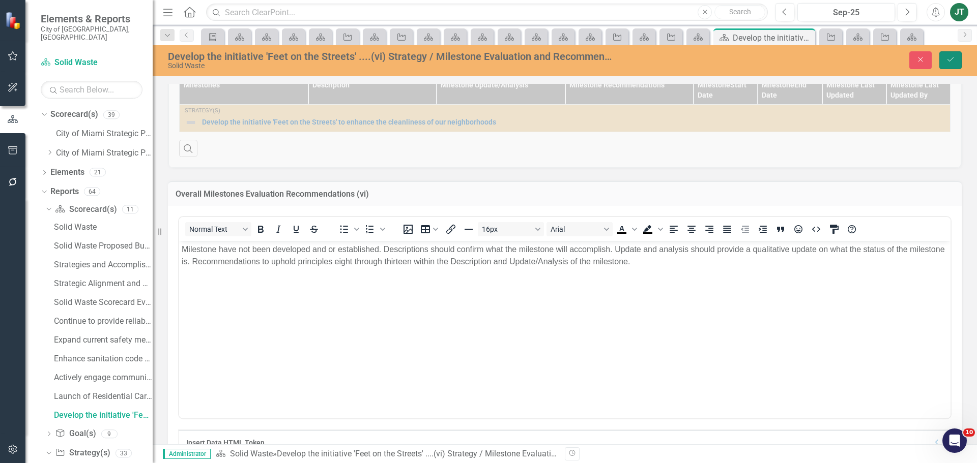
drag, startPoint x: 1130, startPoint y: 299, endPoint x: 764, endPoint y: 270, distance: 367.9
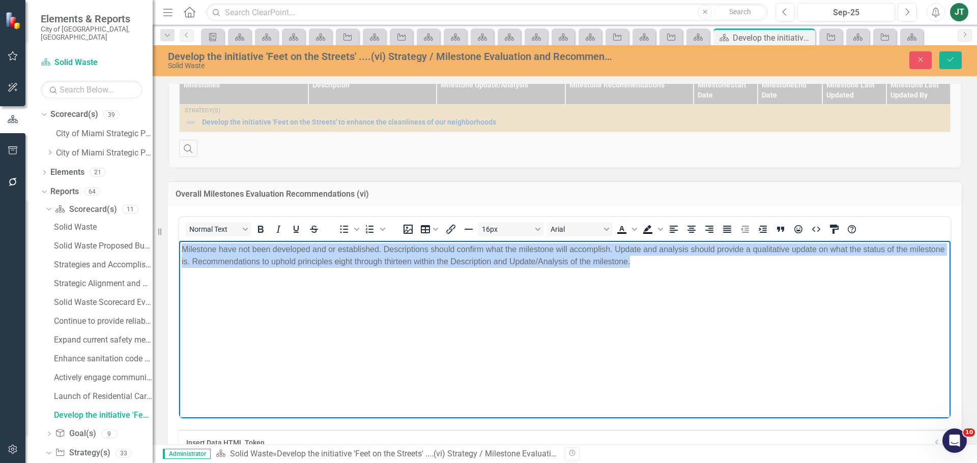
drag, startPoint x: 686, startPoint y: 269, endPoint x: 87, endPoint y: 220, distance: 600.7
click at [179, 241] on html "Milestone have not been developed and or established. Descriptions should confi…" at bounding box center [564, 317] width 771 height 153
click at [724, 227] on icon "Justify" at bounding box center [727, 229] width 12 height 12
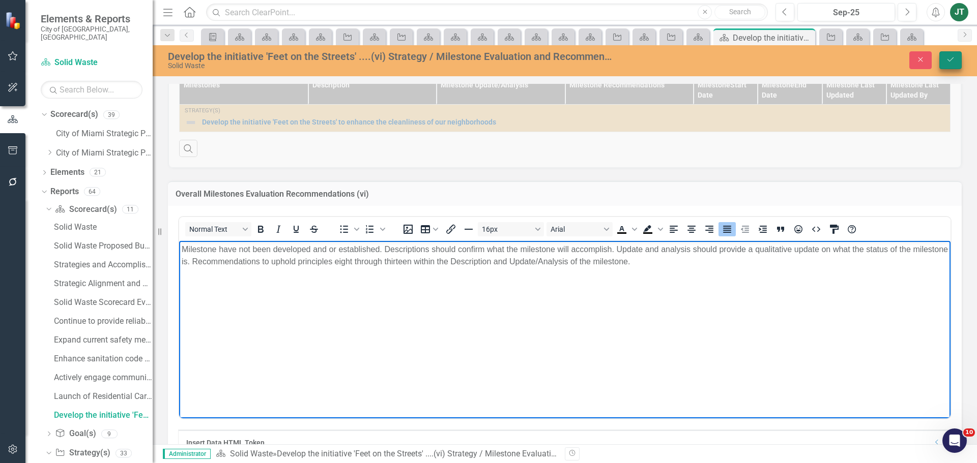
click at [953, 58] on icon "Save" at bounding box center [950, 59] width 9 height 7
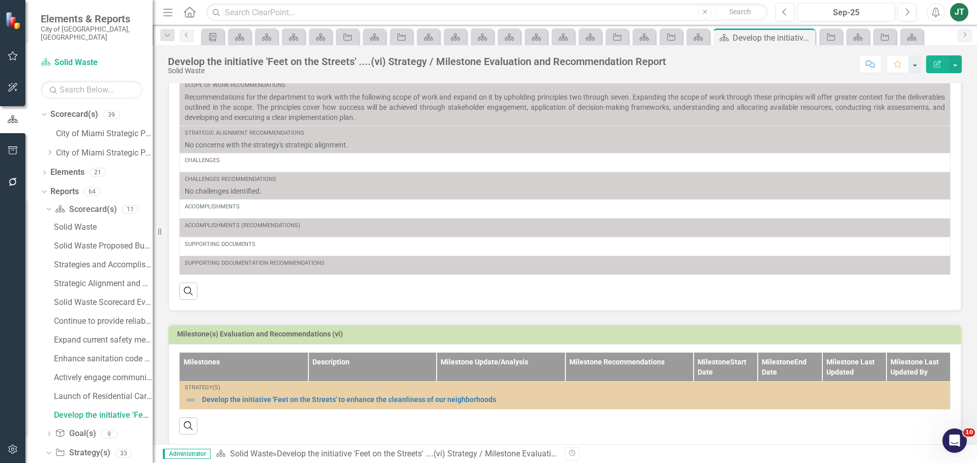
scroll to position [0, 0]
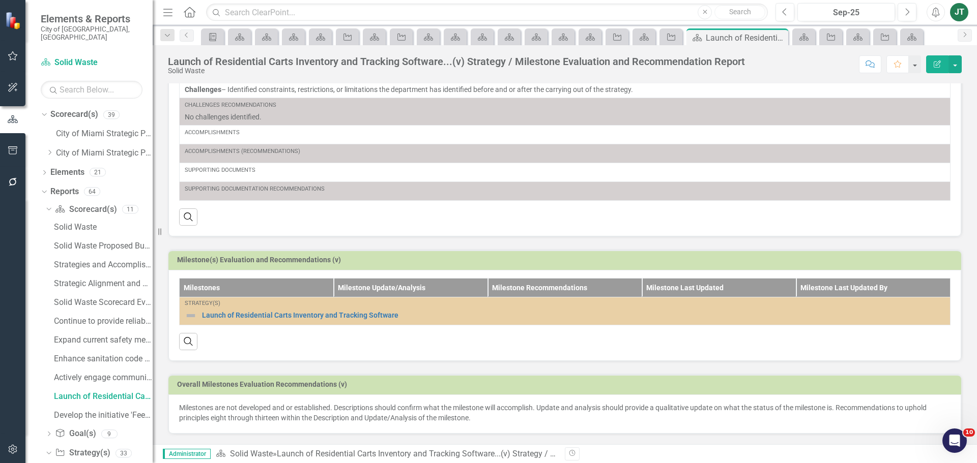
scroll to position [259, 0]
click at [126, 411] on div "Develop the initiative 'Feet on the Streets' ....(vi) Strategy / Milestone Eval…" at bounding box center [103, 415] width 99 height 9
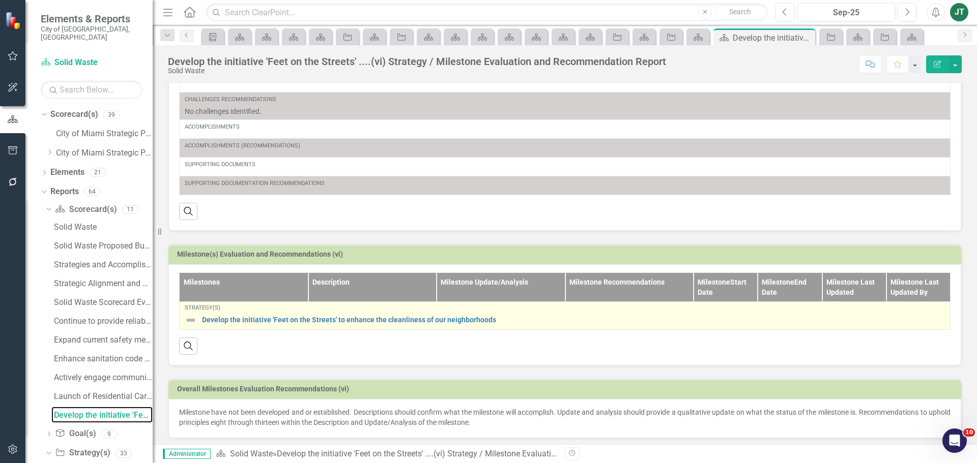
scroll to position [165, 0]
